Goal: Task Accomplishment & Management: Use online tool/utility

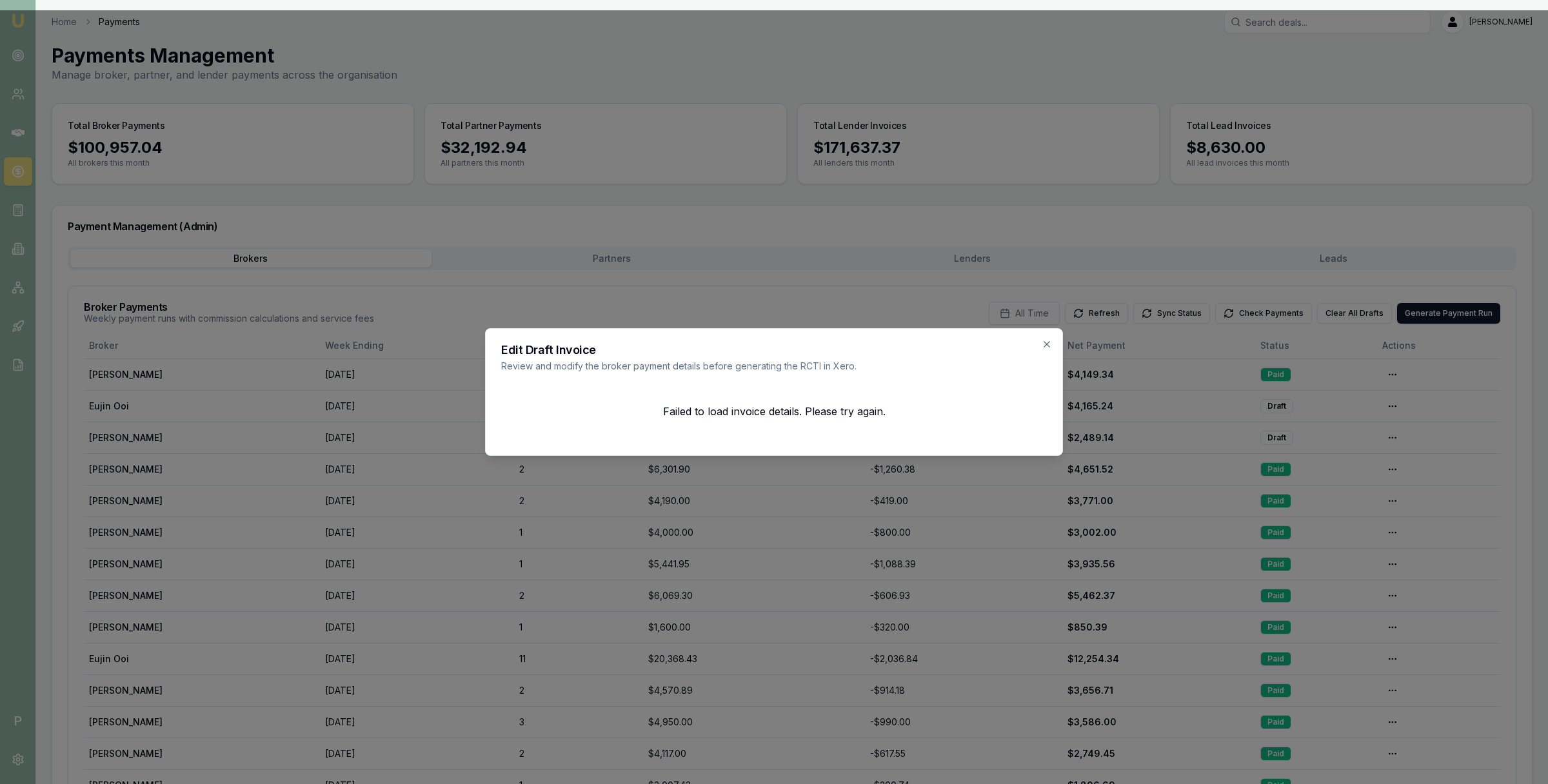
click at [35, 123] on div at bounding box center [774, 392] width 1548 height 784
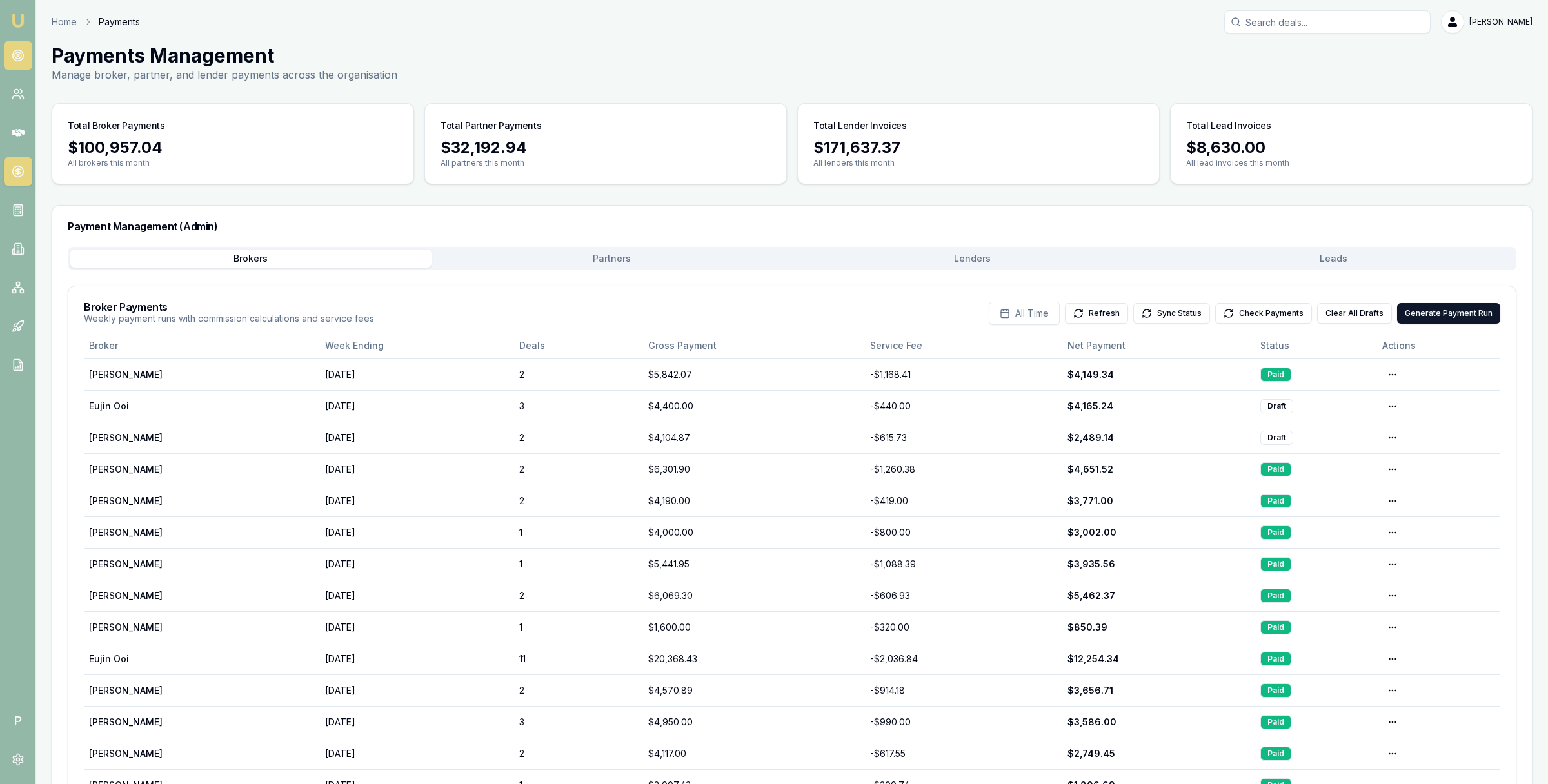
click at [17, 63] on link at bounding box center [18, 55] width 29 height 29
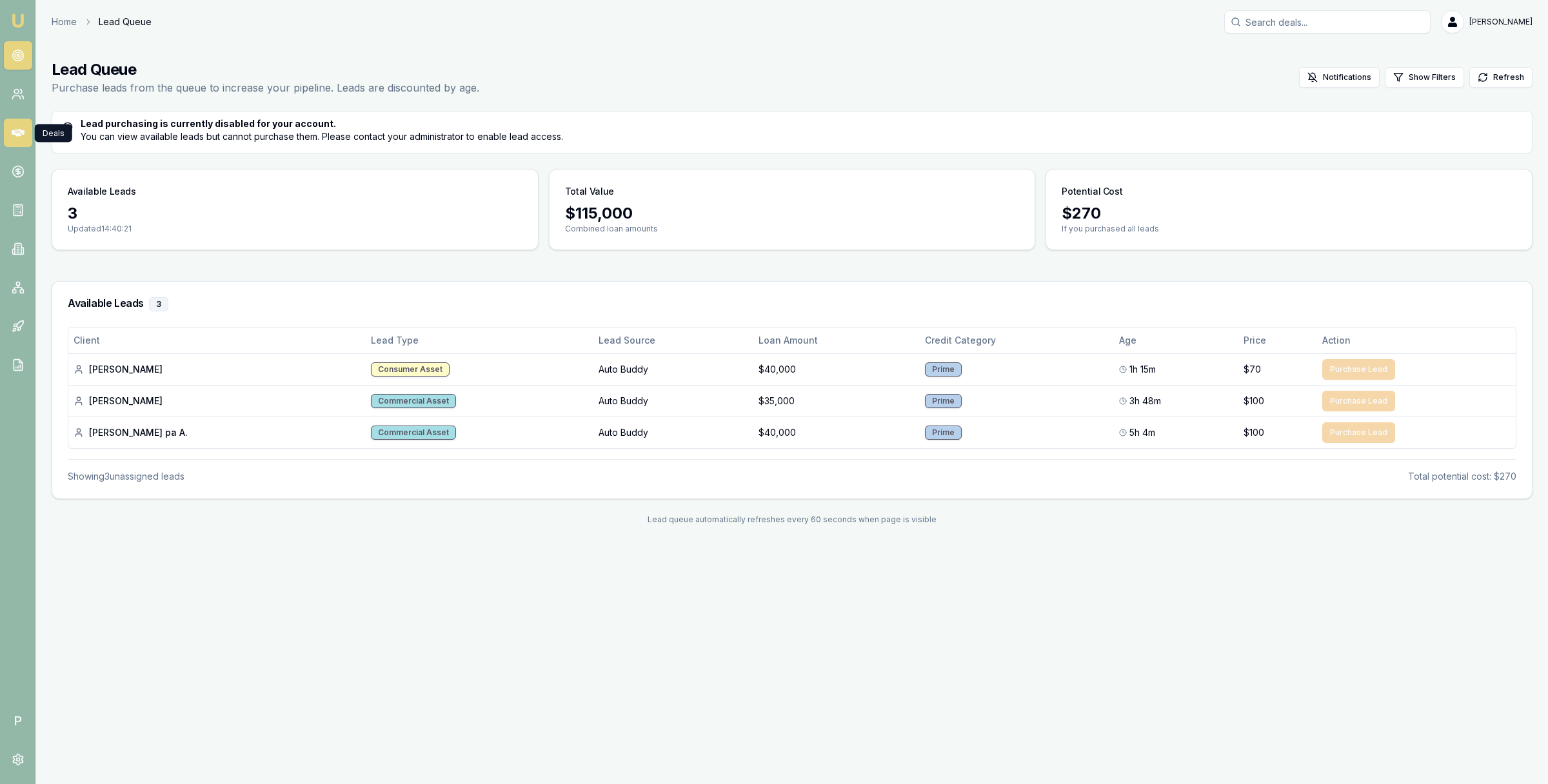
click at [16, 135] on icon at bounding box center [17, 133] width 13 height 8
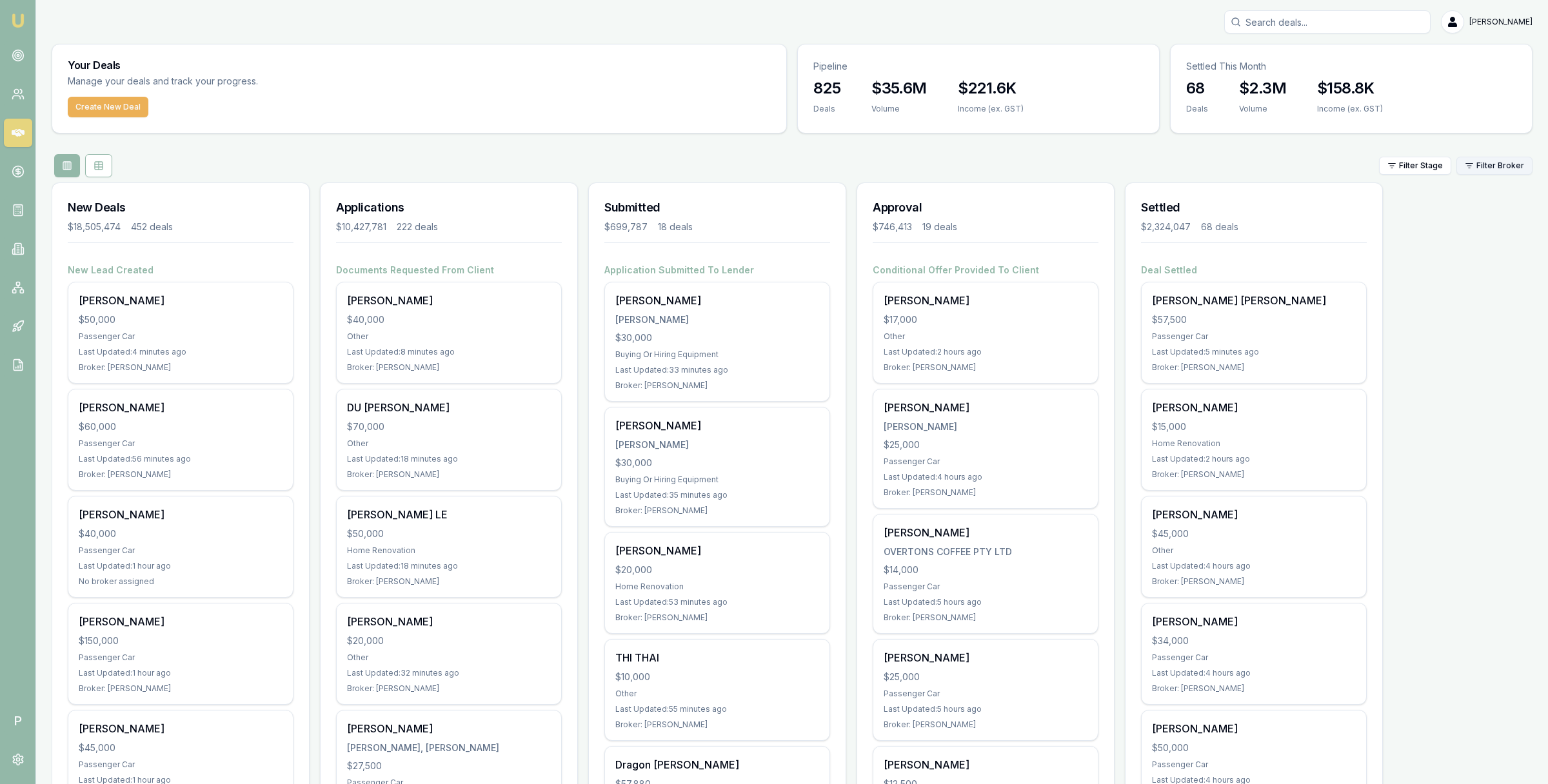
click at [1505, 168] on html "Emu Broker P Matt Leeburn Toggle Menu Your Deals Manage your deals and track yo…" at bounding box center [774, 392] width 1548 height 784
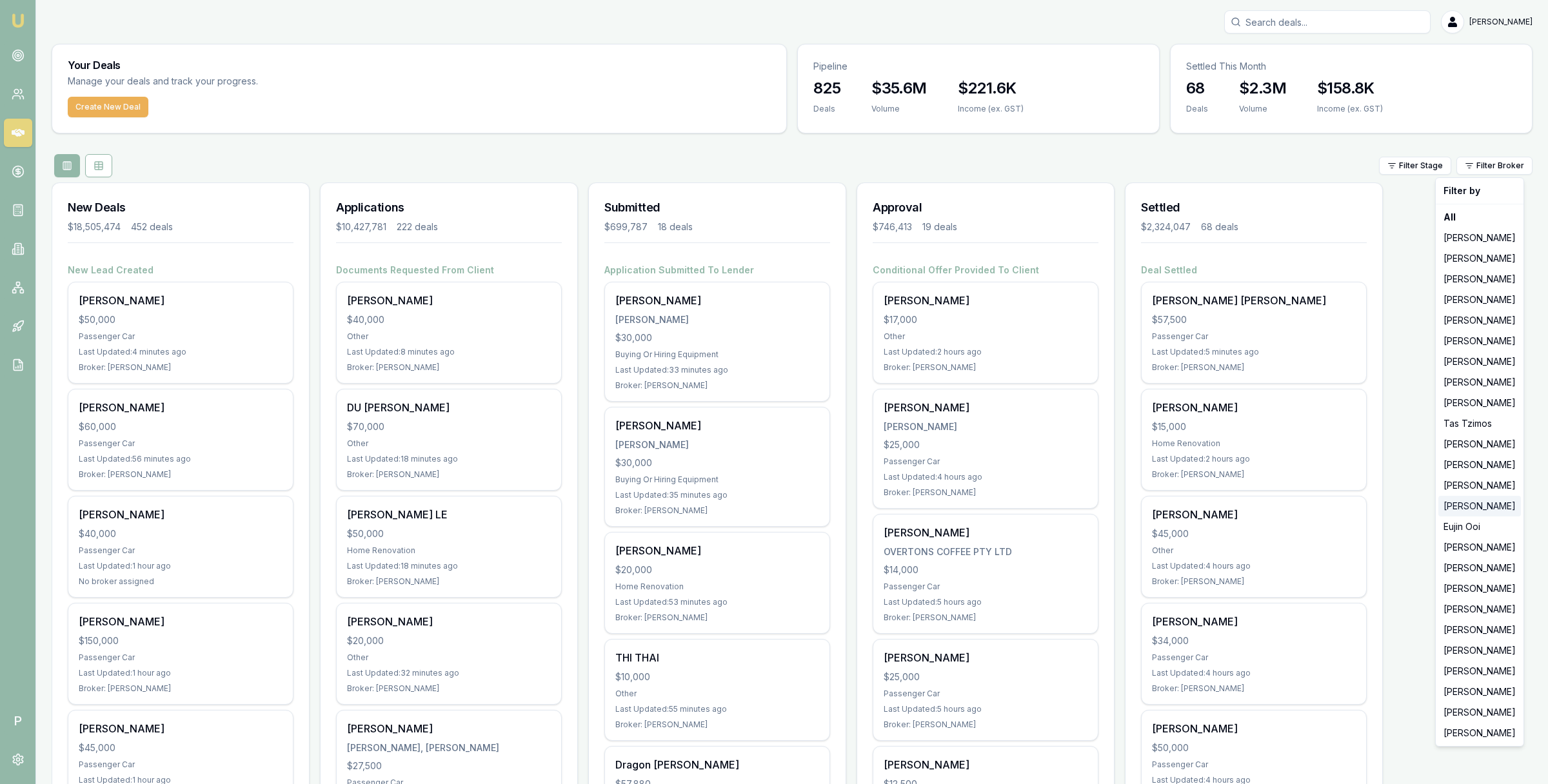
click at [1489, 508] on div "Erin Shield" at bounding box center [1479, 506] width 83 height 21
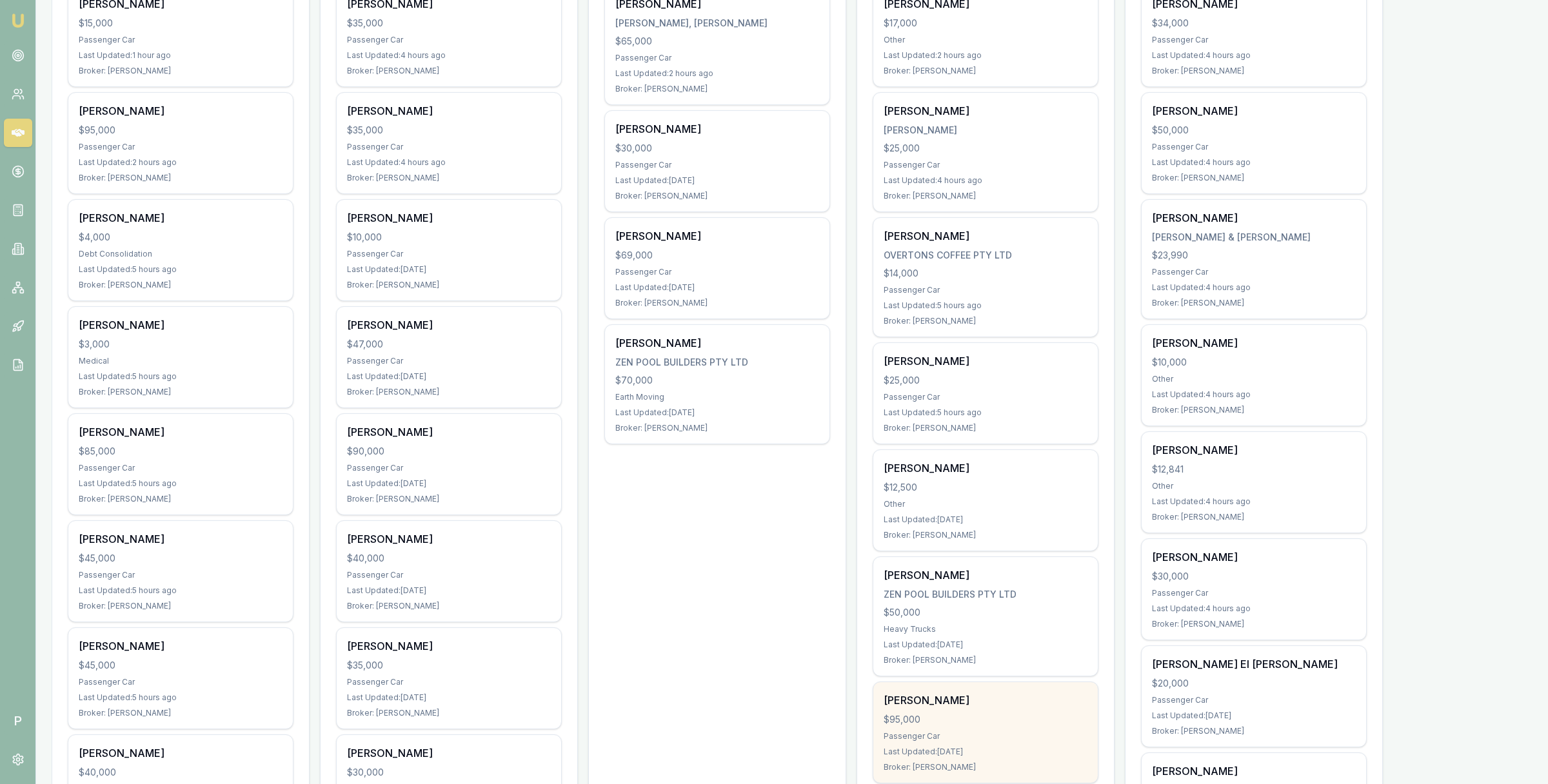
scroll to position [93, 0]
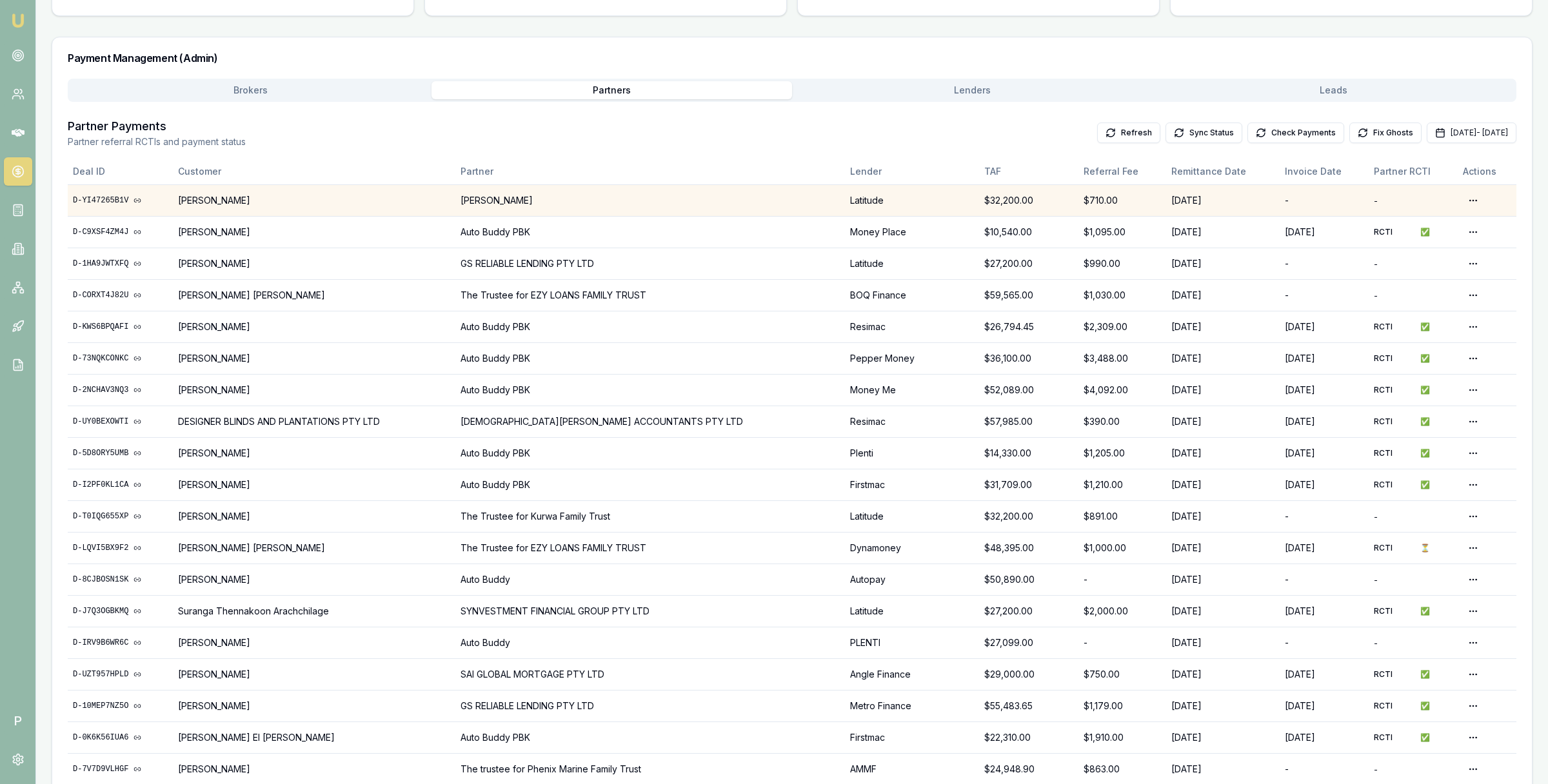
scroll to position [200, 0]
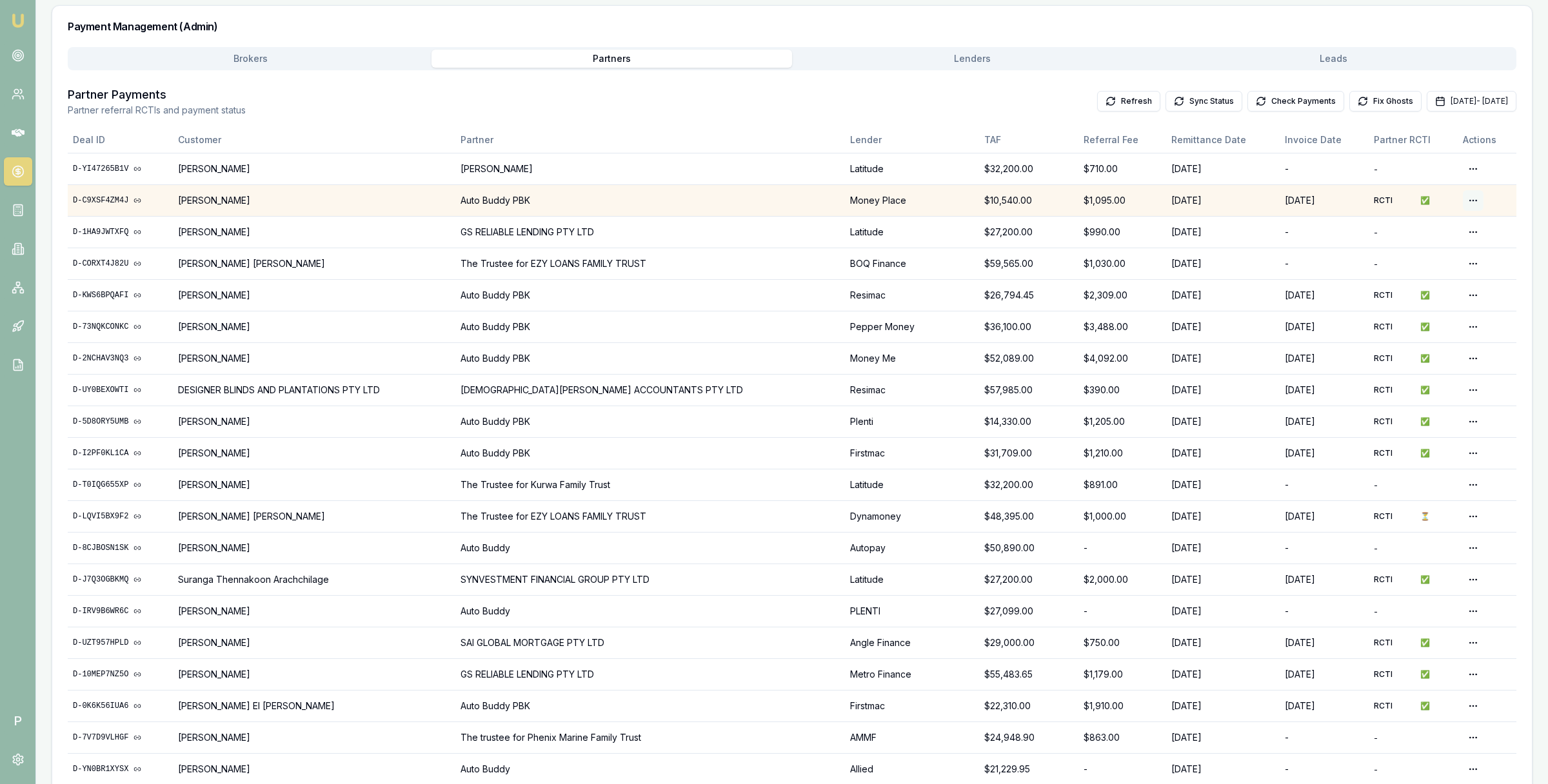
click at [1467, 201] on html "Emu Broker P Home Payments Matt Leeburn Toggle Menu Payments Management Manage …" at bounding box center [774, 192] width 1548 height 784
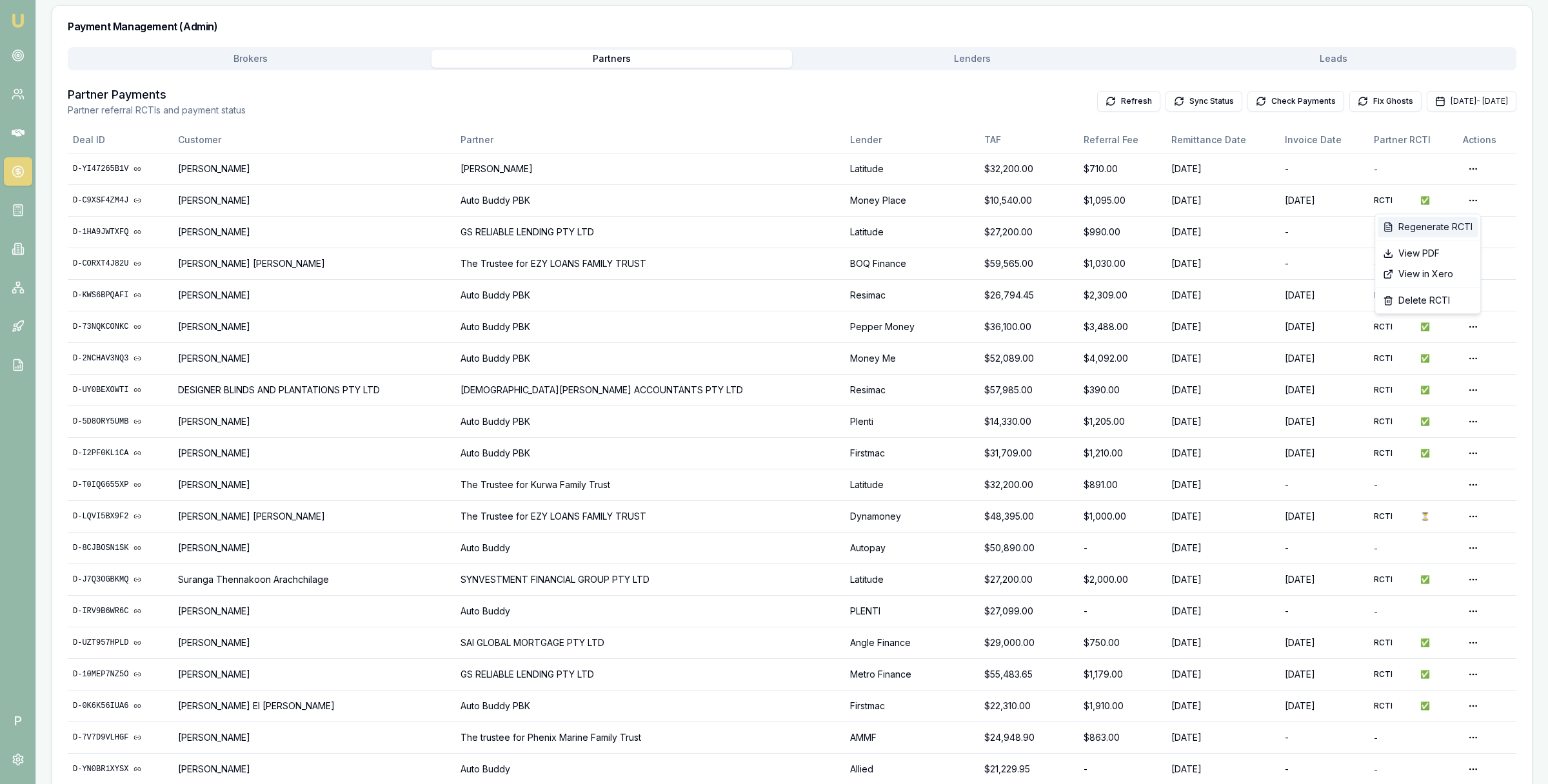
click at [1448, 218] on div "Regenerate RCTI" at bounding box center [1428, 227] width 100 height 21
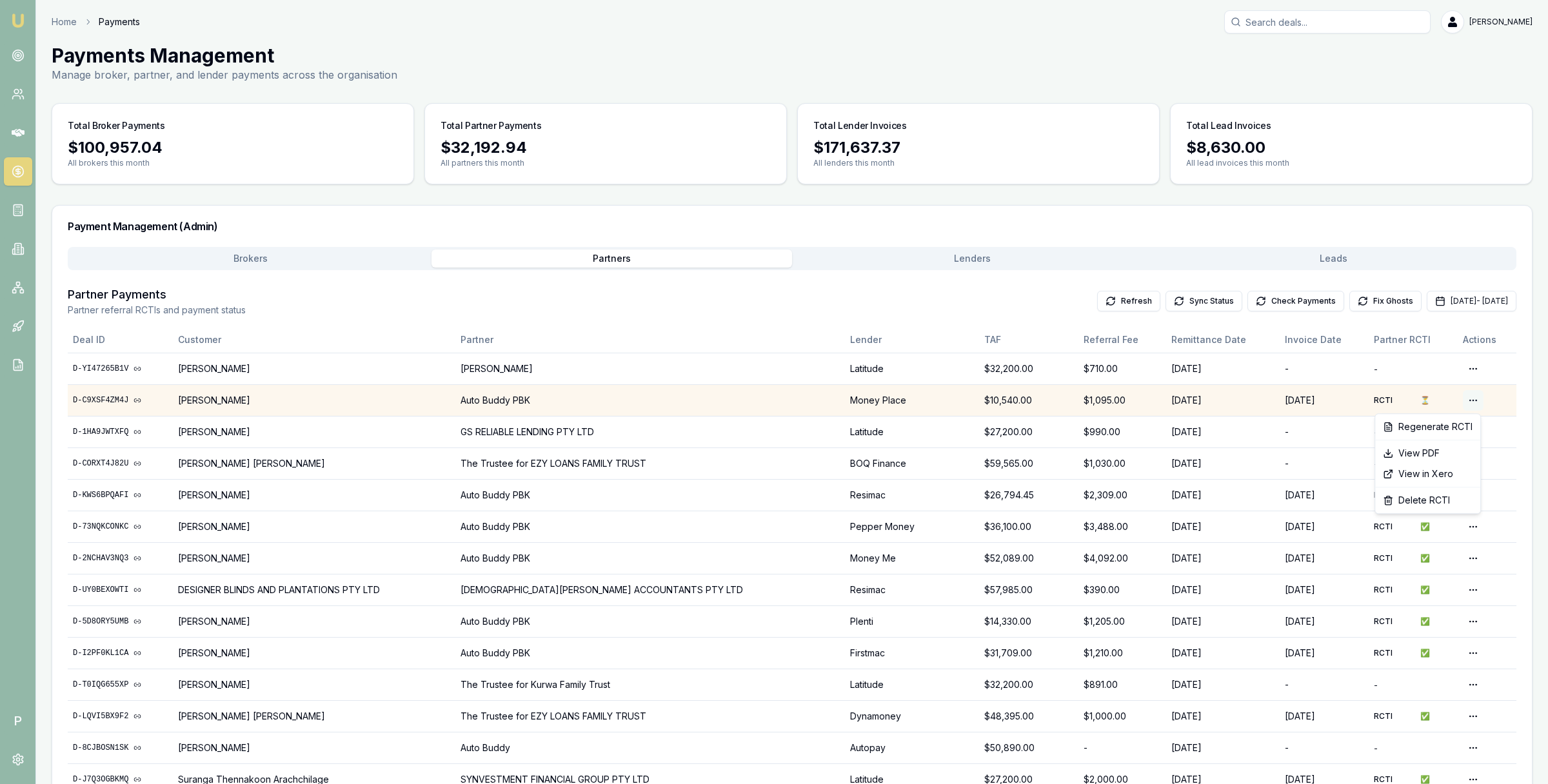
click at [1468, 400] on html "Emu Broker P Home Payments Matt Leeburn Toggle Menu Payments Management Manage …" at bounding box center [774, 392] width 1548 height 784
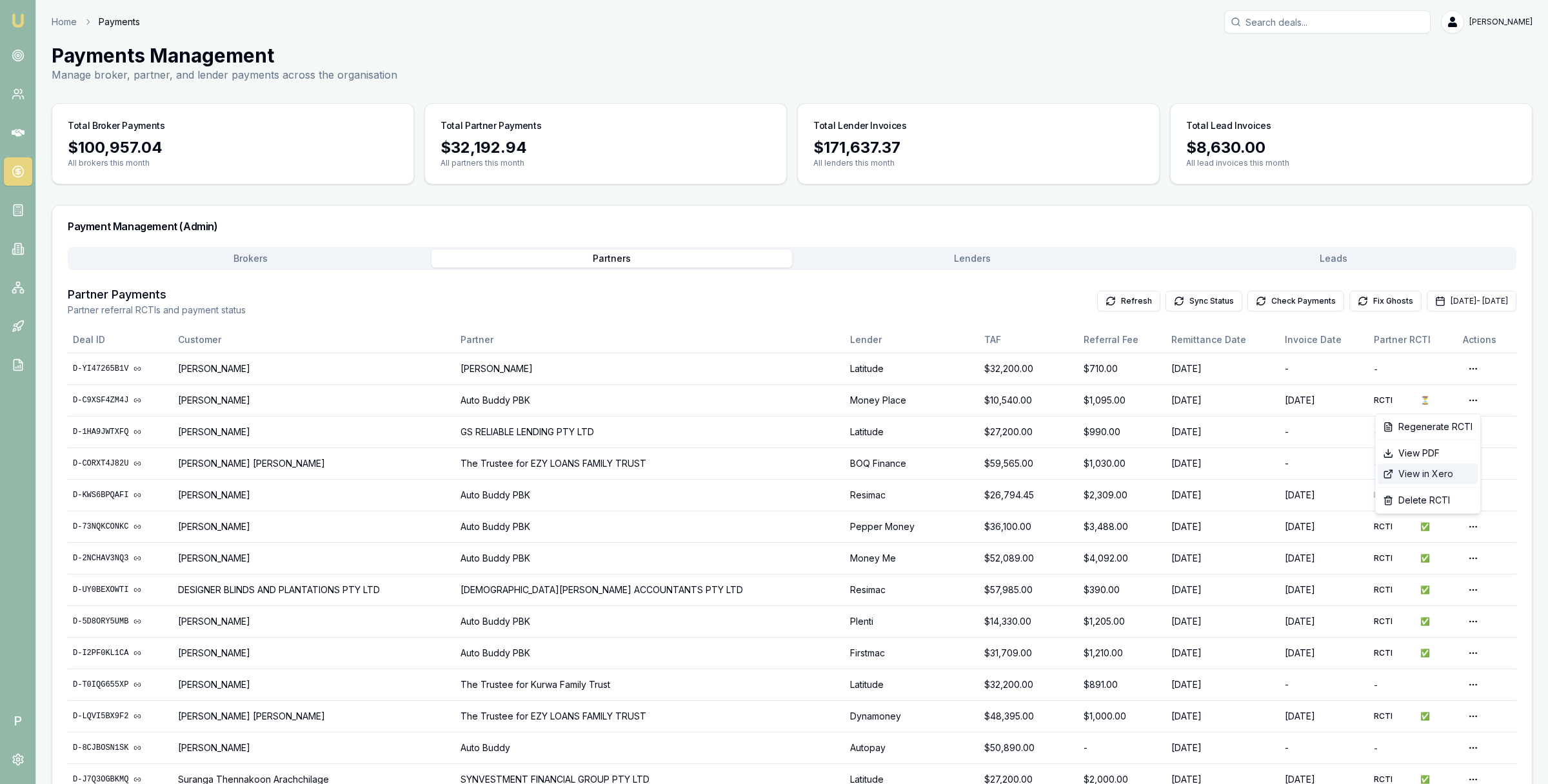
click at [1430, 472] on div "View in Xero" at bounding box center [1428, 474] width 100 height 21
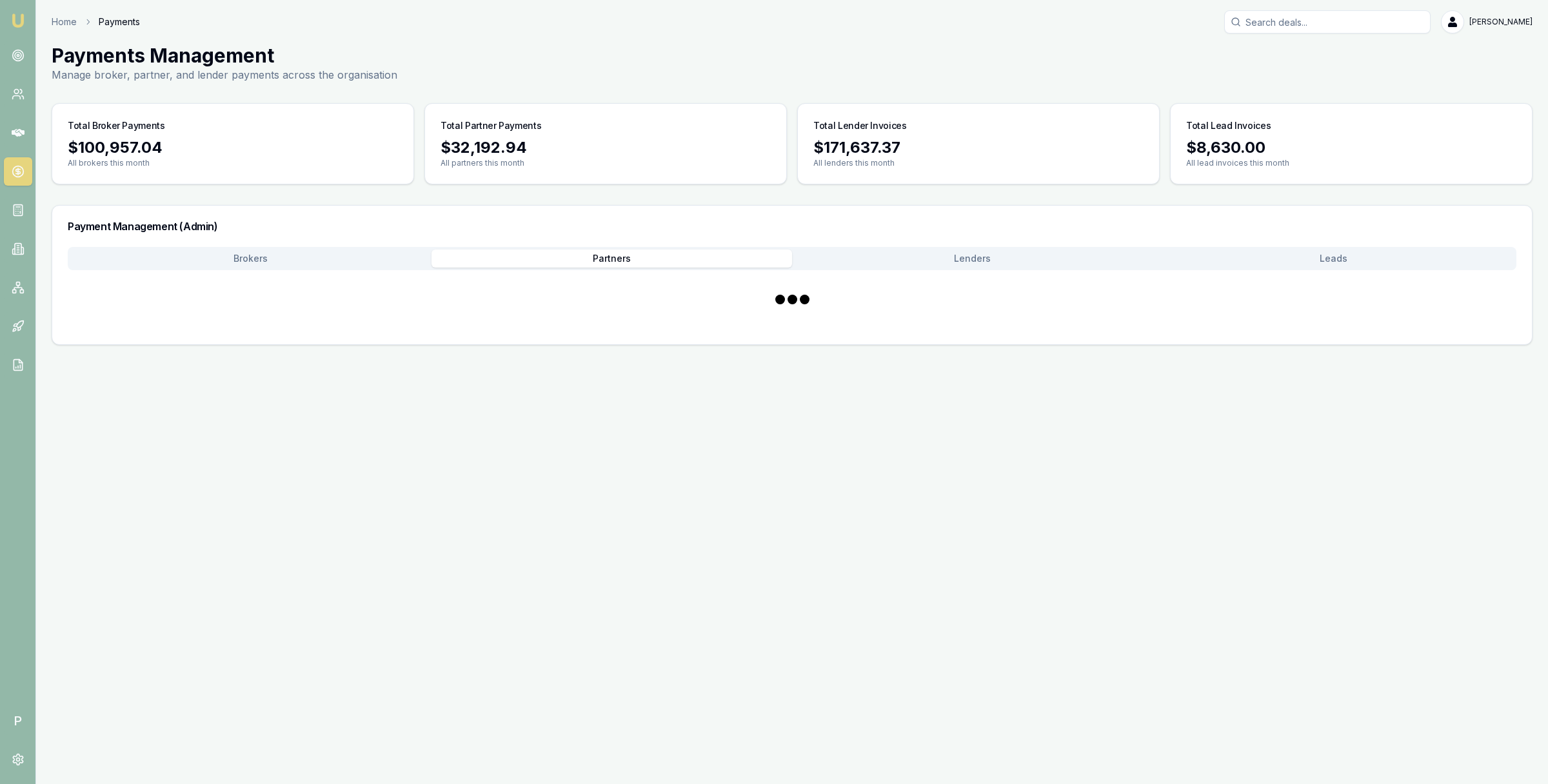
click at [710, 259] on button "Partners" at bounding box center [611, 258] width 361 height 18
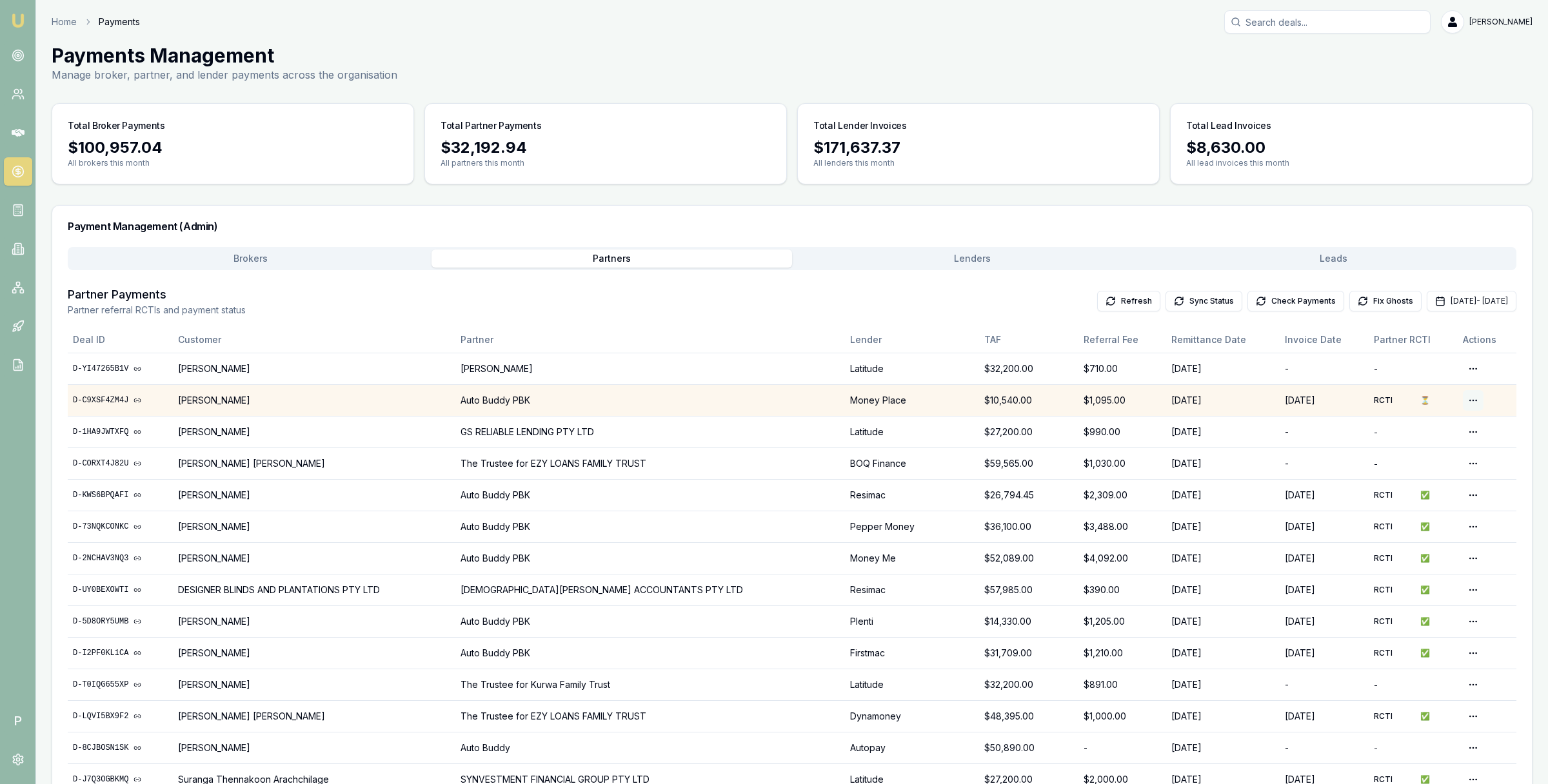
click at [1466, 400] on html "Emu Broker P Home Payments Matt Leeburn Toggle Menu Payments Management Manage …" at bounding box center [774, 392] width 1548 height 784
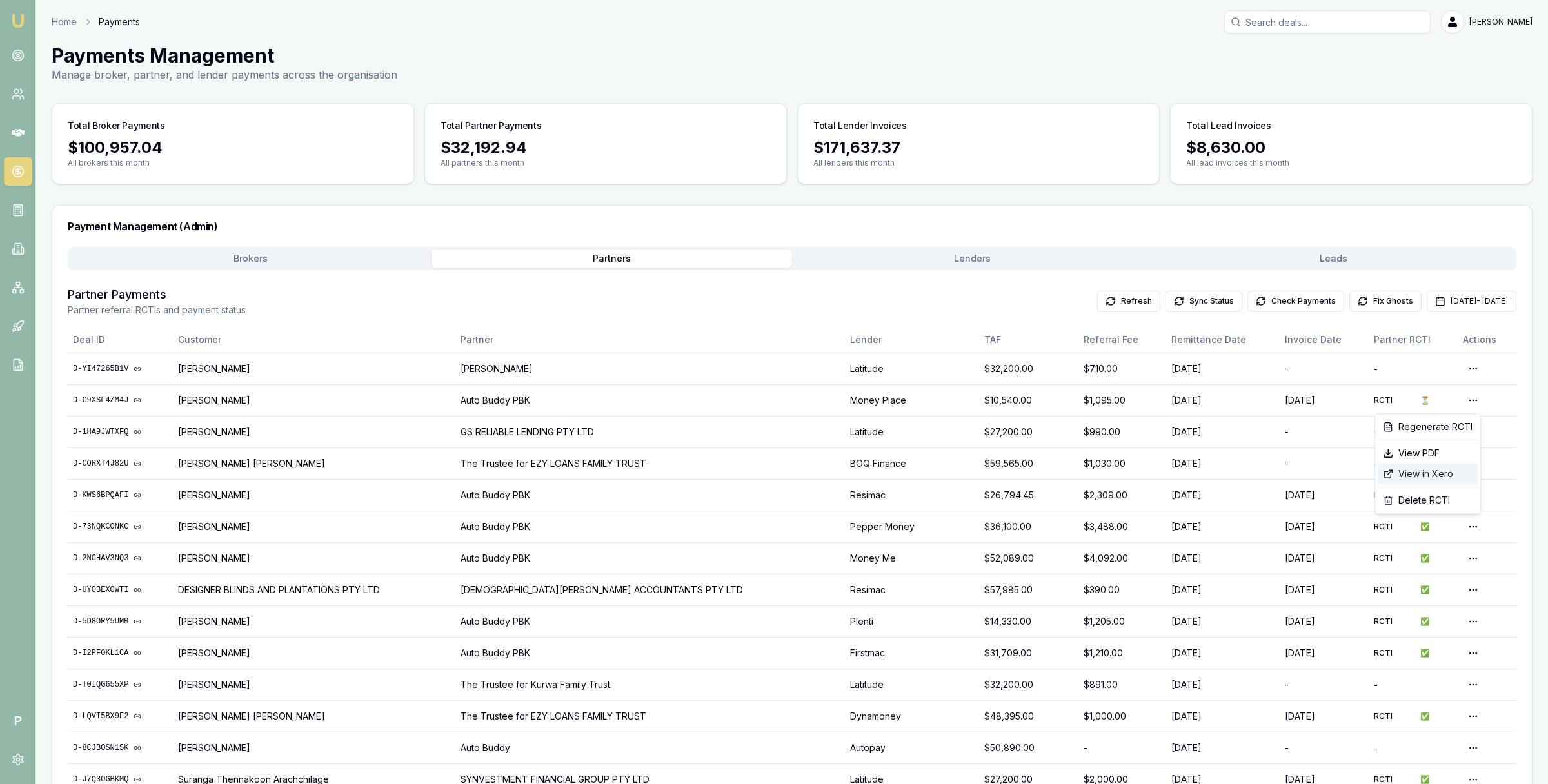
click at [1433, 476] on div "View in Xero" at bounding box center [1428, 474] width 100 height 21
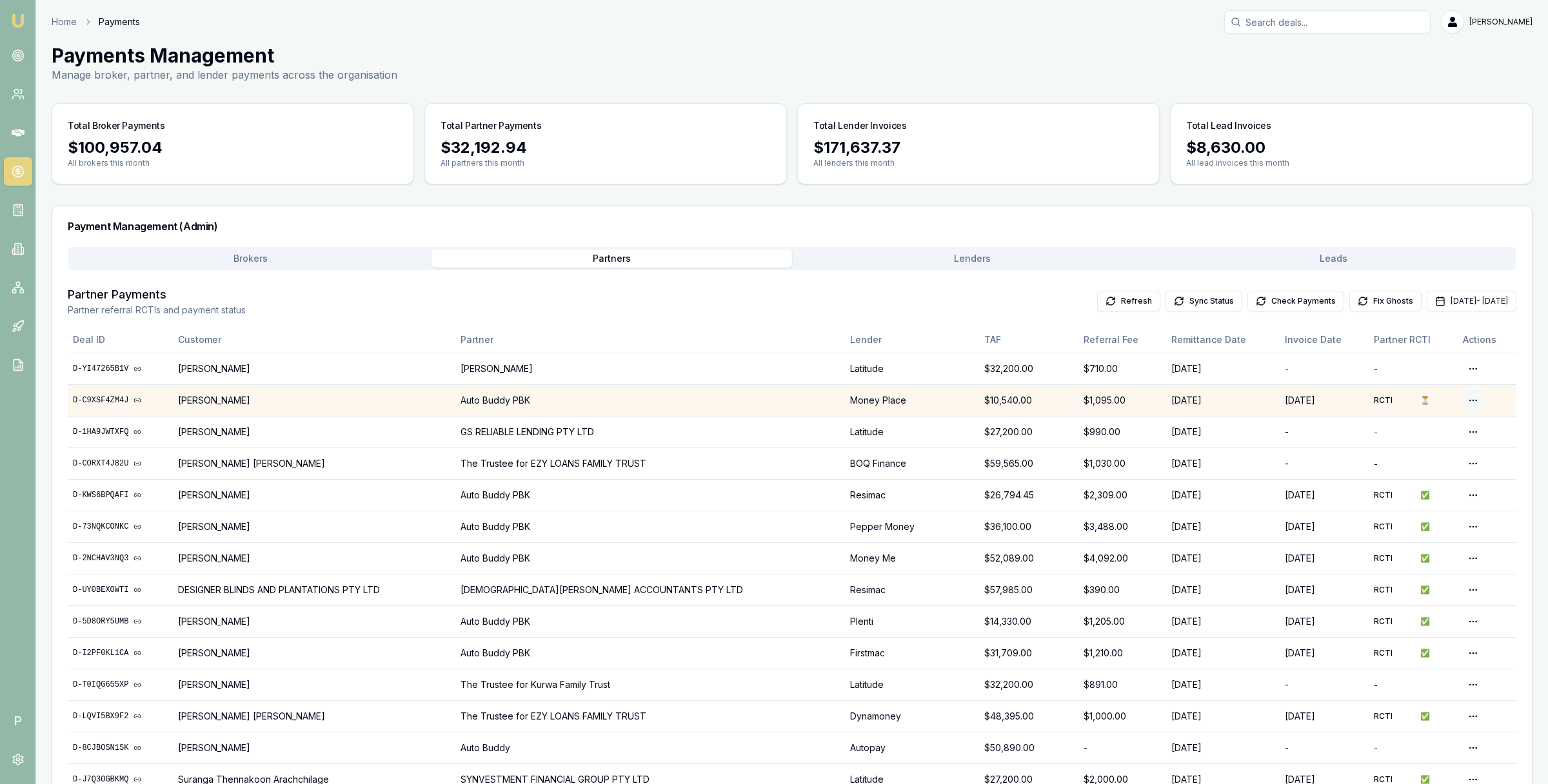
click at [1471, 395] on html "Emu Broker P Home Payments Matt Leeburn Toggle Menu Payments Management Manage …" at bounding box center [774, 392] width 1548 height 784
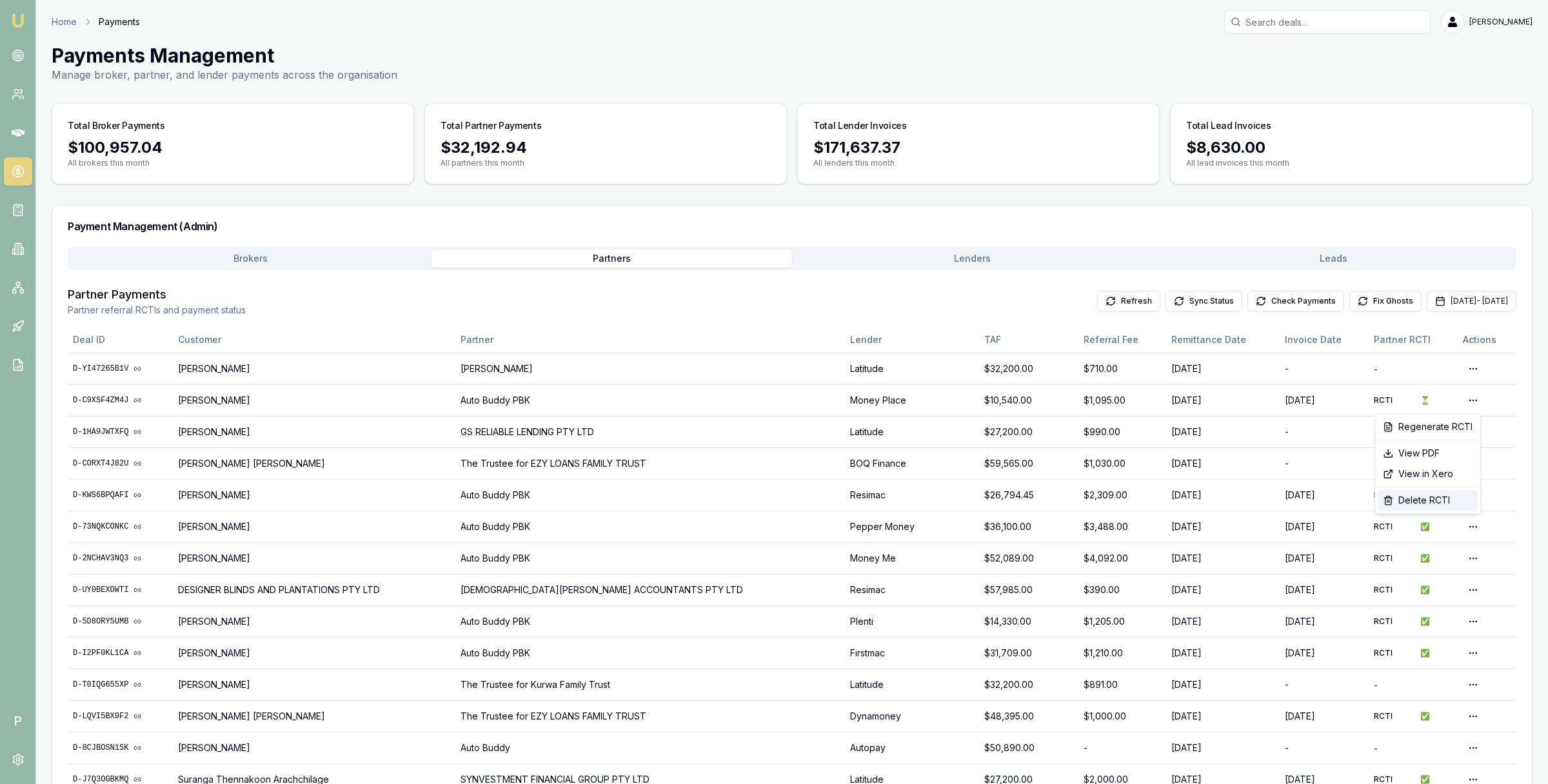
click at [1431, 495] on div "Delete RCTI" at bounding box center [1428, 500] width 100 height 21
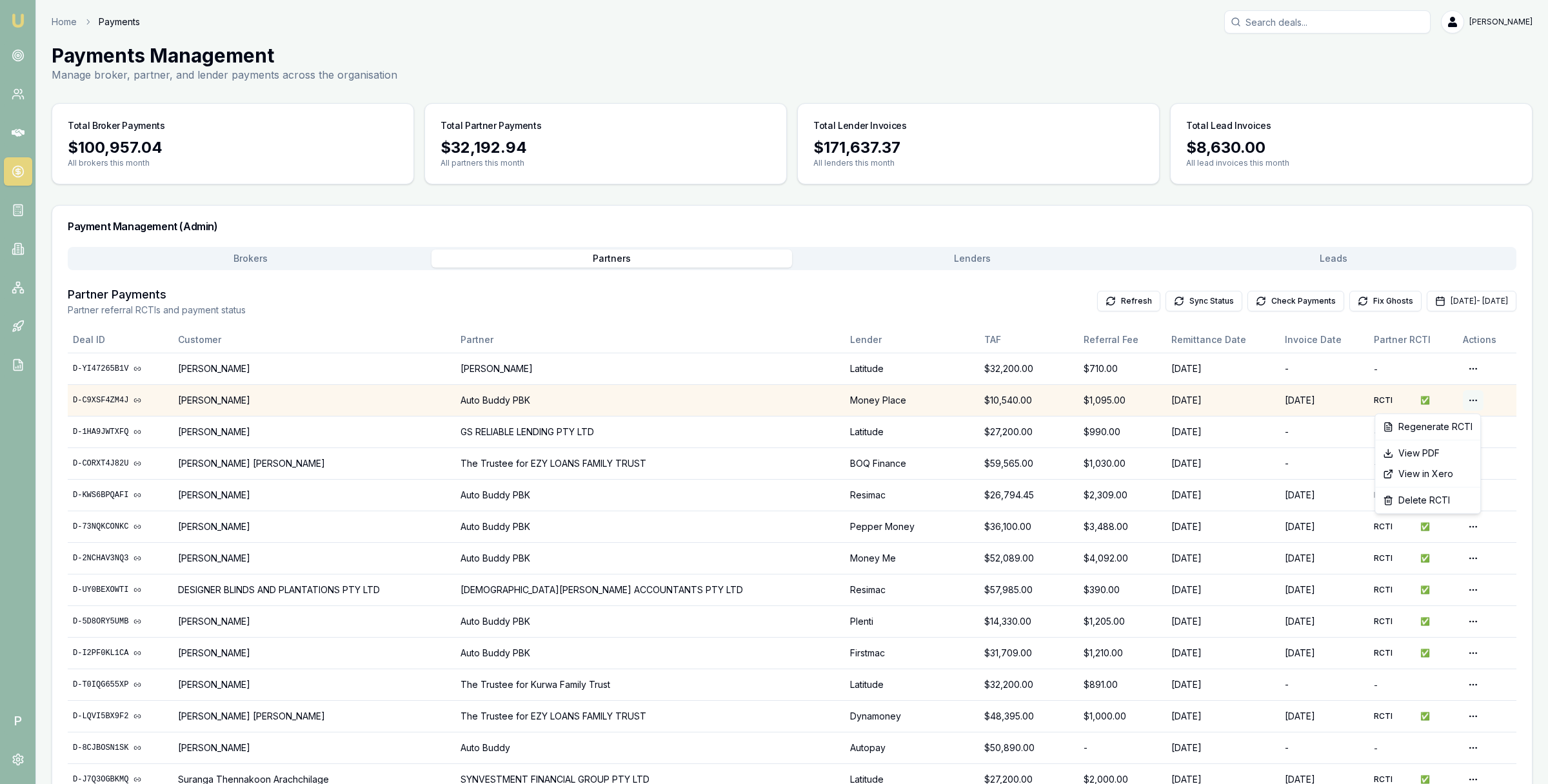
click at [1468, 397] on html "Emu Broker P Home Payments Matt Leeburn Toggle Menu Payments Management Manage …" at bounding box center [774, 392] width 1548 height 784
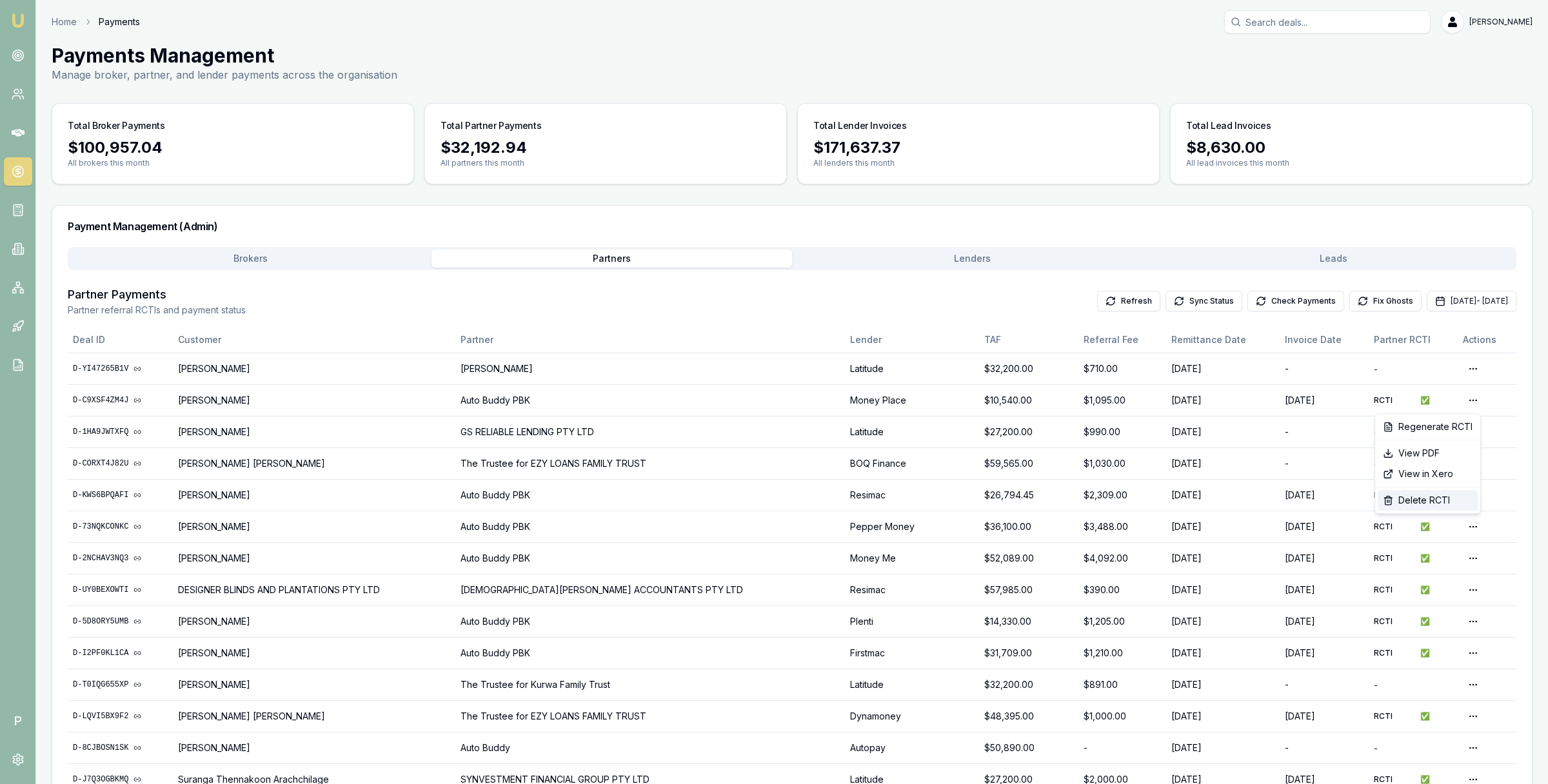
click at [1431, 498] on div "Delete RCTI" at bounding box center [1428, 500] width 100 height 21
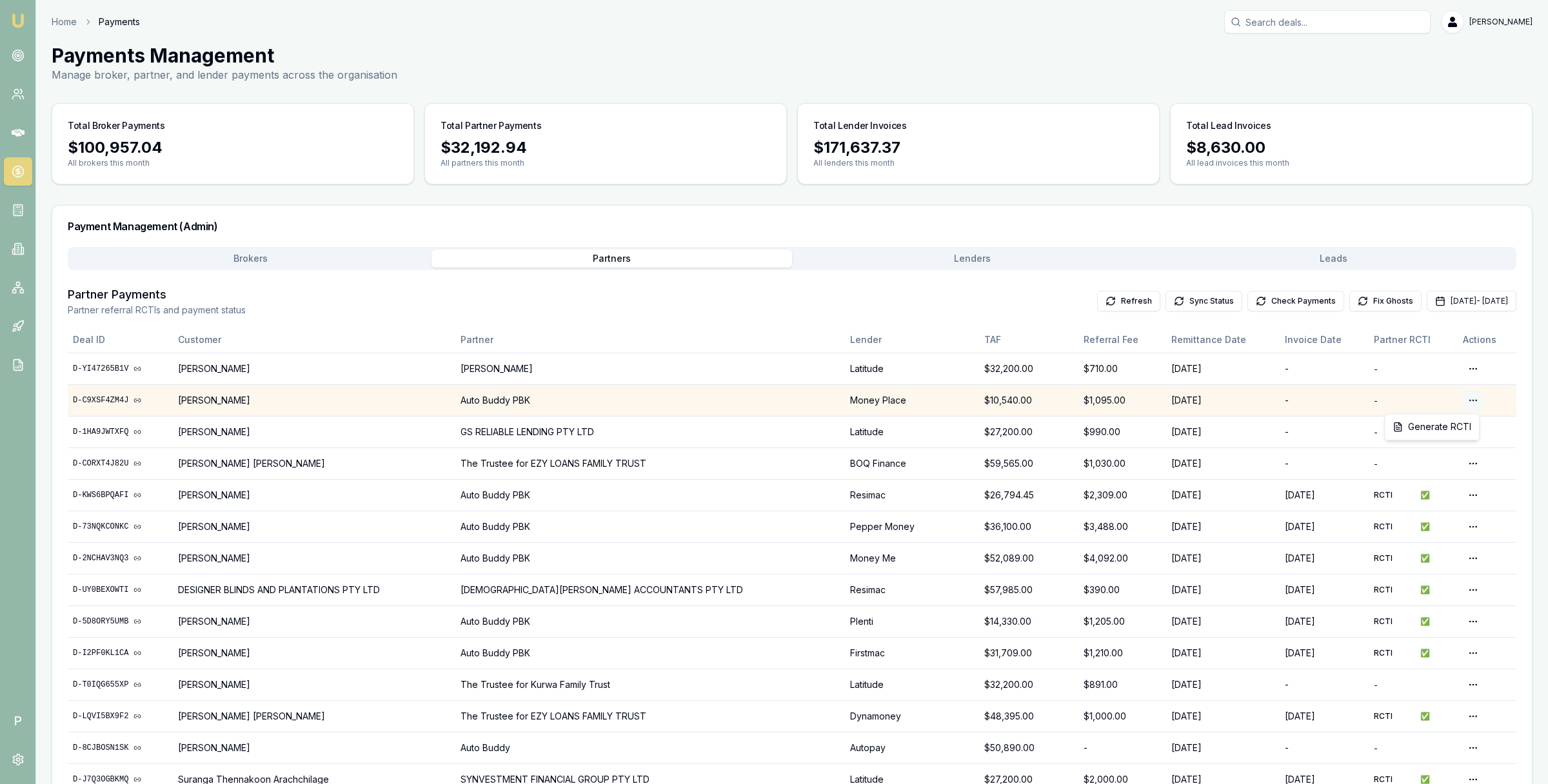
click at [1468, 395] on html "Emu Broker P Home Payments Matt Leeburn Toggle Menu Payments Management Manage …" at bounding box center [774, 392] width 1548 height 784
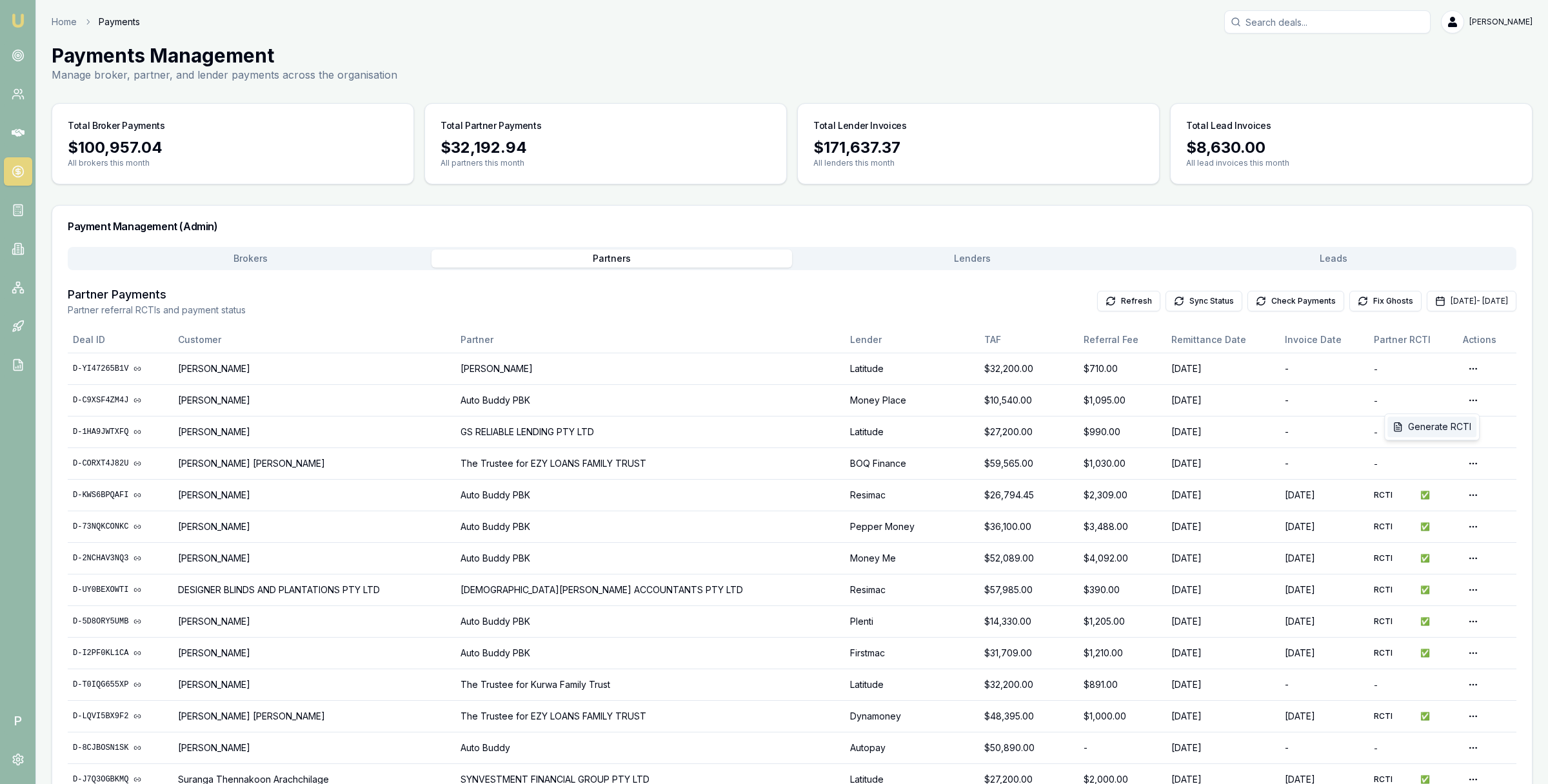
click at [1451, 424] on div "Generate RCTI" at bounding box center [1431, 426] width 89 height 21
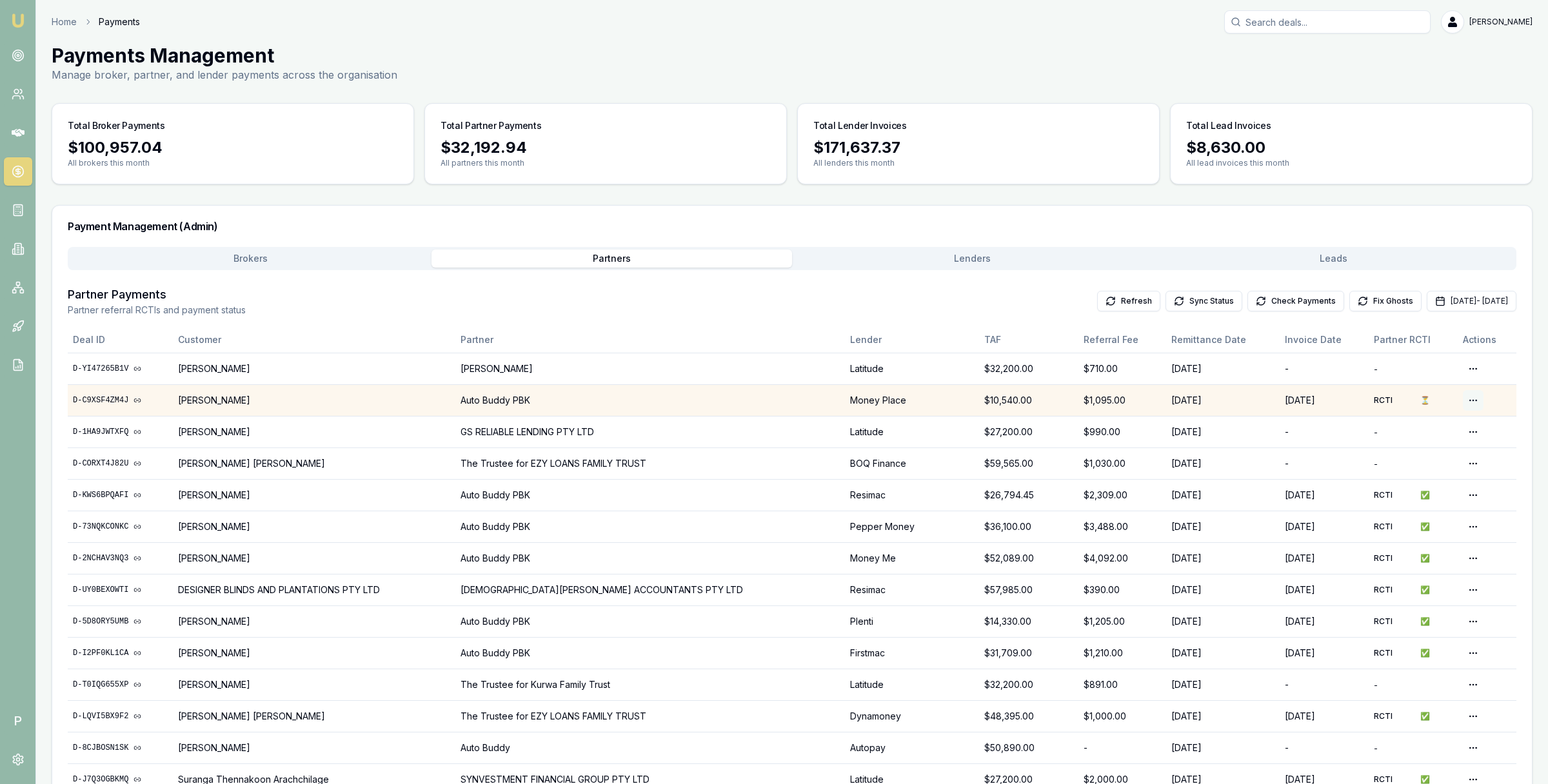
click at [1463, 400] on html "Emu Broker P Home Payments Matt Leeburn Toggle Menu Payments Management Manage …" at bounding box center [774, 392] width 1548 height 784
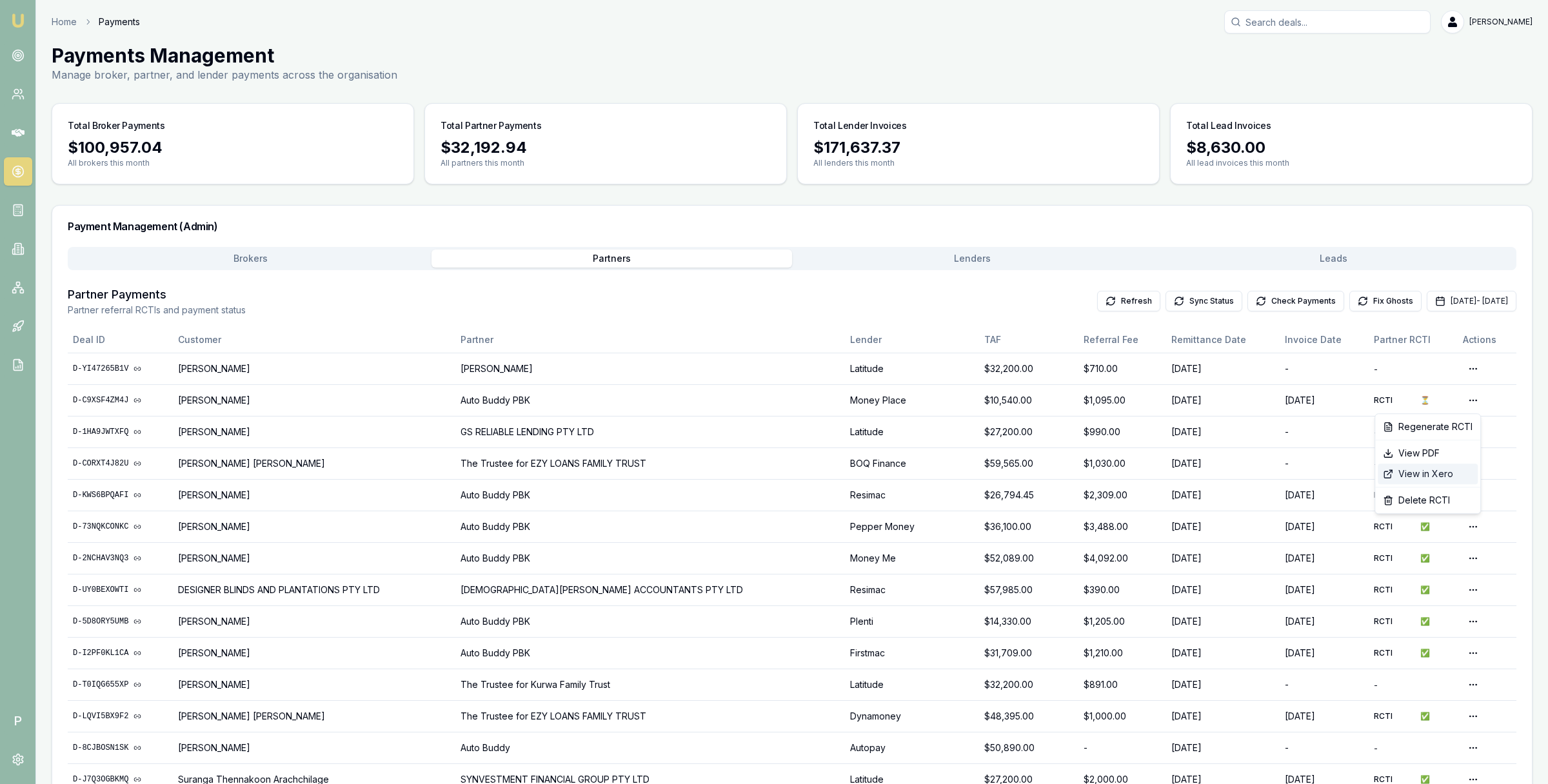
click at [1435, 475] on div "View in Xero" at bounding box center [1428, 474] width 100 height 21
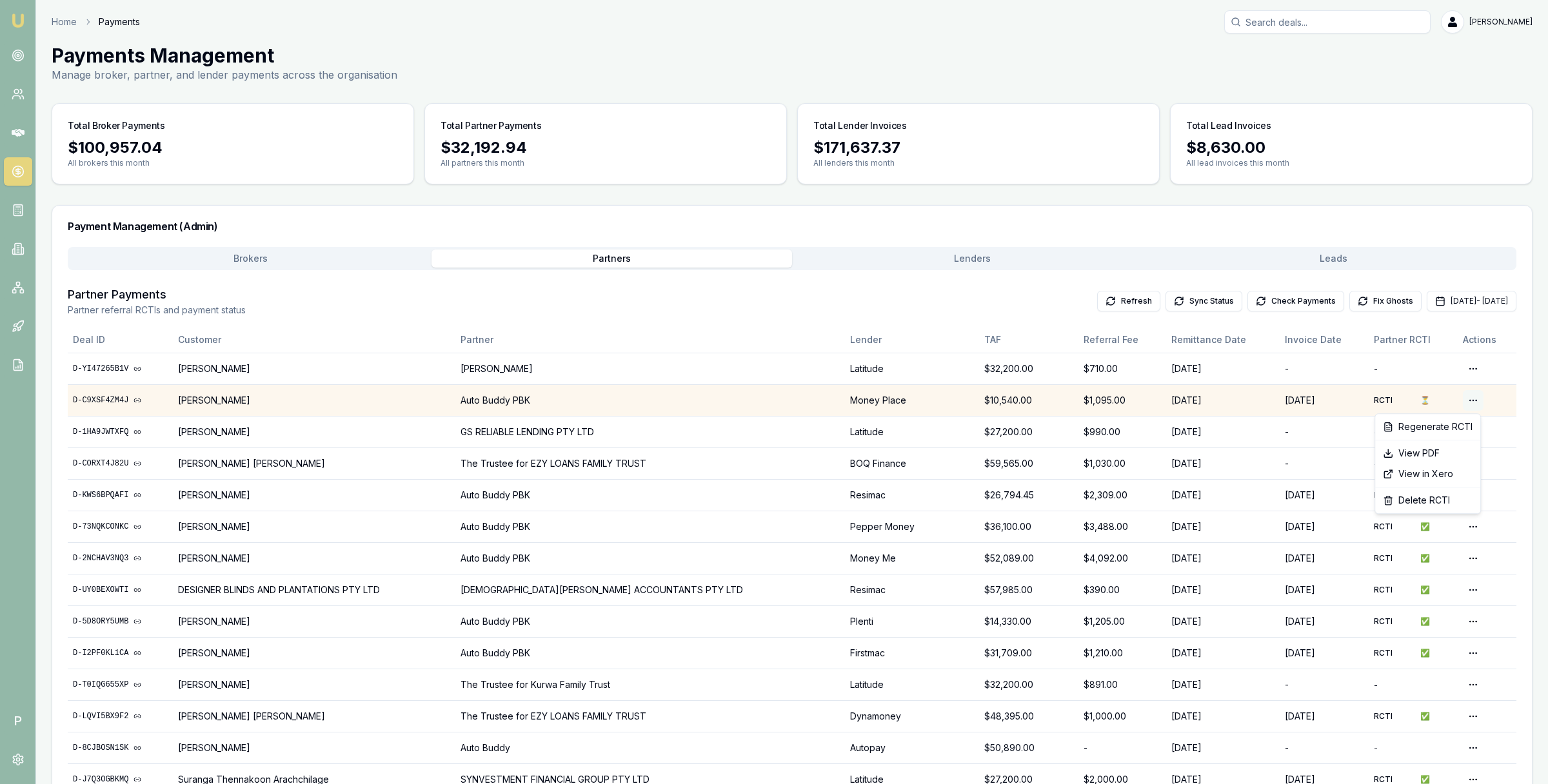
click at [1467, 397] on html "Emu Broker P Home Payments Matt Leeburn Toggle Menu Payments Management Manage …" at bounding box center [774, 392] width 1548 height 784
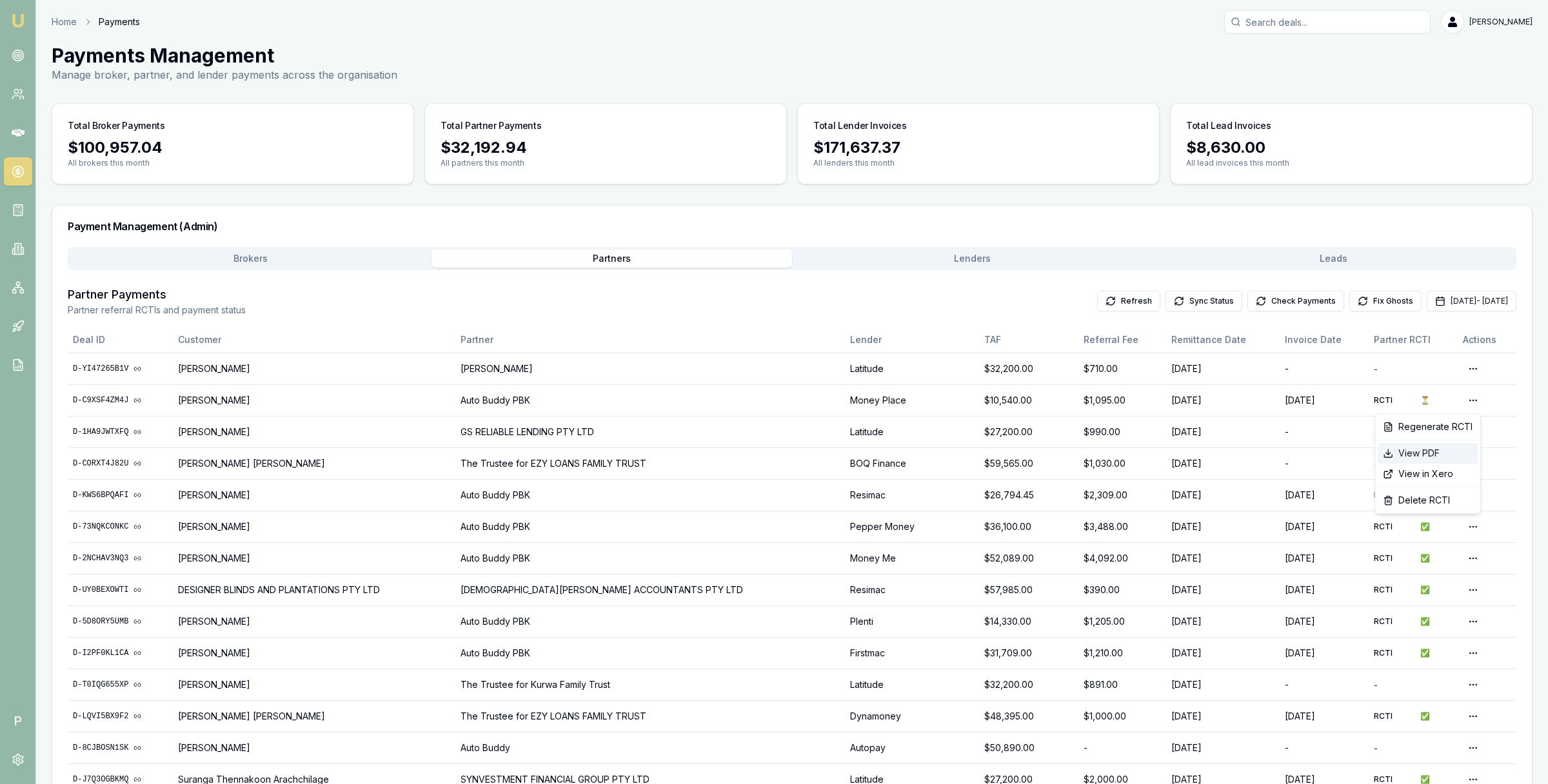
click at [1433, 454] on div "View PDF" at bounding box center [1428, 453] width 100 height 21
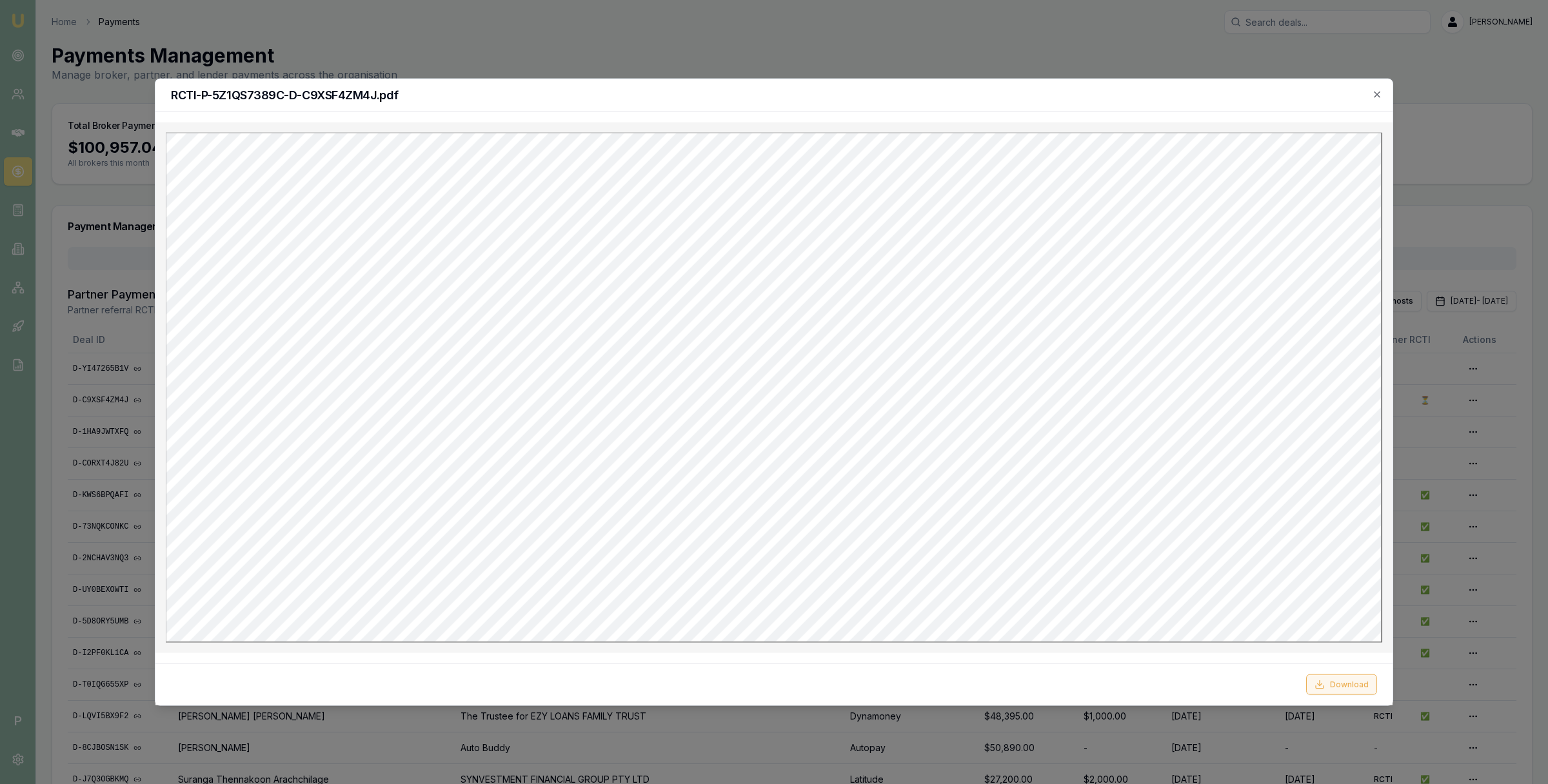
click at [1340, 685] on button "Download" at bounding box center [1341, 684] width 71 height 21
click at [1378, 95] on icon "button" at bounding box center [1376, 94] width 6 height 6
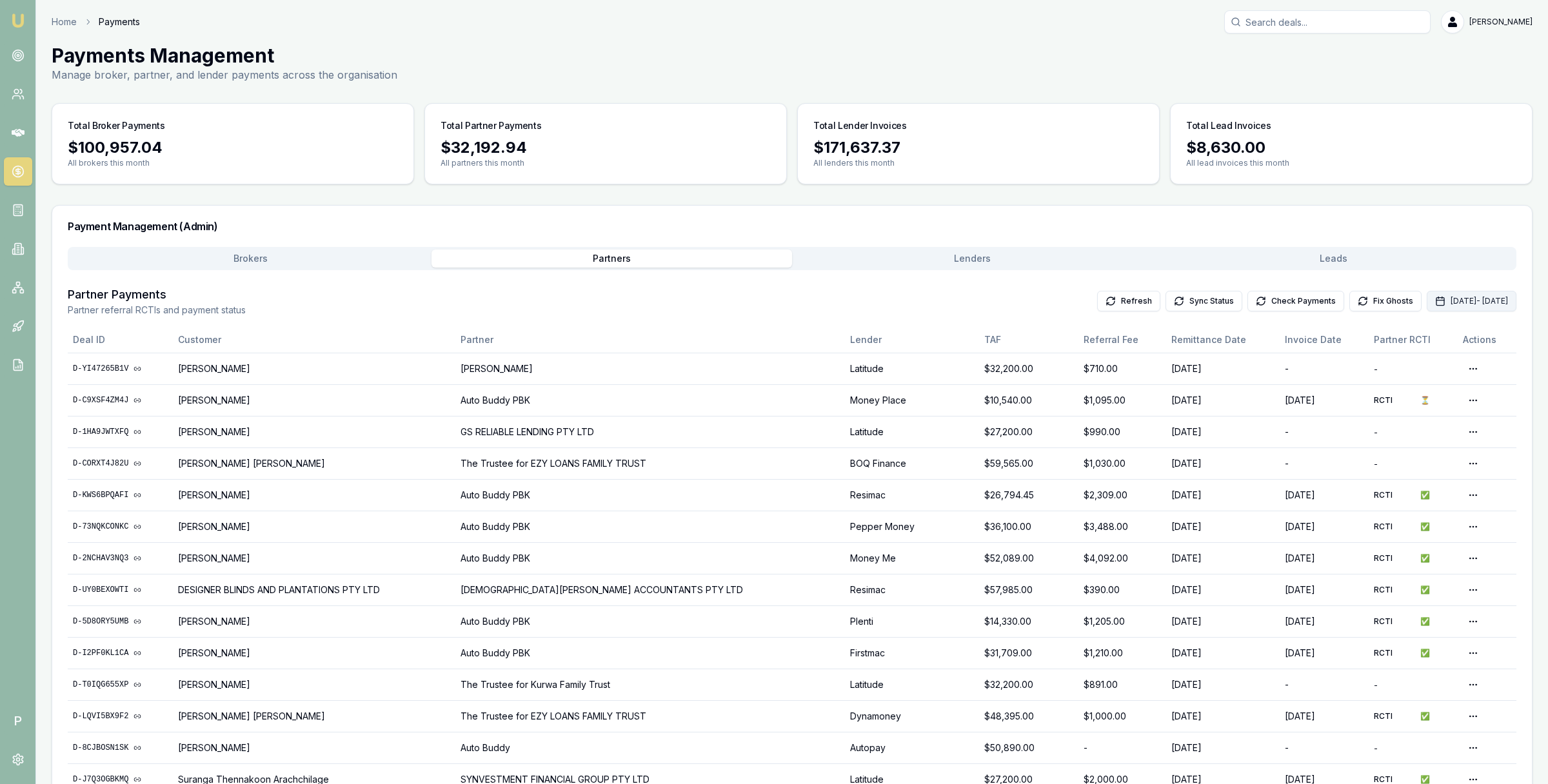
click at [1436, 300] on button "Sep 01, 2025 - Sep 30, 2025" at bounding box center [1471, 301] width 89 height 21
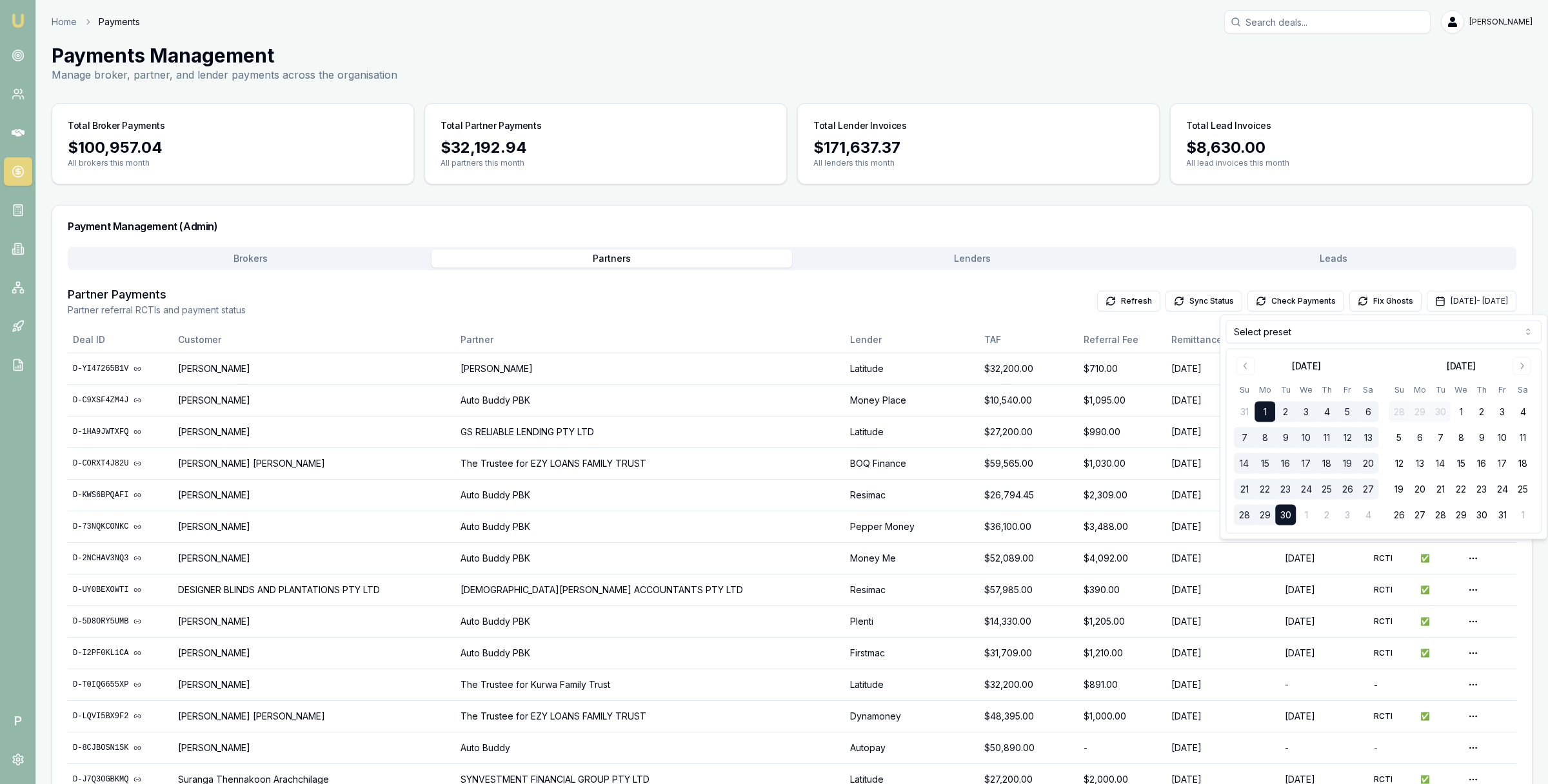
click at [1245, 438] on button "7" at bounding box center [1244, 438] width 21 height 21
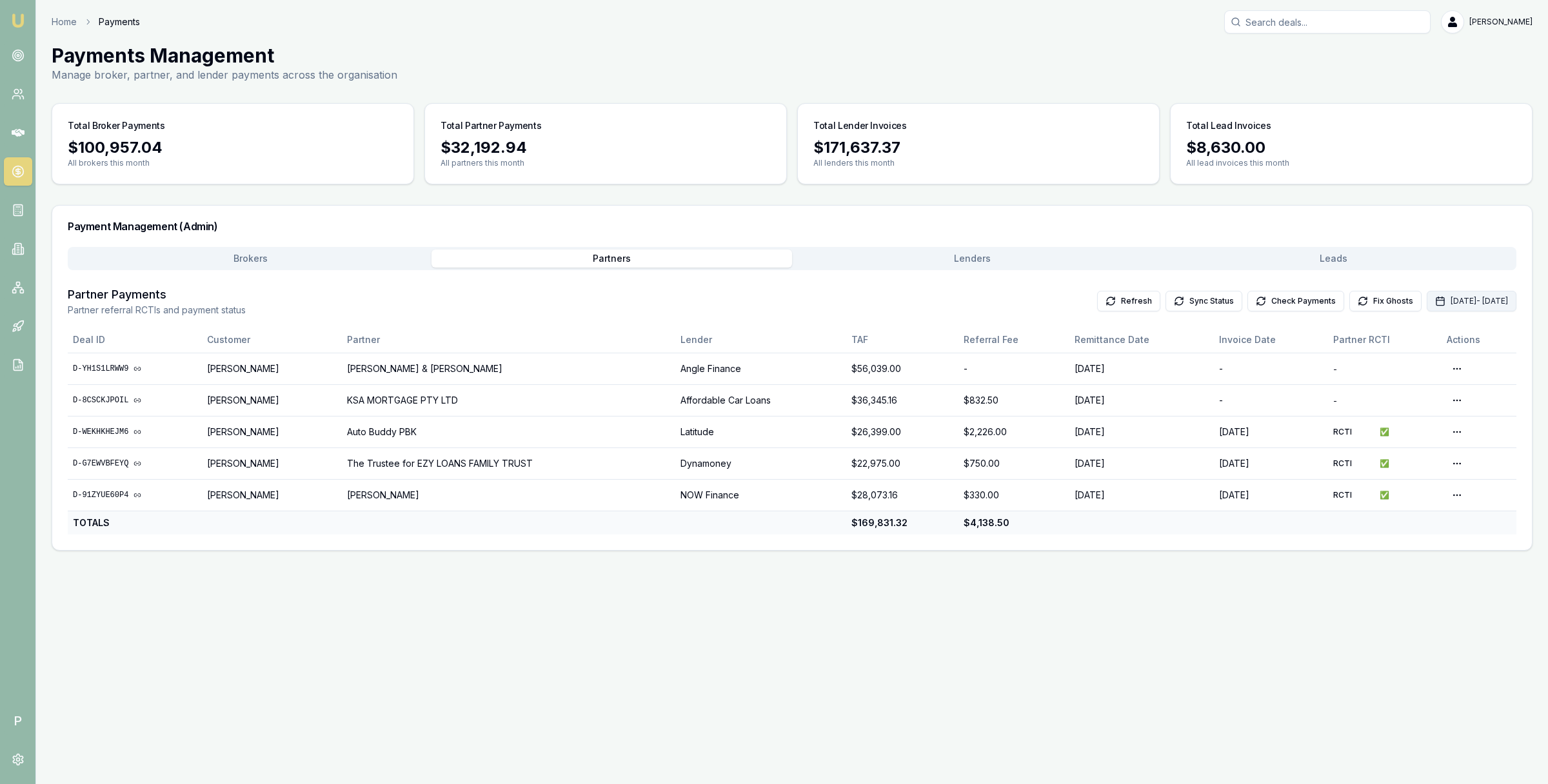
click at [1427, 308] on button "Sep 01, 2025 - Sep 30, 2025" at bounding box center [1471, 301] width 89 height 21
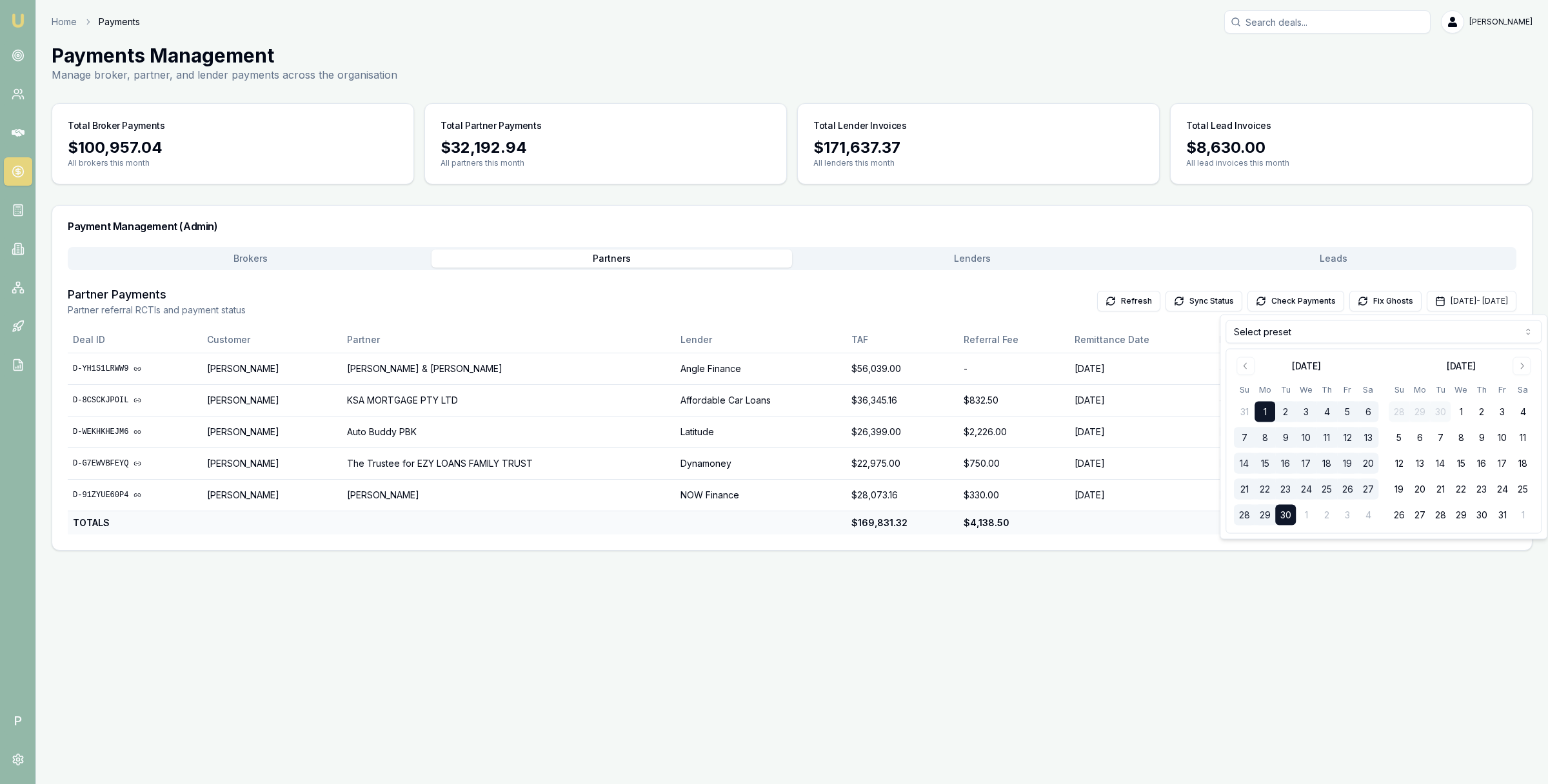
click at [1239, 484] on button "21" at bounding box center [1244, 489] width 21 height 21
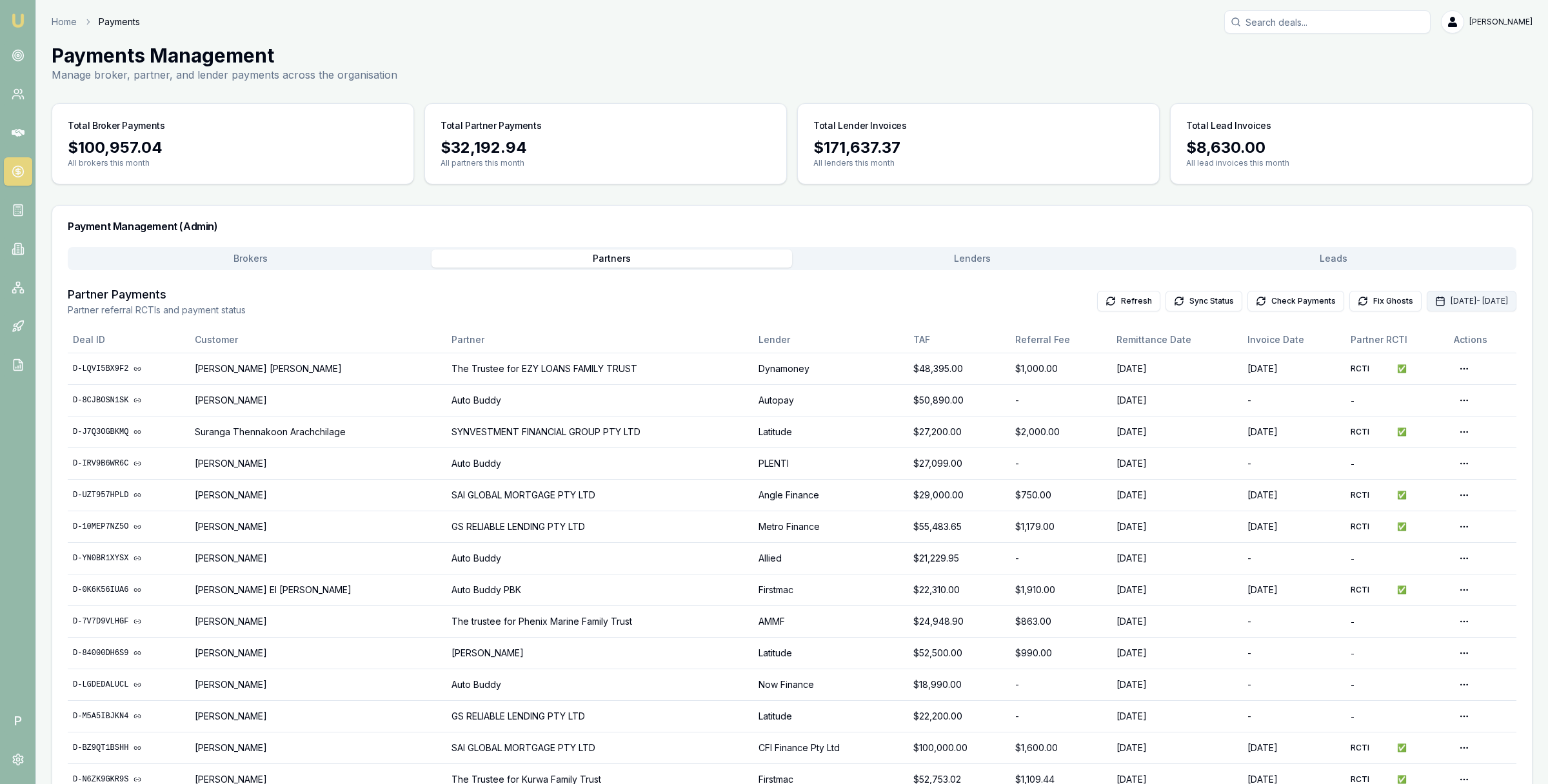
click at [1427, 302] on button "Sep 01, 2025 - Sep 30, 2025" at bounding box center [1471, 301] width 89 height 21
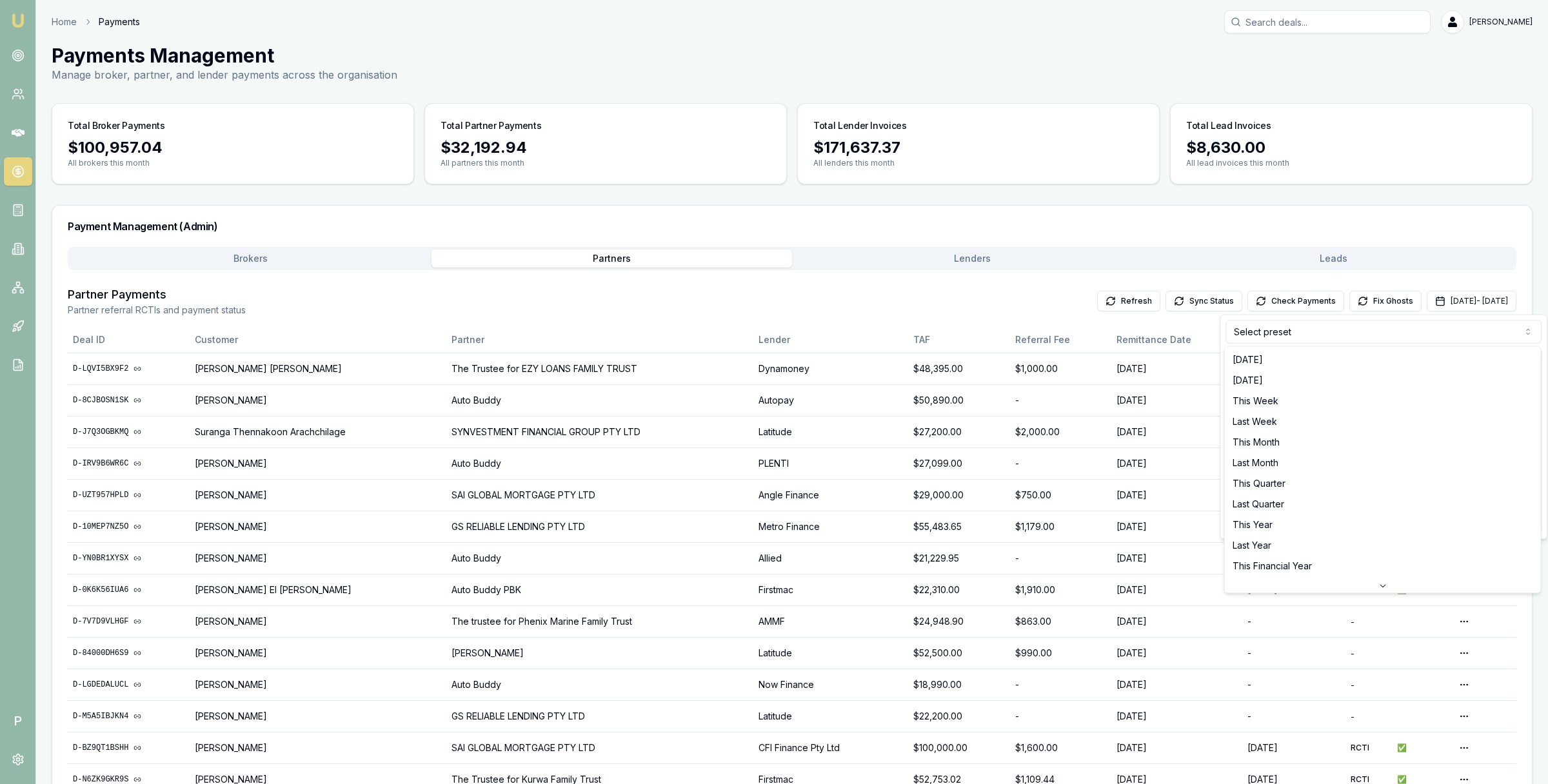
click at [1317, 338] on html "Emu Broker P Home Payments Matt Leeburn Toggle Menu Payments Management Manage …" at bounding box center [774, 392] width 1548 height 784
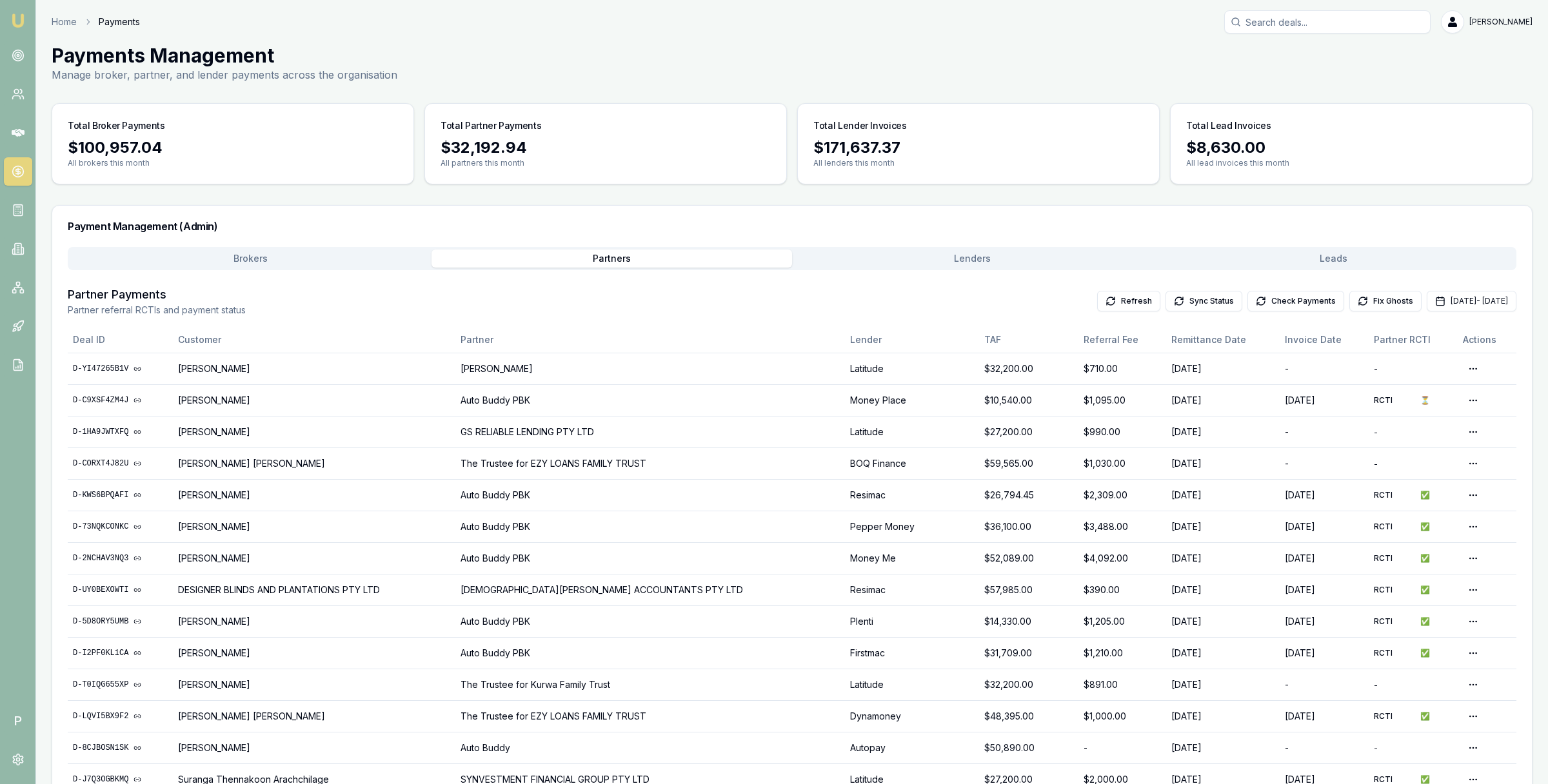
scroll to position [697, 0]
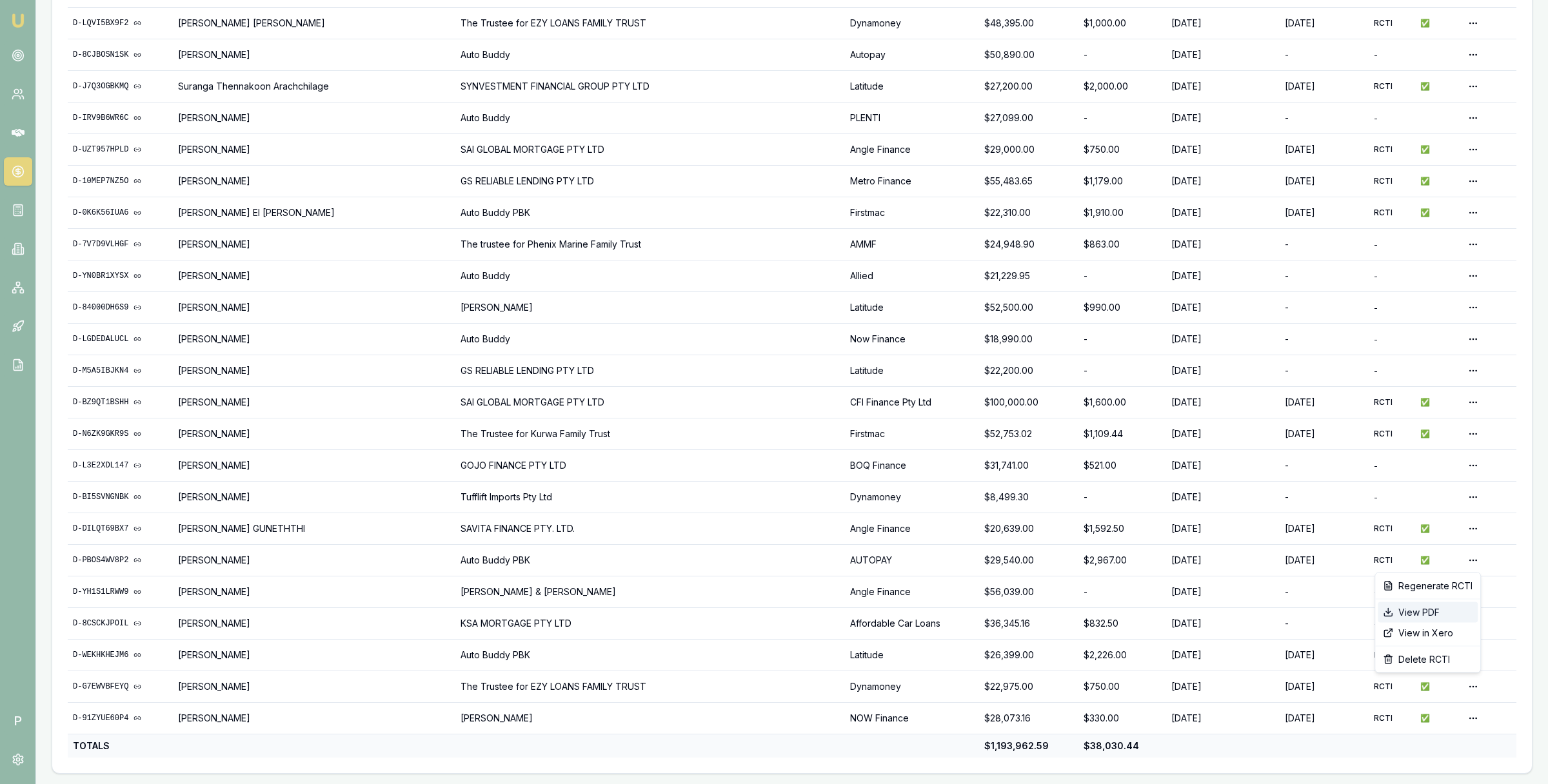
click at [1429, 614] on div "View PDF" at bounding box center [1428, 612] width 100 height 21
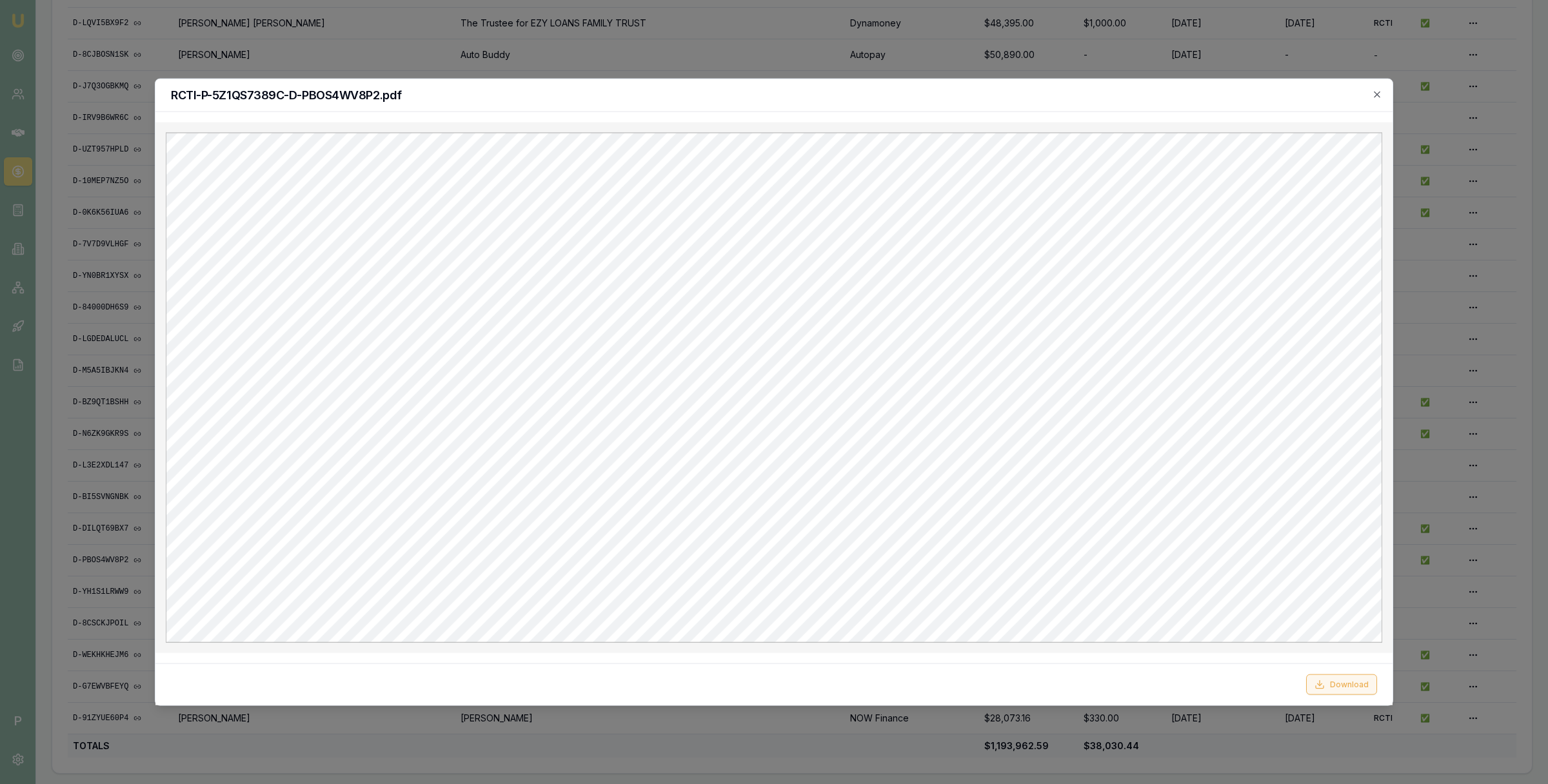
scroll to position [0, 0]
click at [1346, 683] on button "Download" at bounding box center [1341, 684] width 71 height 21
click at [1370, 99] on h2 "RCTI-P-5Z1QS7389C-D-PBOS4WV8P2.pdf" at bounding box center [774, 95] width 1206 height 11
click at [1376, 95] on icon "button" at bounding box center [1376, 94] width 10 height 10
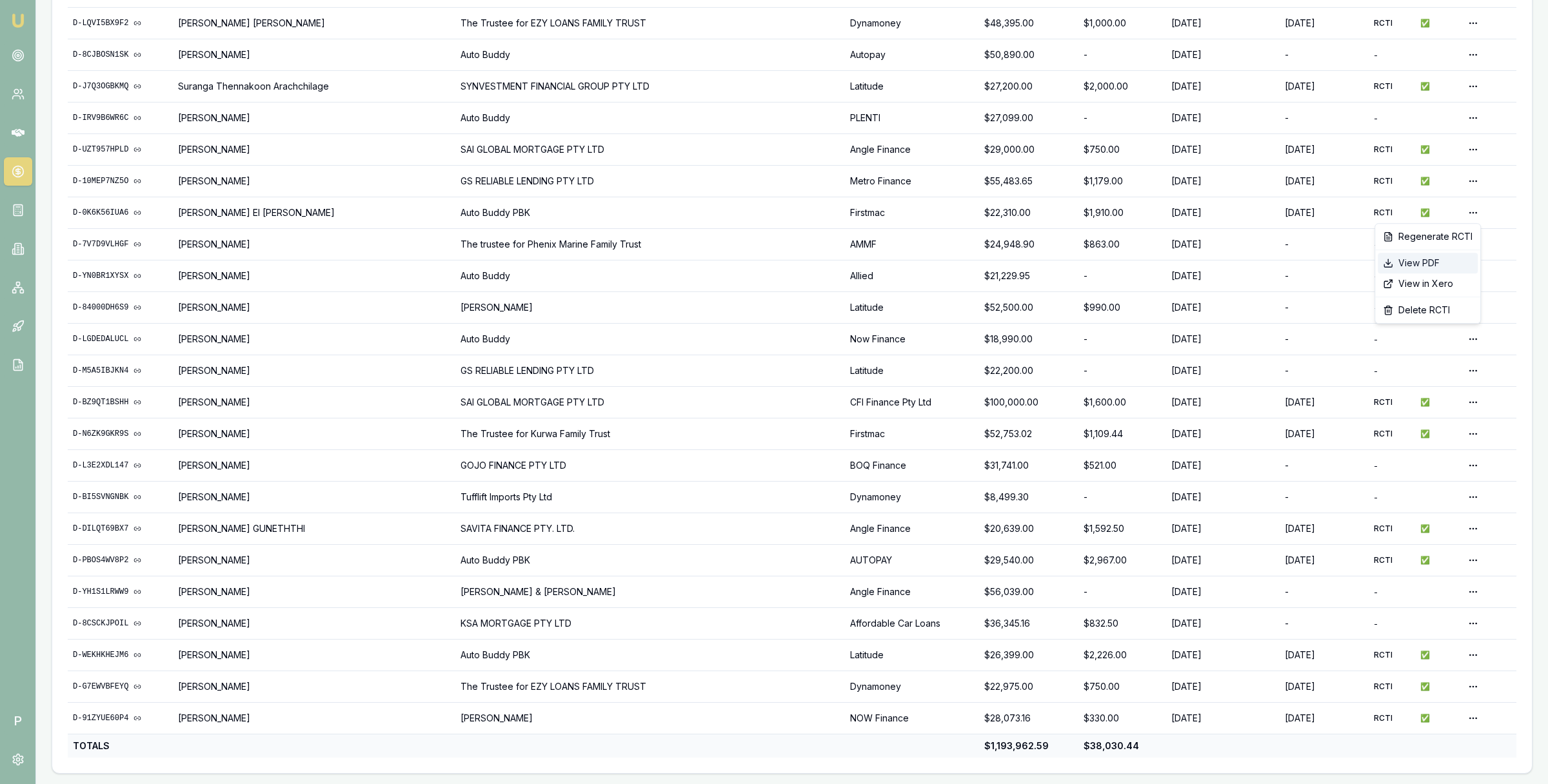
click at [1433, 261] on div "View PDF" at bounding box center [1428, 263] width 100 height 21
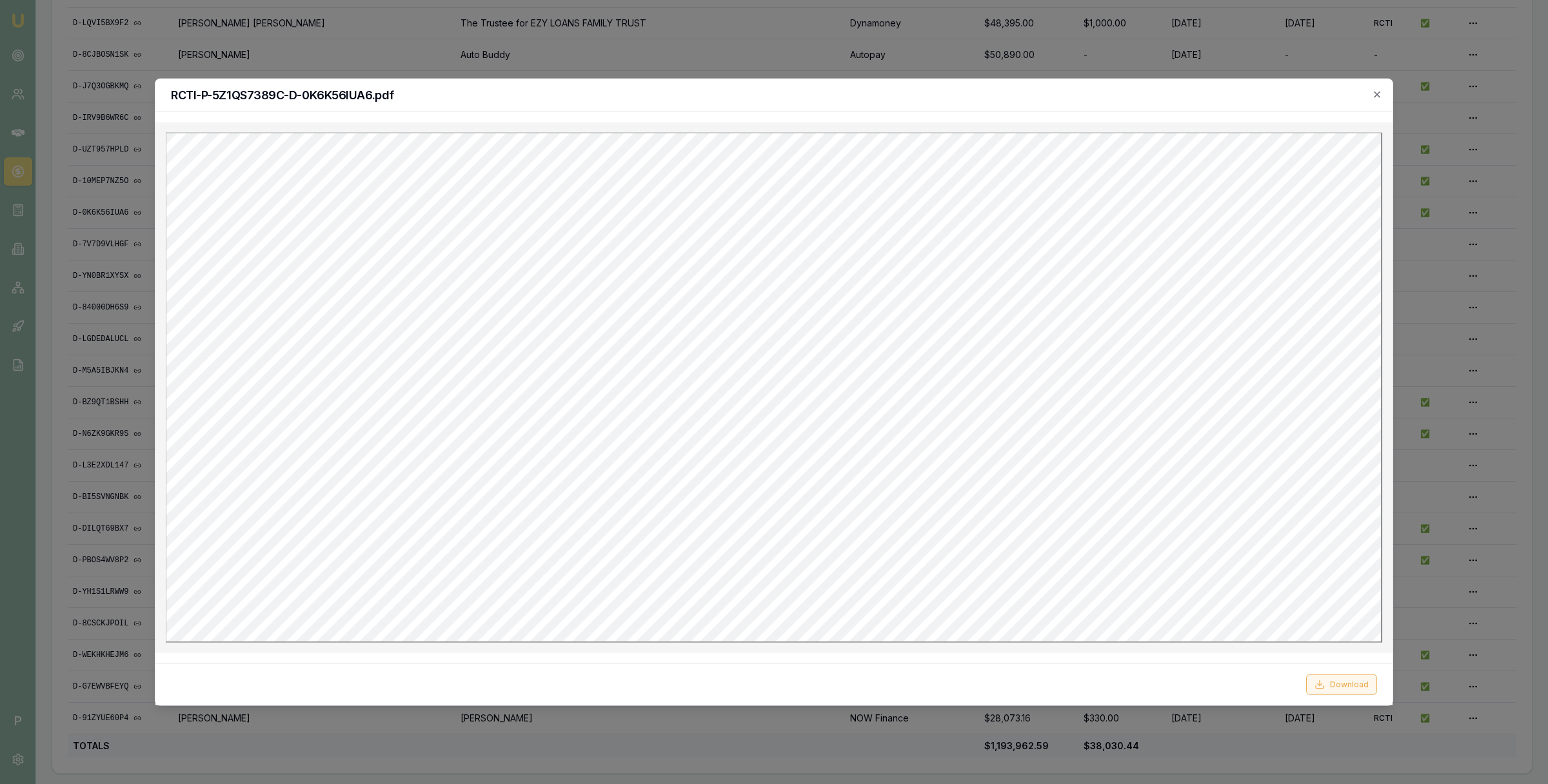
click at [1342, 683] on button "Download" at bounding box center [1341, 684] width 71 height 21
click at [1376, 97] on icon "button" at bounding box center [1376, 94] width 10 height 10
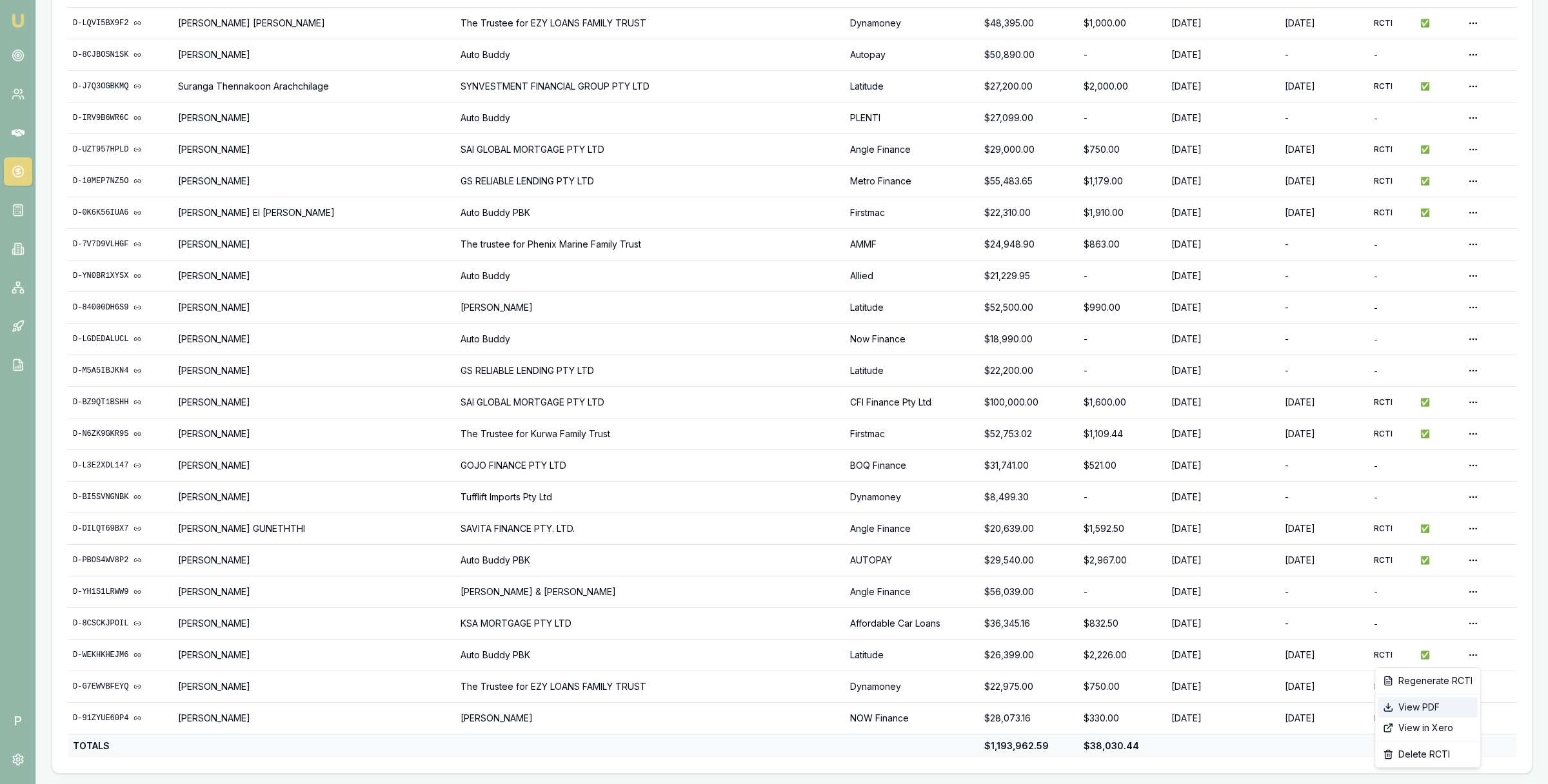
click at [1428, 710] on div "View PDF" at bounding box center [1428, 707] width 100 height 21
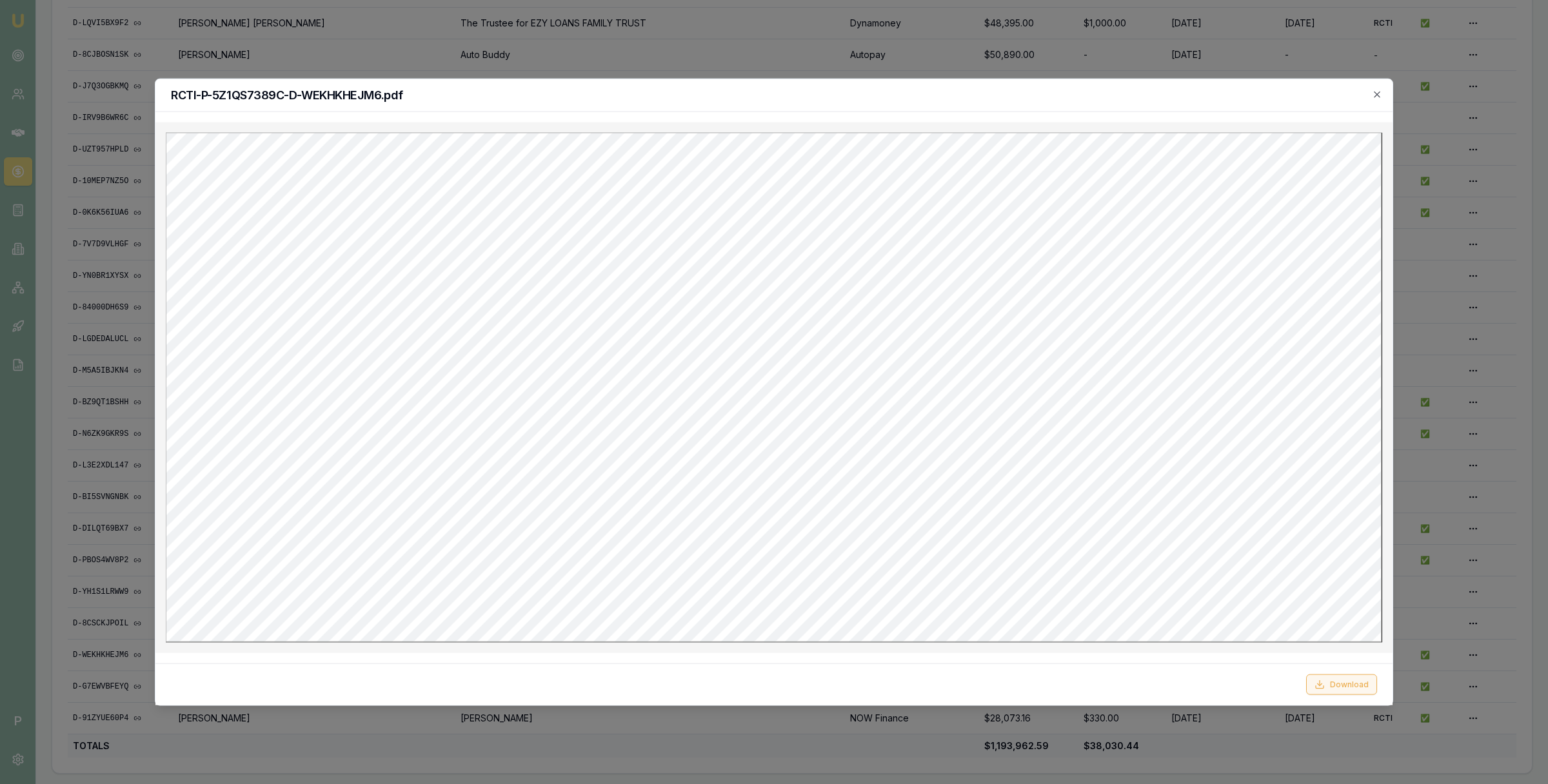
click at [1344, 683] on button "Download" at bounding box center [1341, 684] width 71 height 21
click at [1377, 92] on icon "button" at bounding box center [1376, 94] width 10 height 10
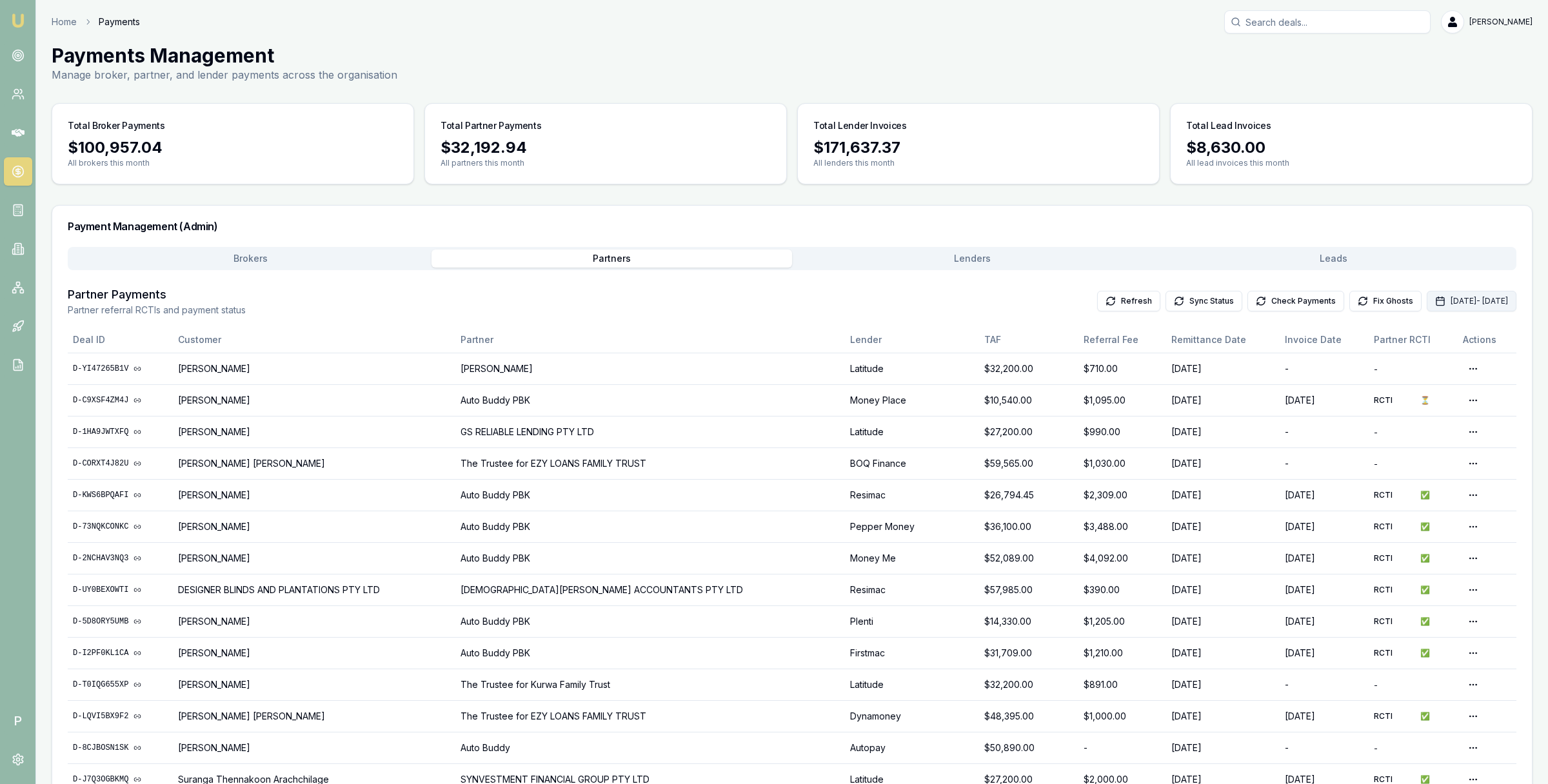
click at [1427, 300] on button "Sep 01, 2025 - Sep 30, 2025" at bounding box center [1471, 301] width 89 height 21
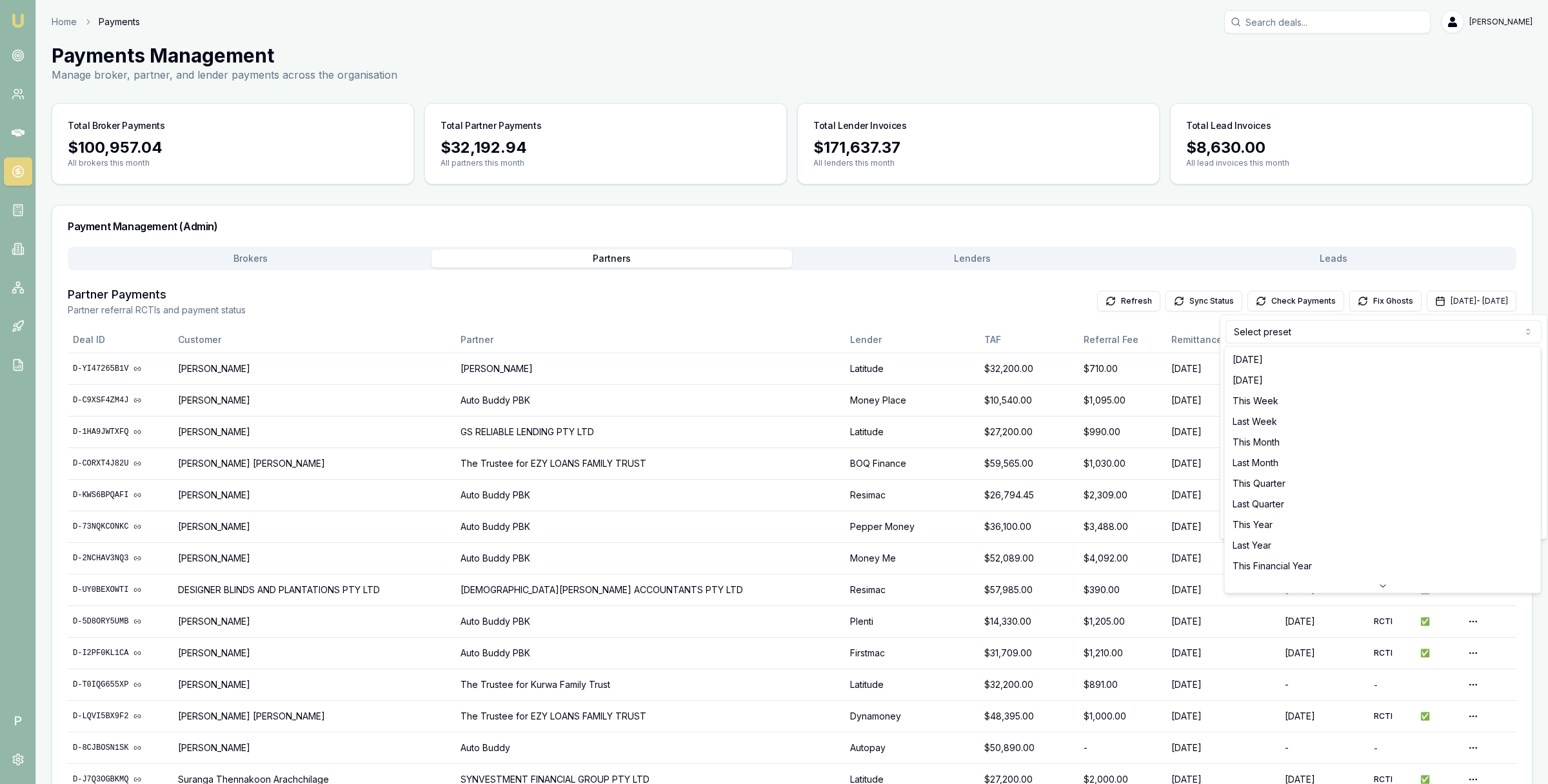
click at [1317, 332] on html "Emu Broker P Home Payments Matt Leeburn Toggle Menu Payments Management Manage …" at bounding box center [774, 392] width 1548 height 784
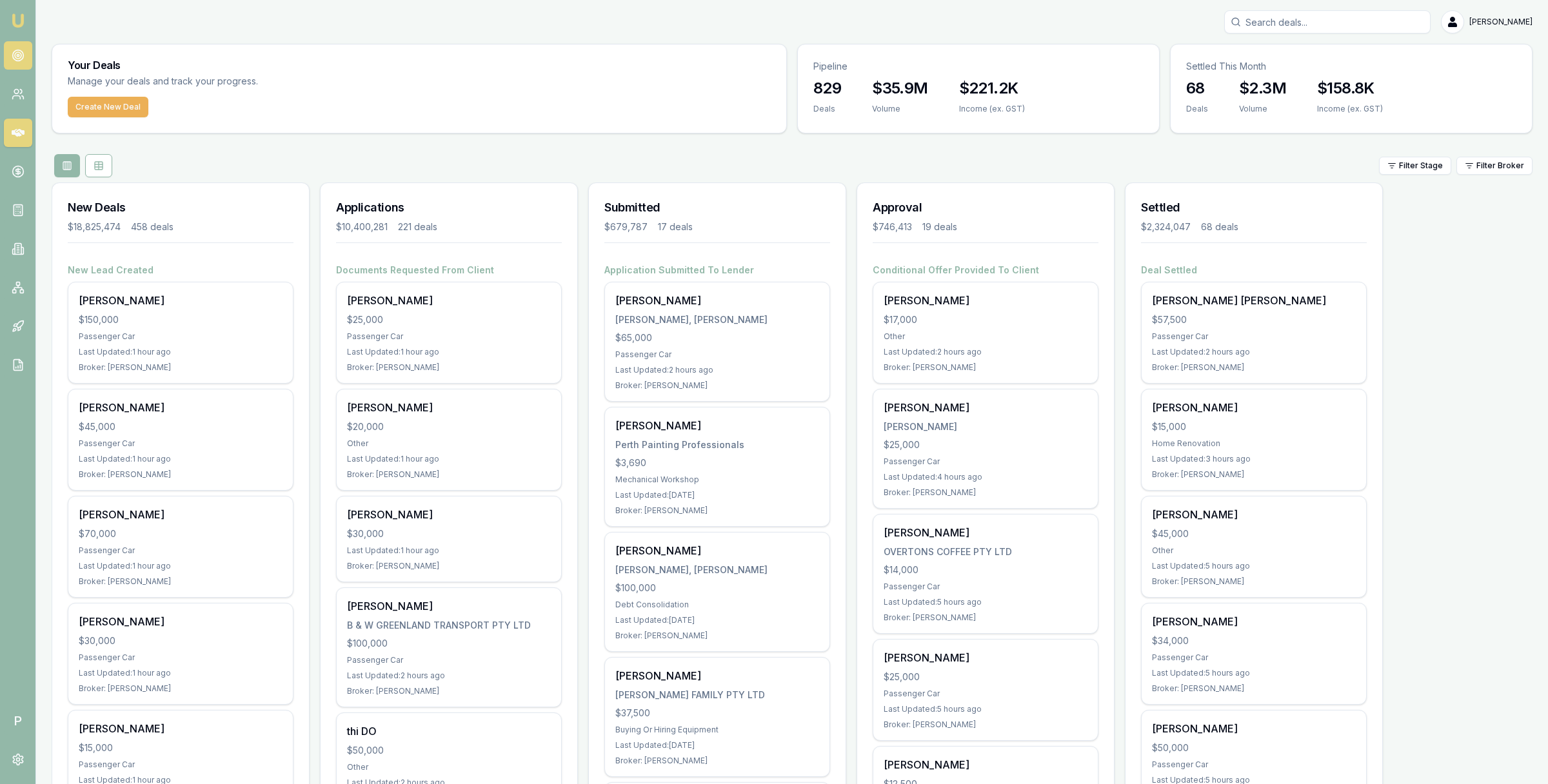
click at [17, 59] on icon at bounding box center [17, 55] width 13 height 13
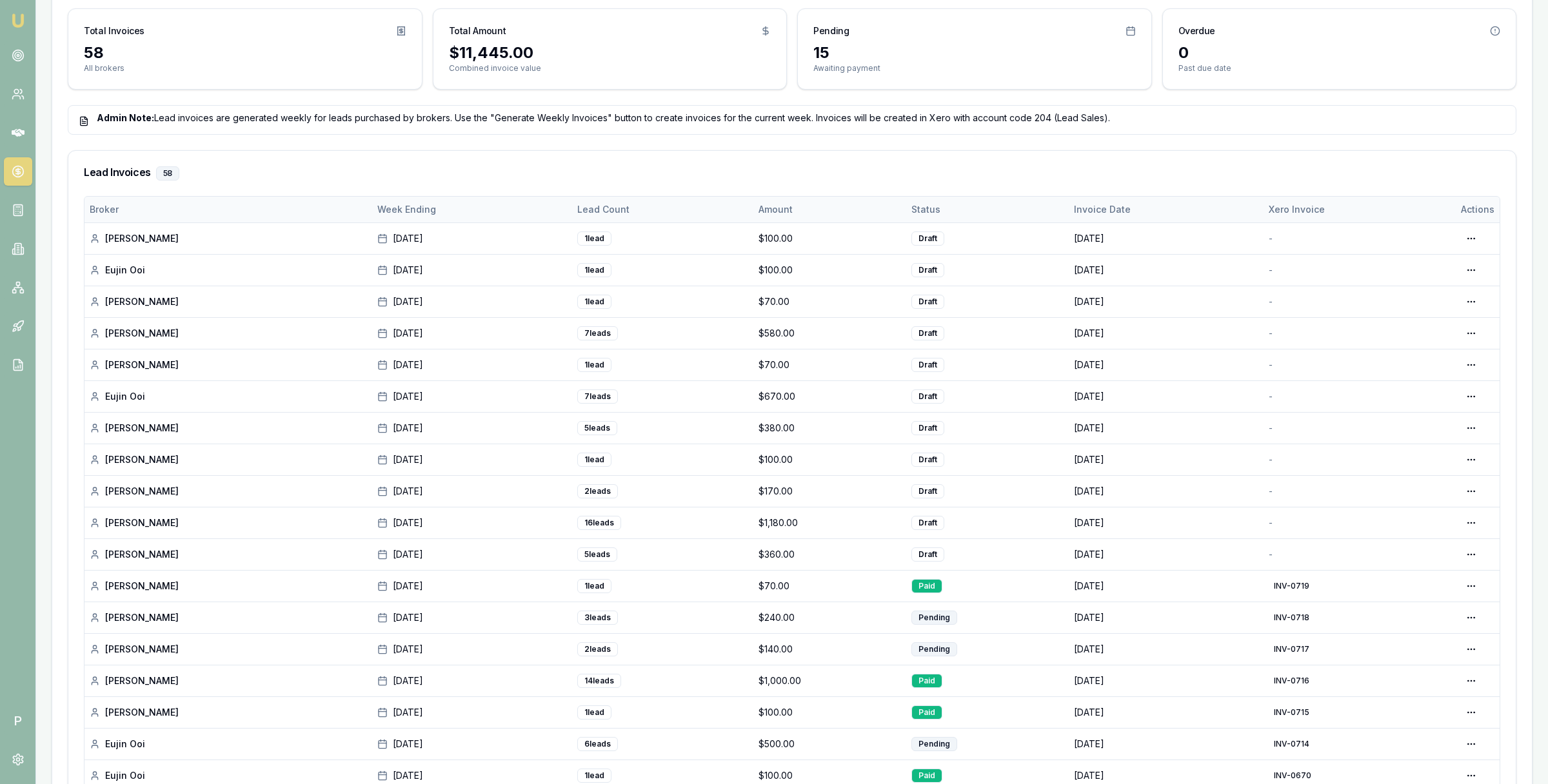
scroll to position [355, 0]
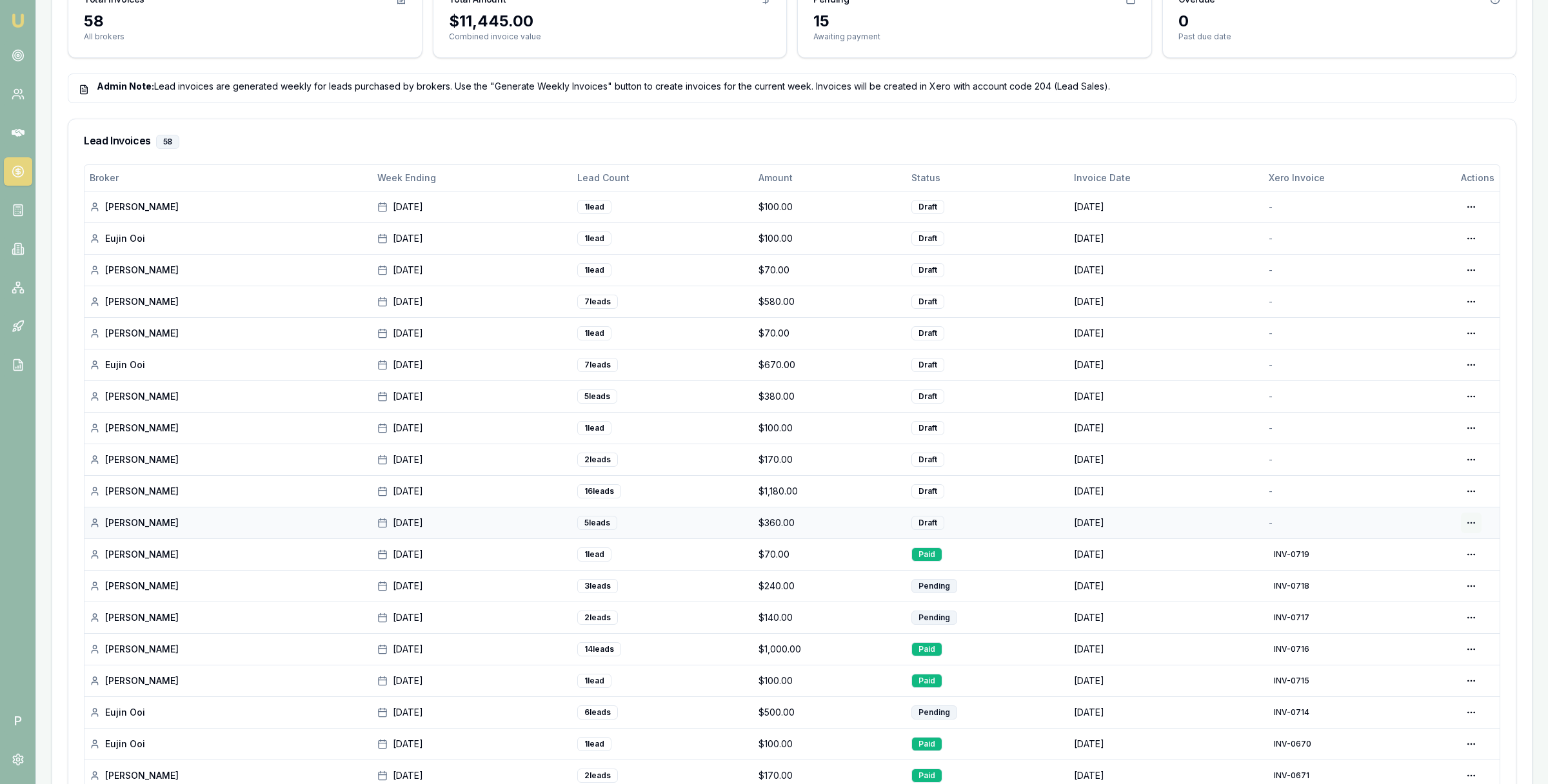
click at [1469, 428] on html "Emu Broker P Home Payments [PERSON_NAME] Toggle Menu Payments Management Manage…" at bounding box center [774, 37] width 1548 height 784
click at [1441, 550] on div "Generate in Xero" at bounding box center [1430, 551] width 99 height 21
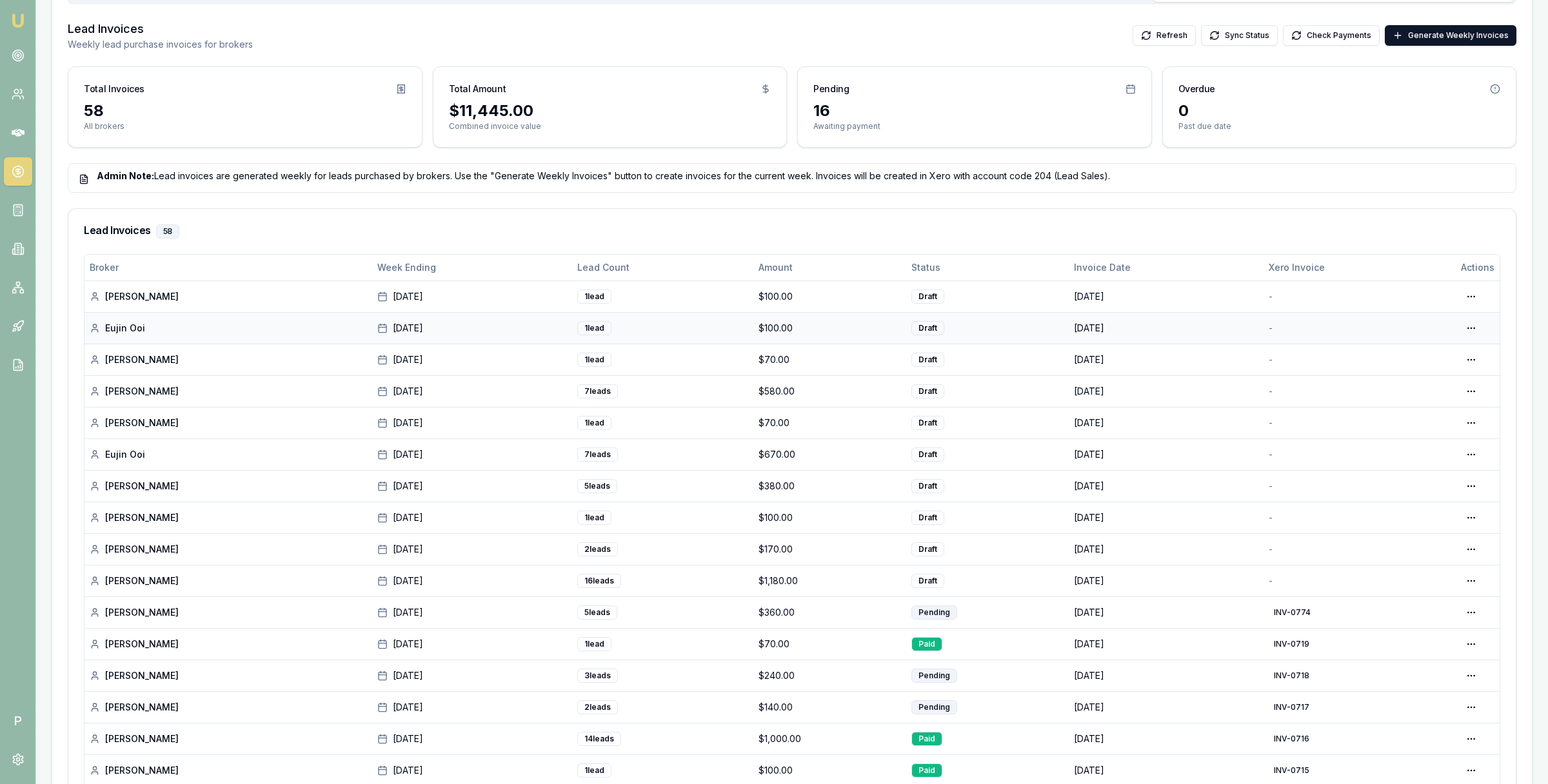
scroll to position [418, 0]
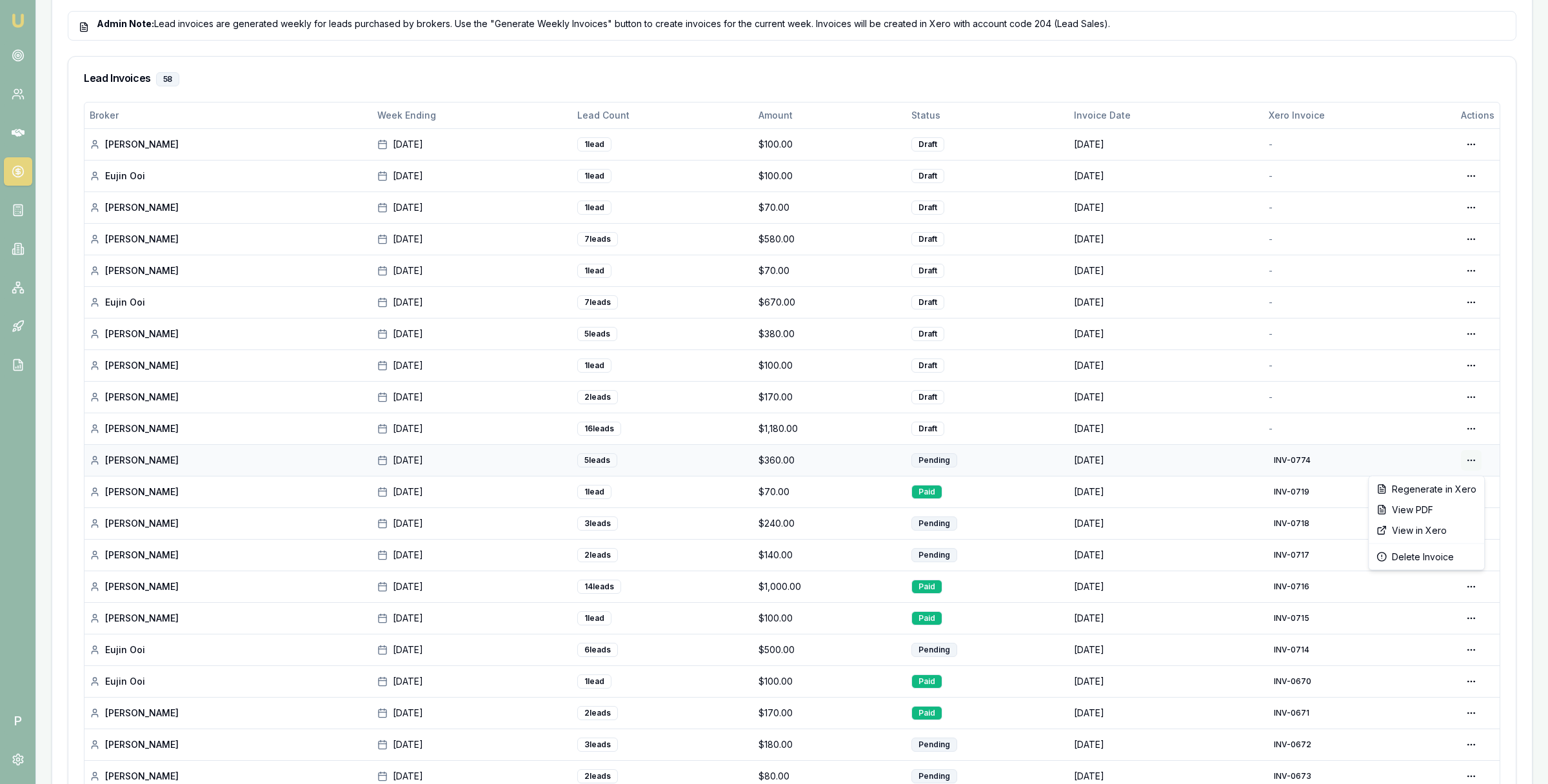
click at [1425, 528] on div "View in Xero" at bounding box center [1426, 530] width 110 height 21
click at [1433, 532] on div "View in Xero" at bounding box center [1426, 530] width 110 height 21
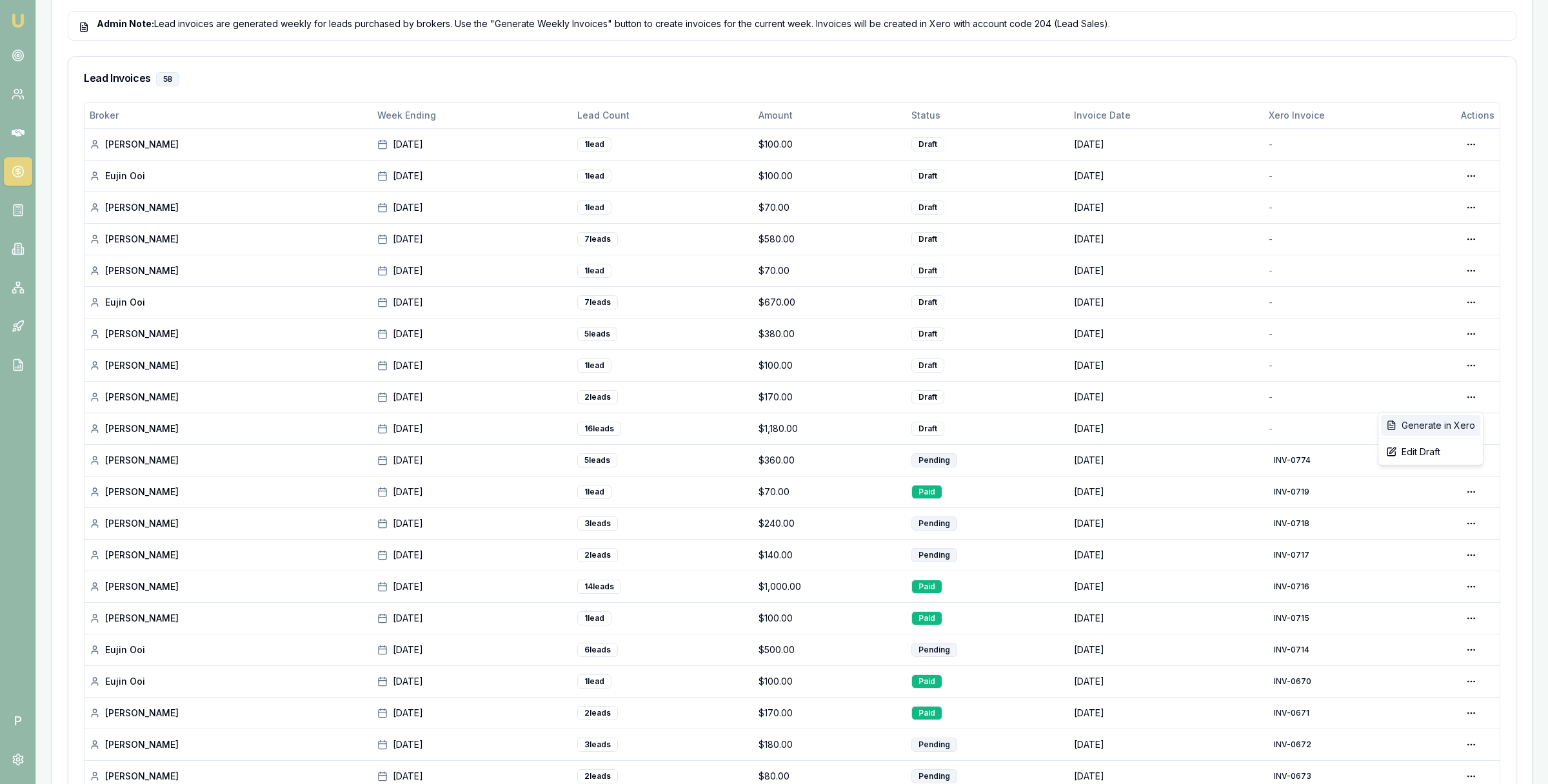
click at [1451, 424] on div "Generate in Xero" at bounding box center [1430, 425] width 99 height 21
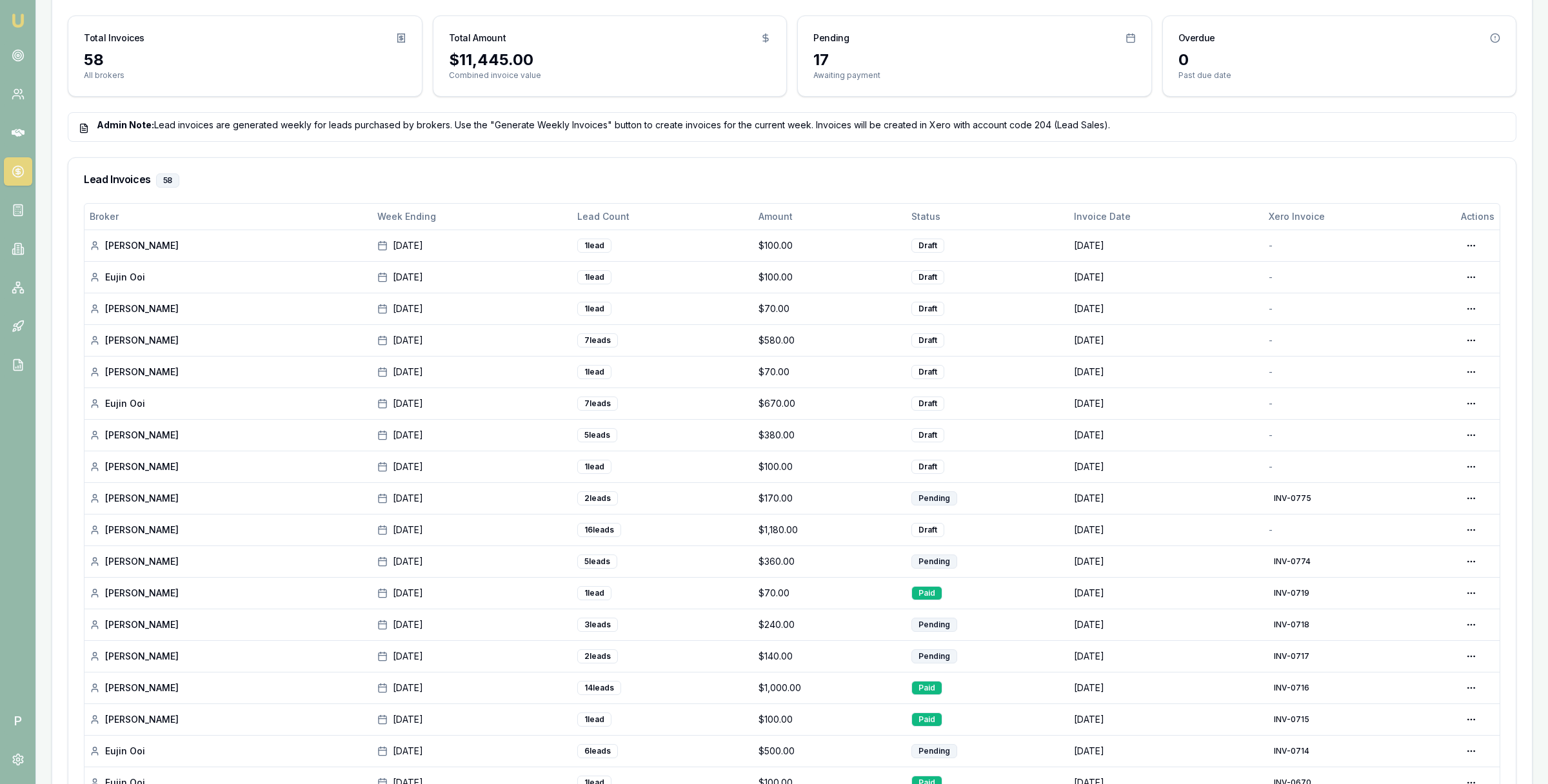
scroll to position [432, 0]
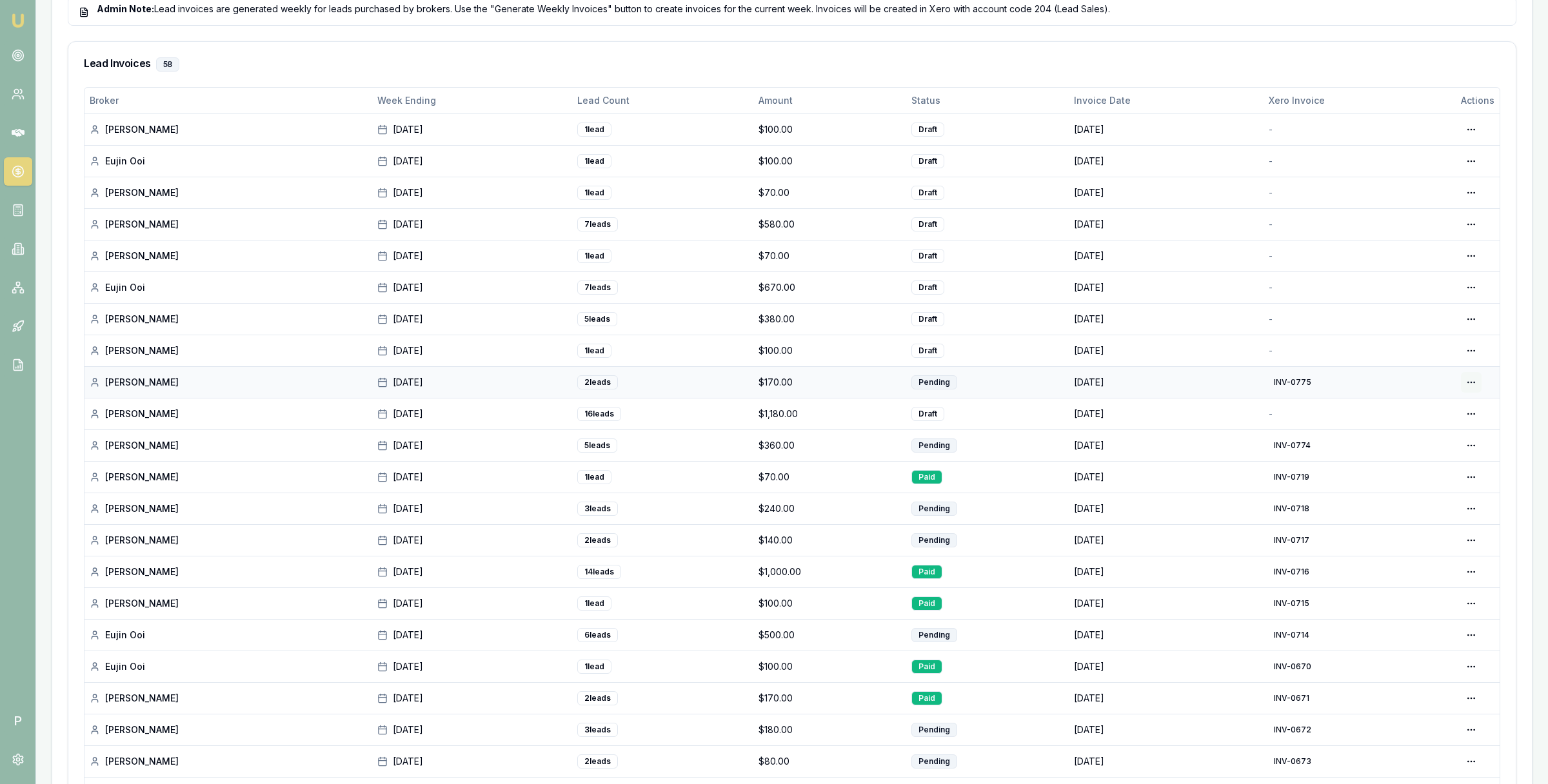
click at [1431, 448] on div "View in Xero" at bounding box center [1426, 452] width 110 height 21
click at [1452, 441] on div "Generate in Xero" at bounding box center [1430, 442] width 99 height 21
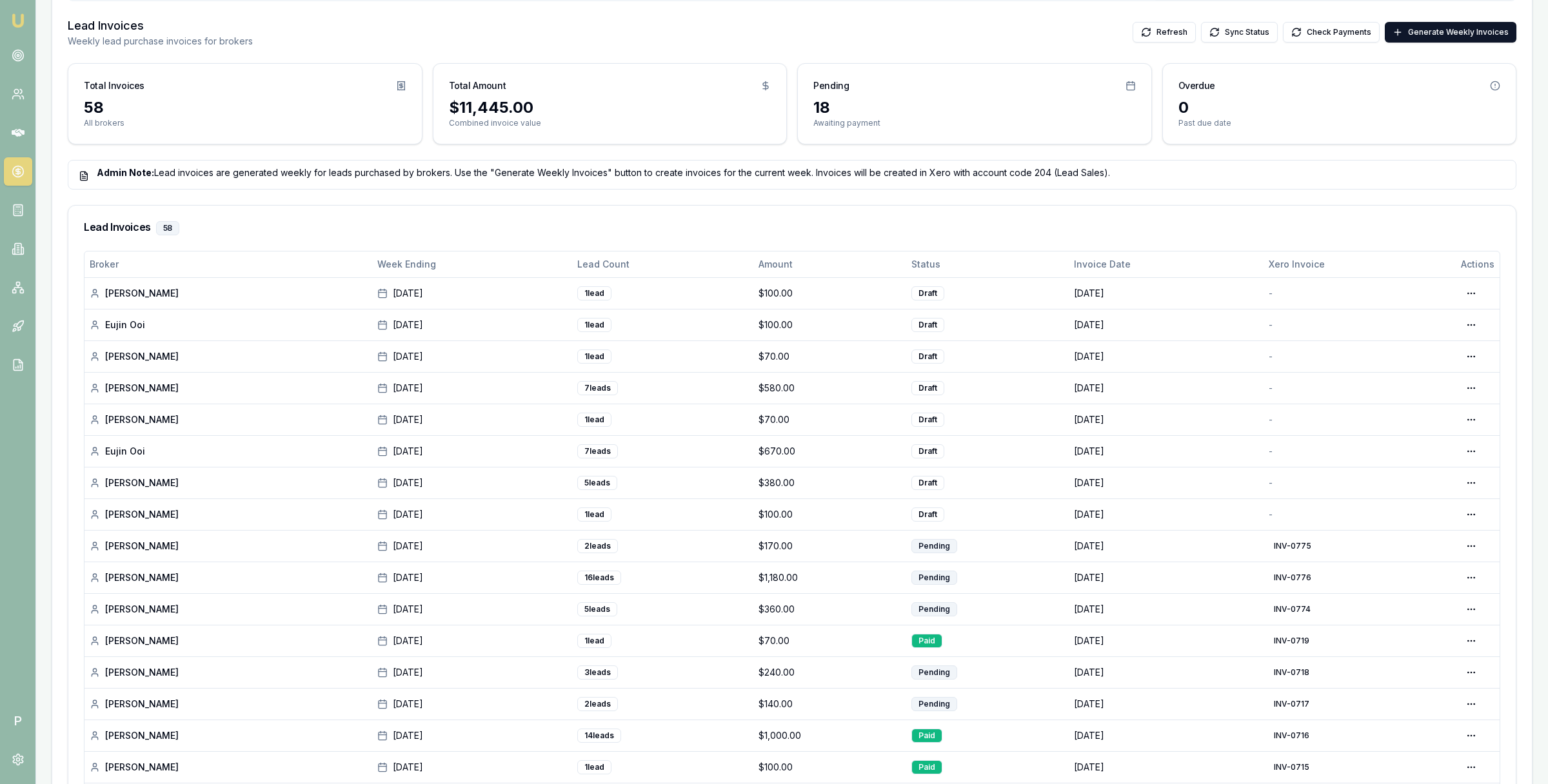
scroll to position [387, 0]
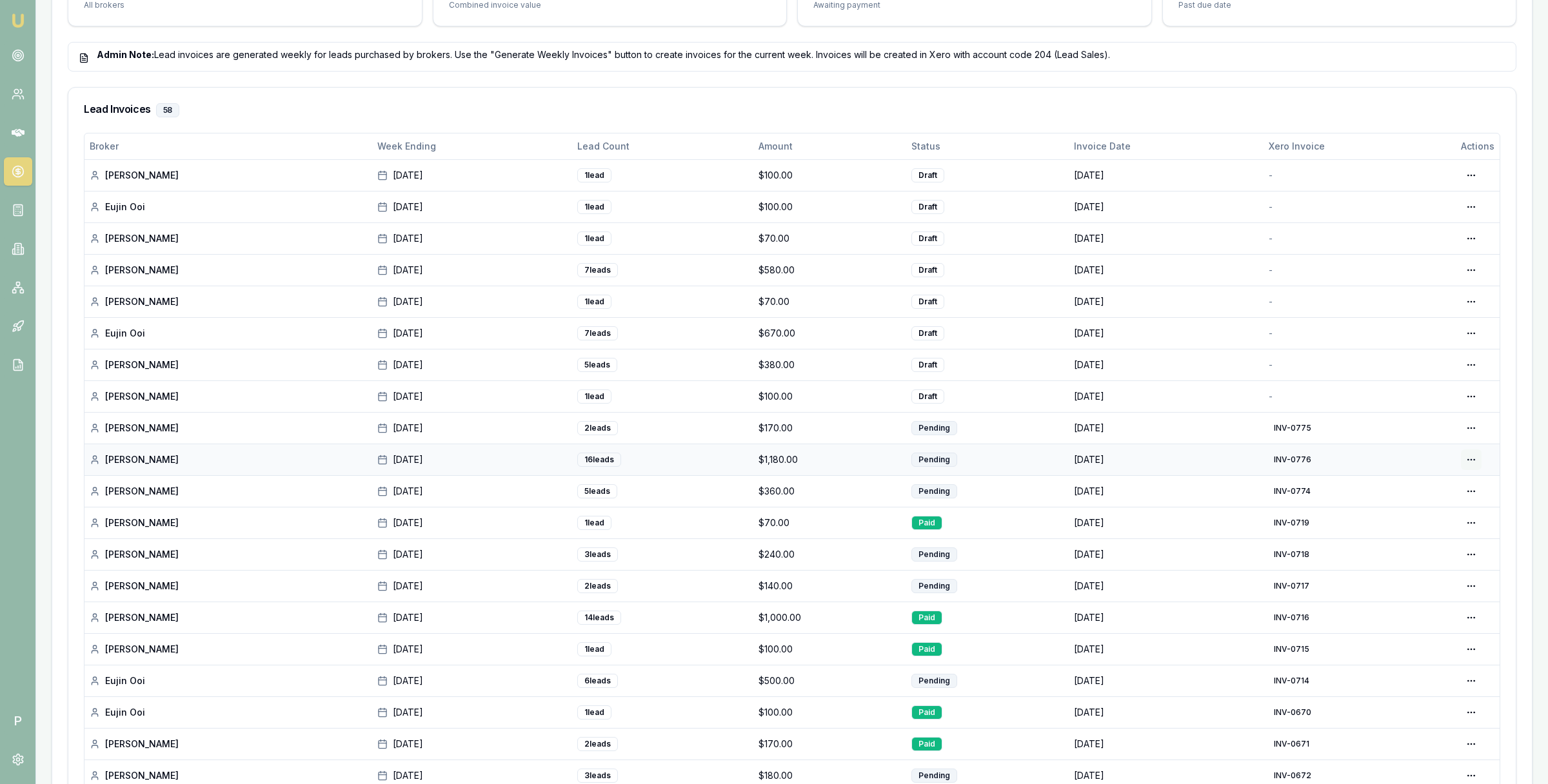
click at [1473, 397] on html "Emu Broker P Home Payments [PERSON_NAME] Toggle Menu Payments Management Manage…" at bounding box center [774, 5] width 1548 height 784
click at [1437, 529] on div "View in Xero" at bounding box center [1426, 530] width 110 height 21
click at [1472, 397] on html "Emu Broker P Home Payments [PERSON_NAME] Toggle Menu Payments Management Manage…" at bounding box center [774, 5] width 1548 height 784
click at [1449, 426] on div "Generate in Xero" at bounding box center [1430, 425] width 99 height 21
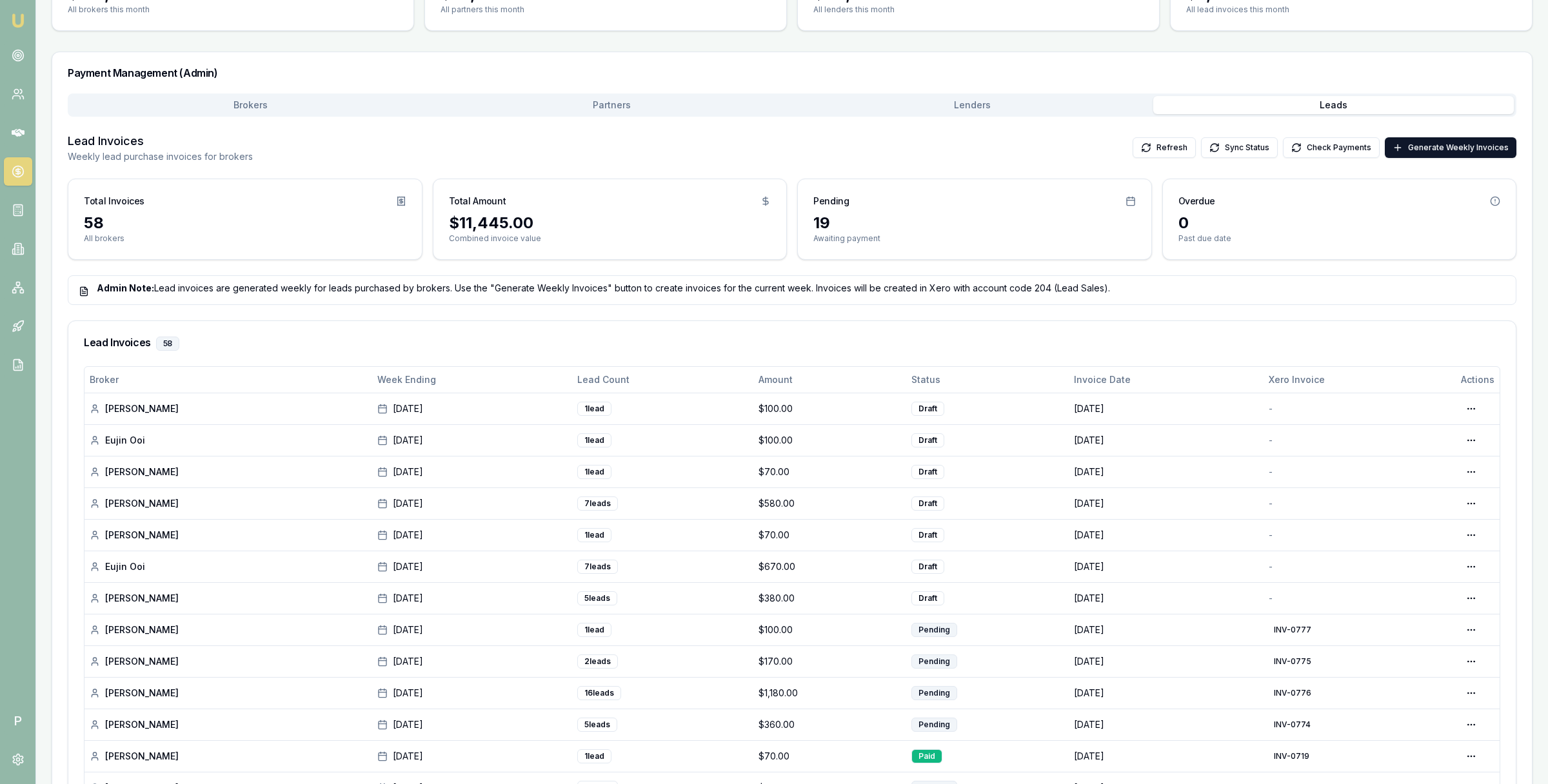
scroll to position [248, 0]
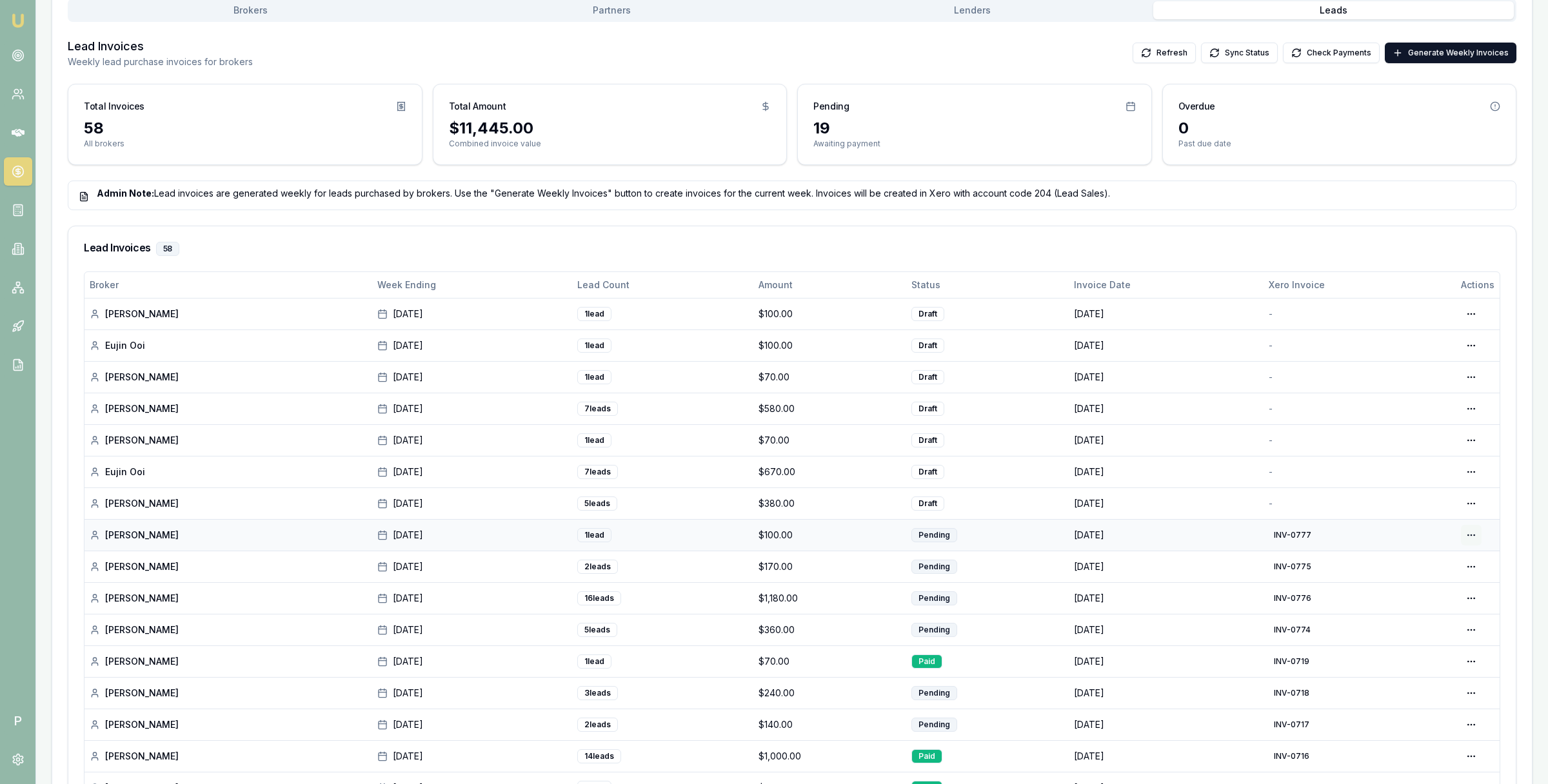
click at [1474, 536] on html "Emu Broker P Home Payments [PERSON_NAME] Toggle Menu Payments Management Manage…" at bounding box center [774, 143] width 1548 height 784
click at [1430, 607] on div "View in Xero" at bounding box center [1426, 605] width 110 height 21
click at [1471, 504] on html "Emu Broker P Home Payments [PERSON_NAME] Toggle Menu Payments Management Manage…" at bounding box center [774, 143] width 1548 height 784
click at [1458, 528] on div "Generate in Xero" at bounding box center [1430, 532] width 99 height 21
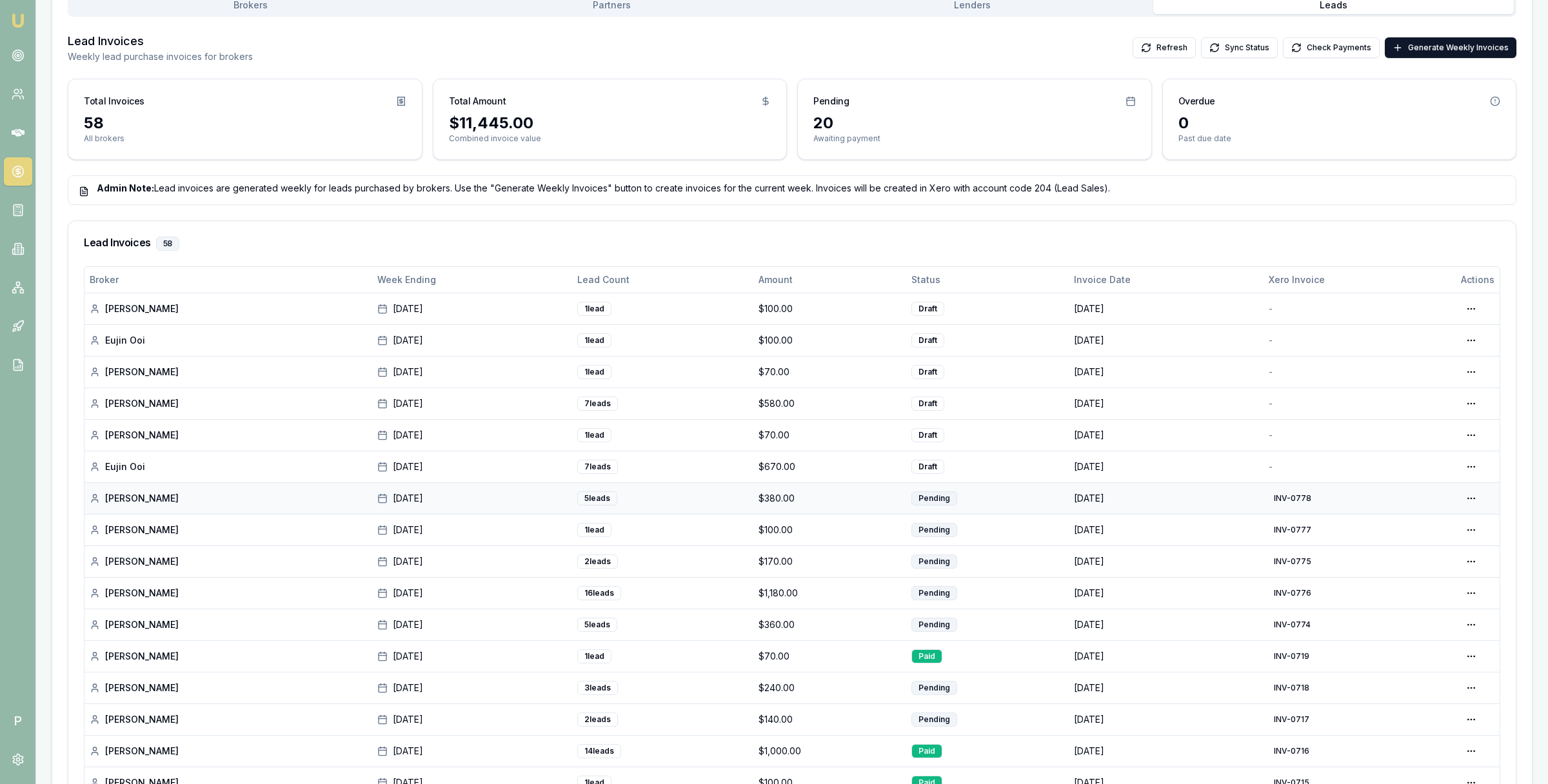
scroll to position [263, 0]
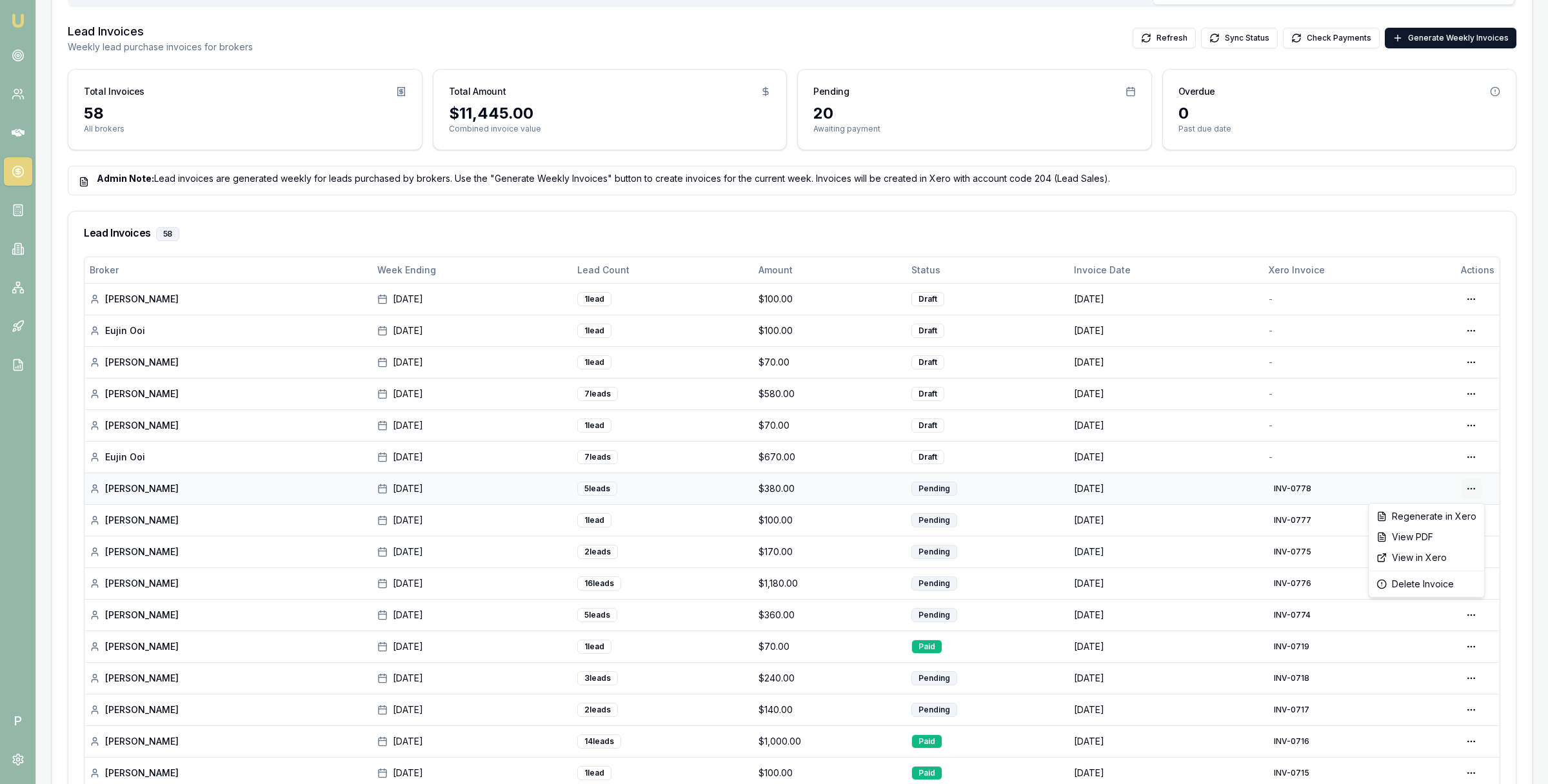
click at [1471, 490] on html "Emu Broker P Home Payments [PERSON_NAME] Toggle Menu Payments Management Manage…" at bounding box center [774, 129] width 1548 height 784
click at [1439, 554] on div "View in Xero" at bounding box center [1426, 557] width 110 height 21
click at [1473, 458] on html "Emu Broker P Home Payments [PERSON_NAME] Toggle Menu Payments Management Manage…" at bounding box center [774, 129] width 1548 height 784
click at [1451, 482] on div "Generate in Xero" at bounding box center [1430, 484] width 99 height 21
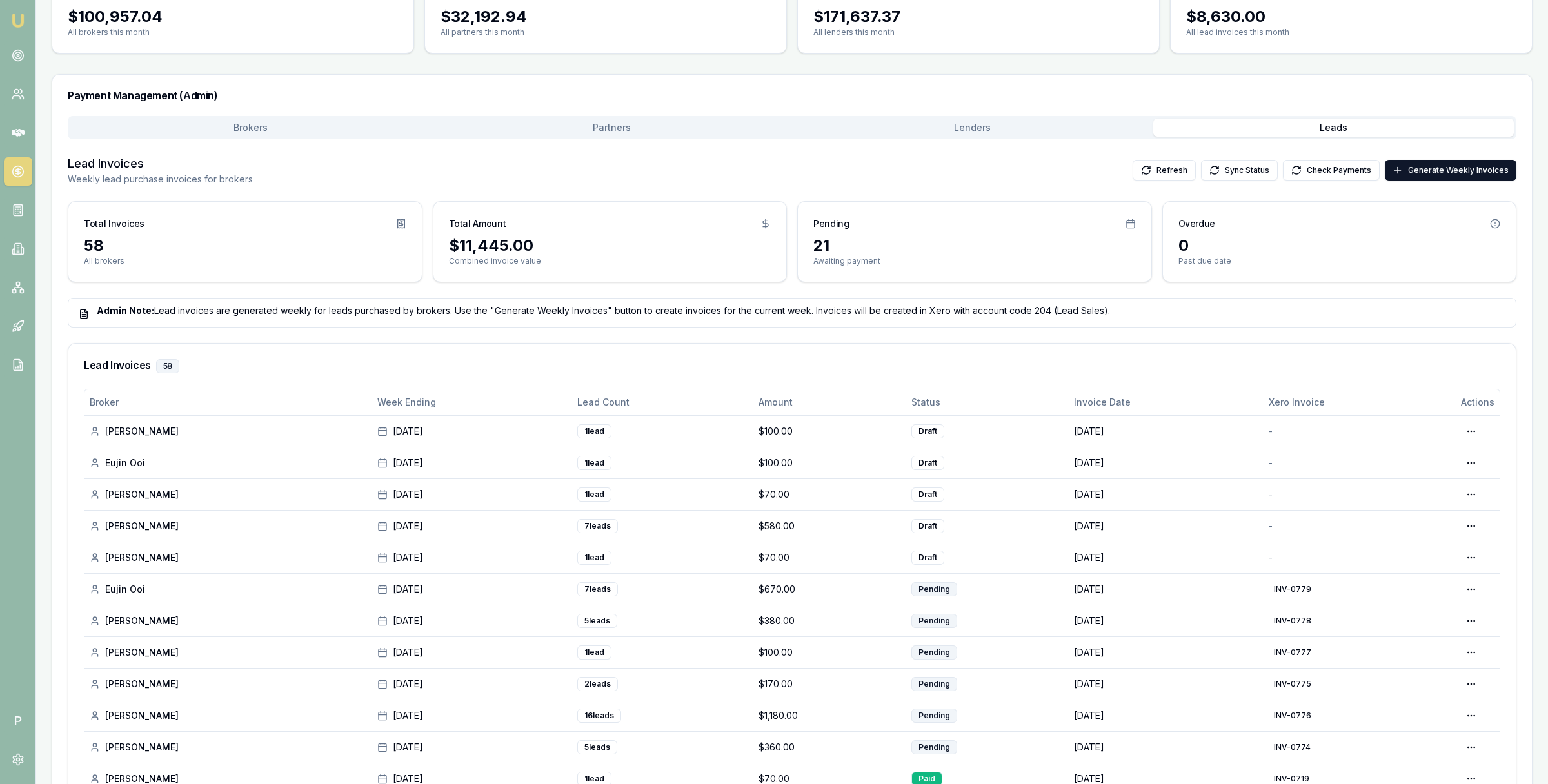
scroll to position [178, 0]
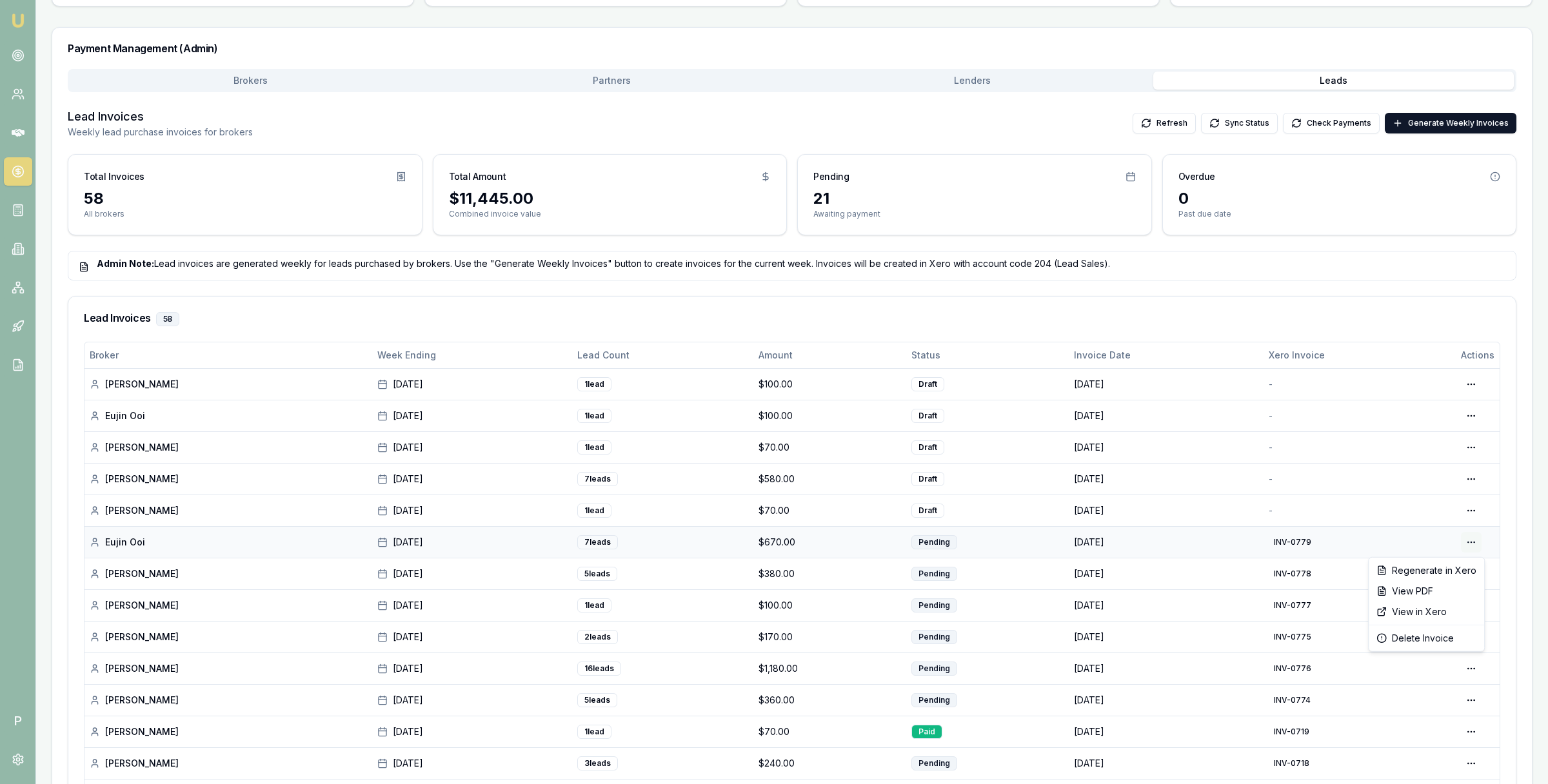
click at [1471, 544] on html "Emu Broker P Home Payments [PERSON_NAME] Toggle Menu Payments Management Manage…" at bounding box center [774, 214] width 1548 height 784
click at [1428, 609] on div "View in Xero" at bounding box center [1426, 611] width 110 height 21
click at [1471, 513] on html "Emu Broker P Home Payments [PERSON_NAME] Toggle Menu Payments Management Manage…" at bounding box center [774, 214] width 1548 height 784
click at [1455, 536] on div "Generate in Xero" at bounding box center [1430, 538] width 99 height 21
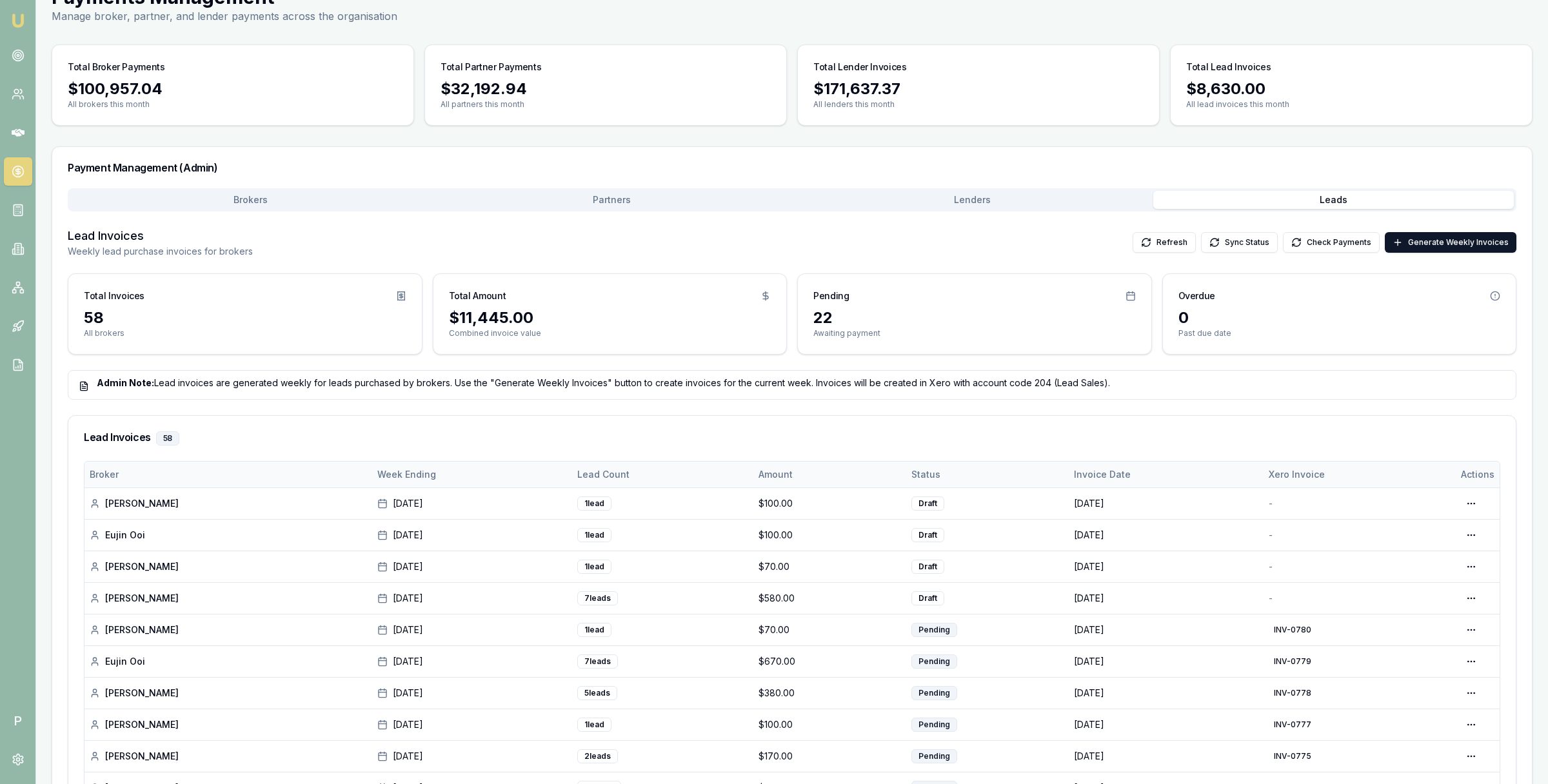
scroll to position [155, 0]
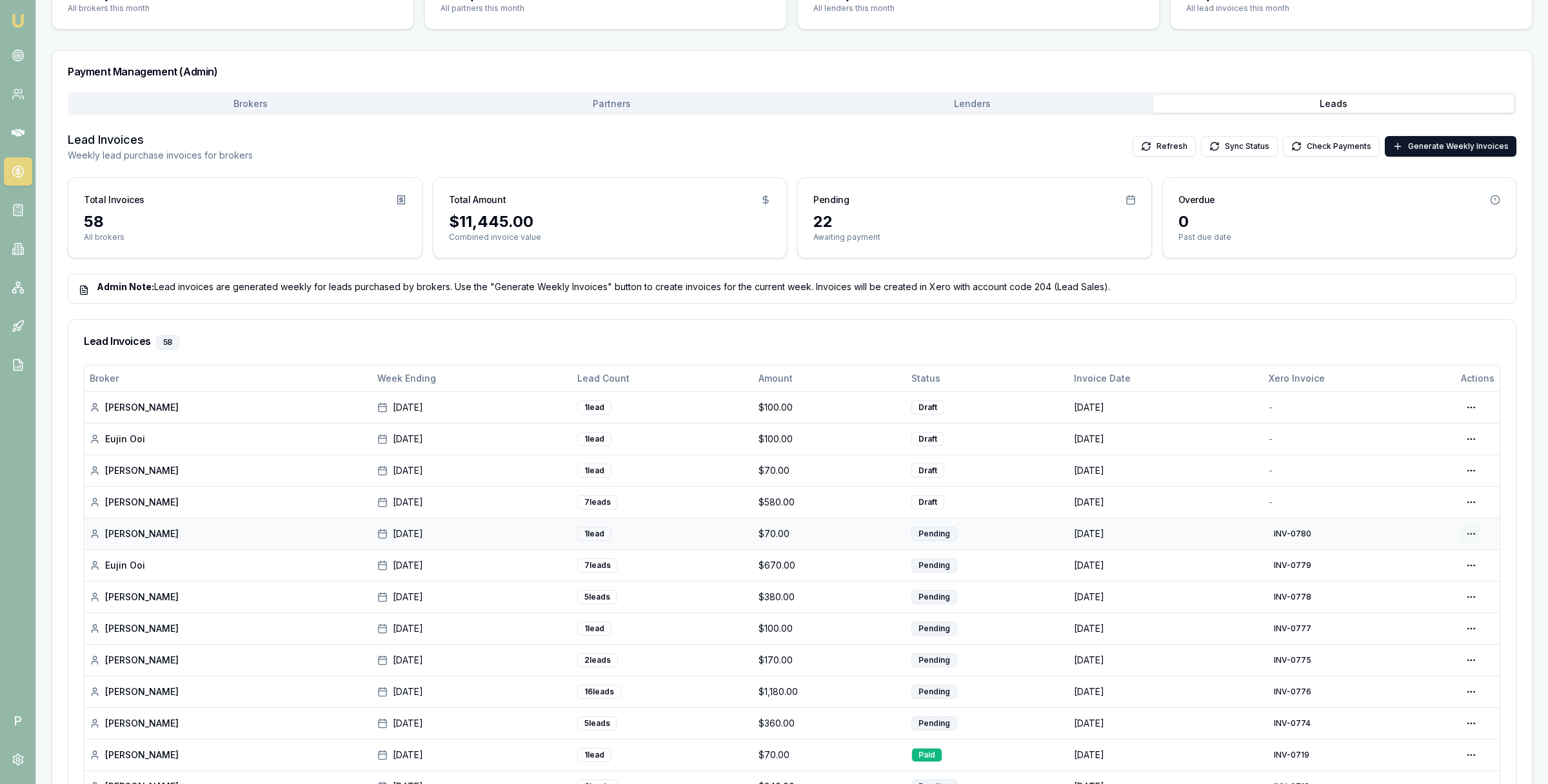
click at [1477, 534] on html "Emu Broker P Home Payments [PERSON_NAME] Toggle Menu Payments Management Manage…" at bounding box center [774, 237] width 1548 height 784
click at [1429, 601] on div "View in Xero" at bounding box center [1426, 603] width 110 height 21
